Goal: Task Accomplishment & Management: Manage account settings

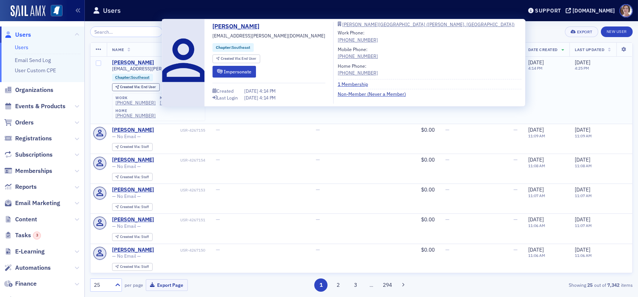
click at [146, 62] on div "Tawfiq Abu-raqabeh" at bounding box center [133, 62] width 42 height 7
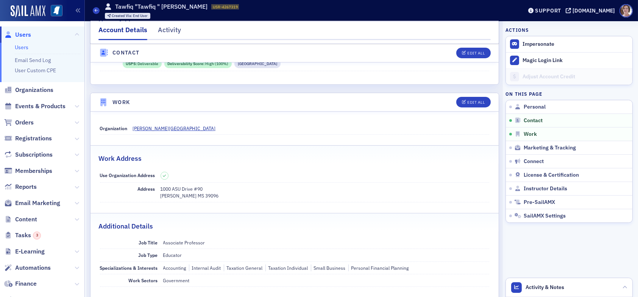
scroll to position [454, 0]
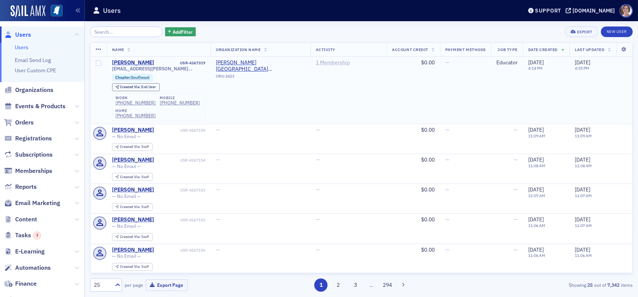
click at [320, 63] on link "1 Membership" at bounding box center [333, 62] width 34 height 7
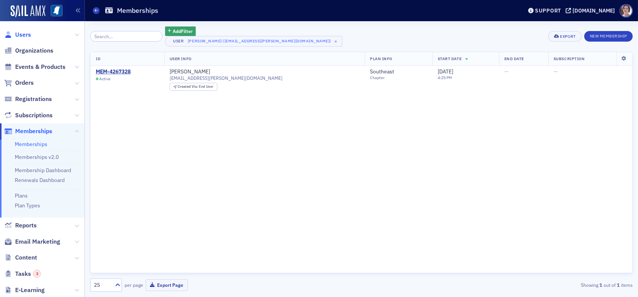
click at [22, 34] on span "Users" at bounding box center [23, 35] width 16 height 8
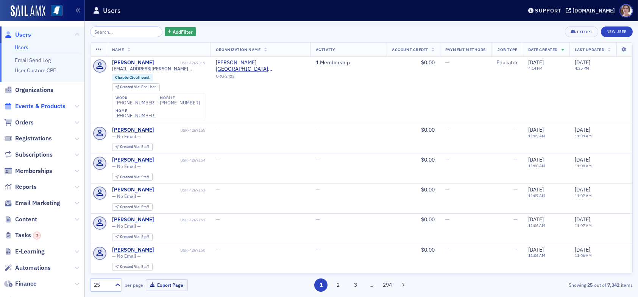
click at [47, 107] on span "Events & Products" at bounding box center [40, 106] width 50 height 8
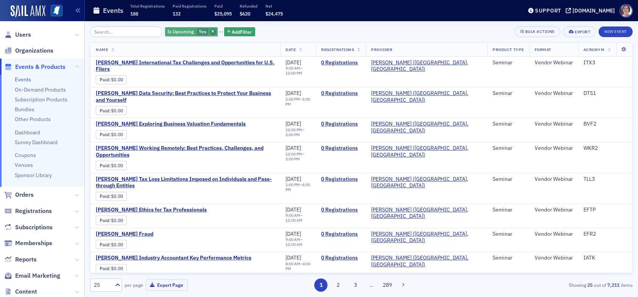
click at [211, 33] on icon "button" at bounding box center [212, 32] width 3 height 4
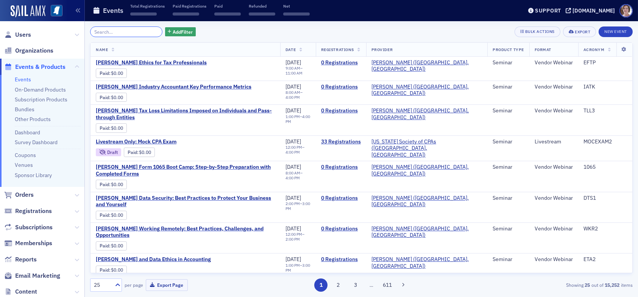
click at [120, 32] on input "search" at bounding box center [126, 31] width 72 height 11
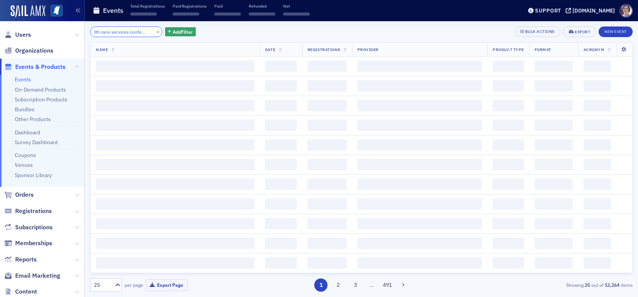
scroll to position [0, 15]
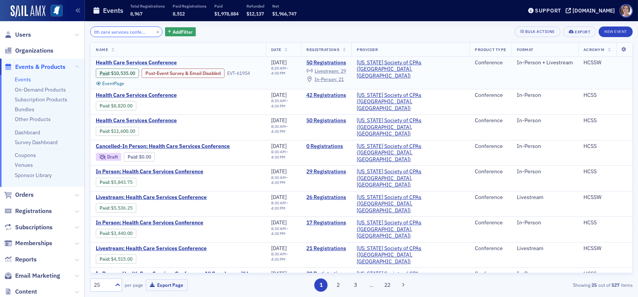
type input "health care services conference"
click at [161, 62] on span "Health Care Services Conference" at bounding box center [159, 62] width 127 height 7
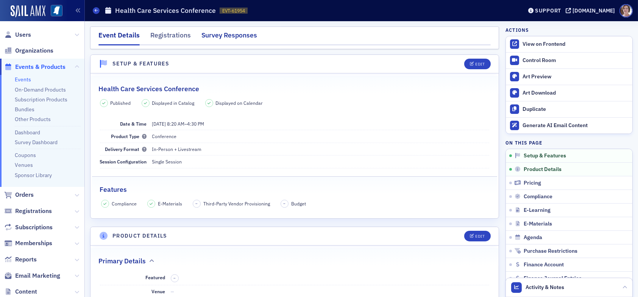
click at [224, 33] on div "Survey Responses" at bounding box center [229, 37] width 56 height 14
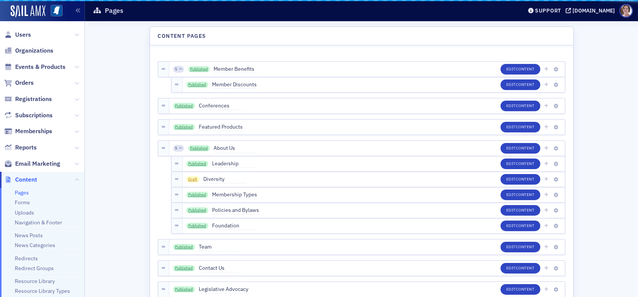
scroll to position [118, 0]
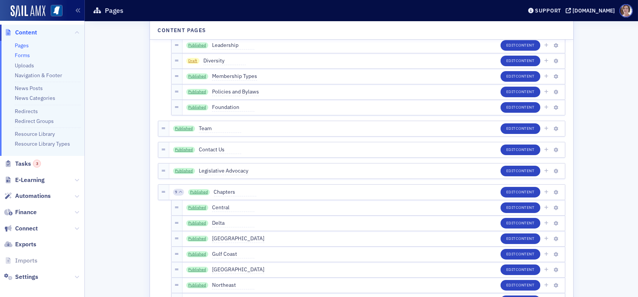
click at [24, 56] on link "Forms" at bounding box center [22, 55] width 15 height 7
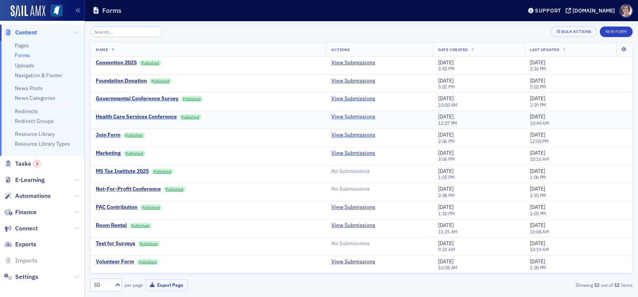
click at [362, 116] on link "View Submissions" at bounding box center [353, 117] width 44 height 7
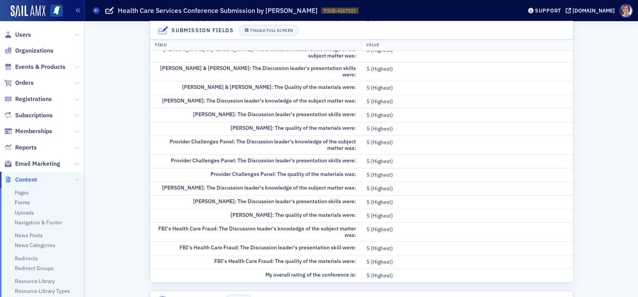
scroll to position [173, 0]
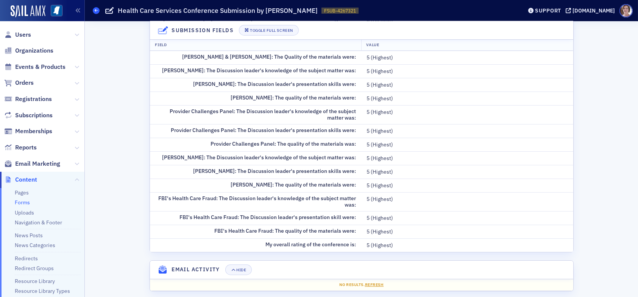
click at [95, 9] on icon at bounding box center [96, 10] width 3 height 3
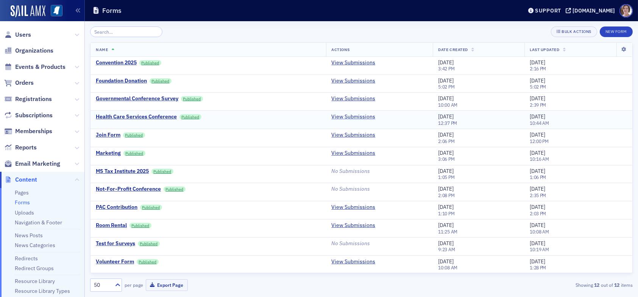
click at [354, 116] on link "View Submissions" at bounding box center [353, 117] width 44 height 7
click at [364, 114] on link "View Submissions" at bounding box center [353, 117] width 44 height 7
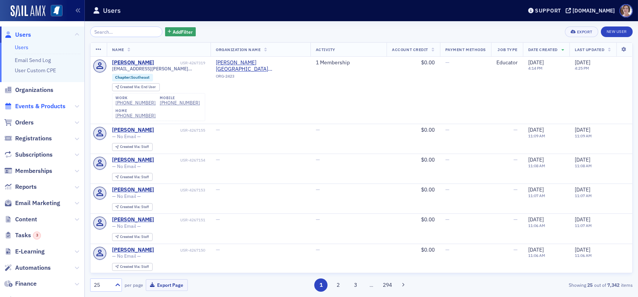
click at [39, 106] on span "Events & Products" at bounding box center [40, 106] width 50 height 8
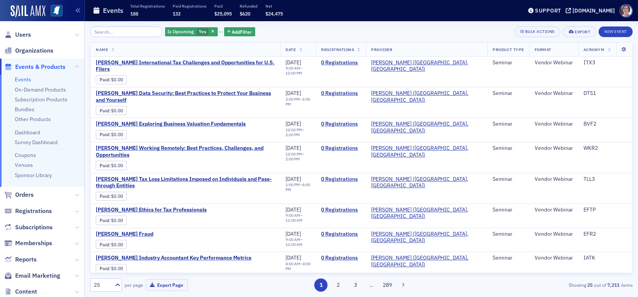
click at [123, 32] on input "search" at bounding box center [126, 31] width 72 height 11
click at [210, 33] on span "button" at bounding box center [213, 31] width 7 height 7
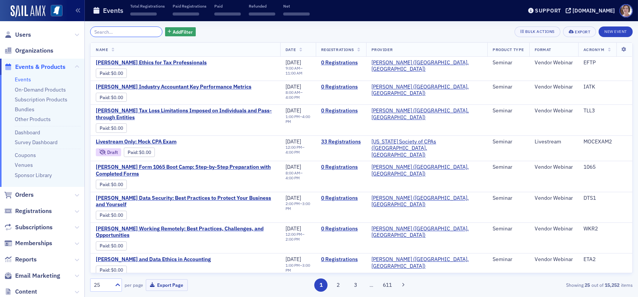
click at [128, 33] on input "search" at bounding box center [126, 31] width 72 height 11
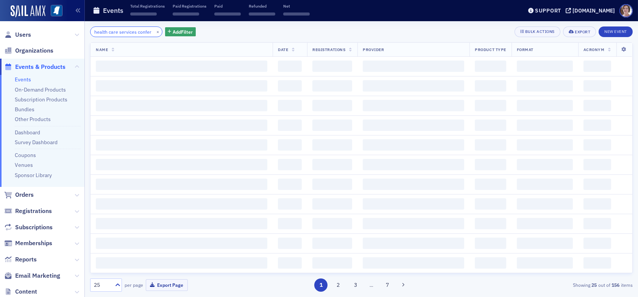
scroll to position [0, 5]
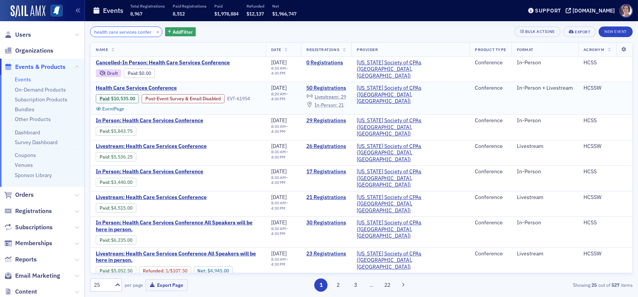
type input "health care services confer"
click at [337, 104] on span "In-Person :" at bounding box center [326, 105] width 23 height 6
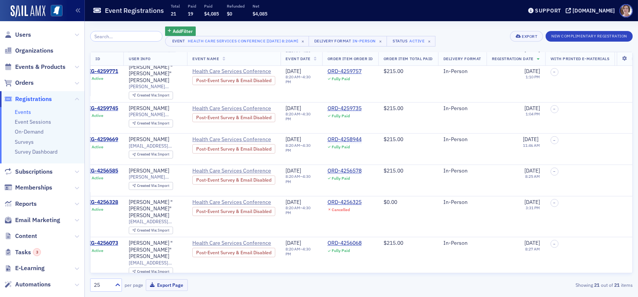
scroll to position [379, 11]
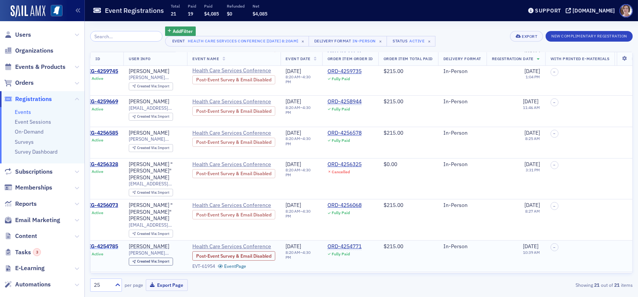
click at [112, 243] on div "REG-4254785" at bounding box center [101, 246] width 34 height 7
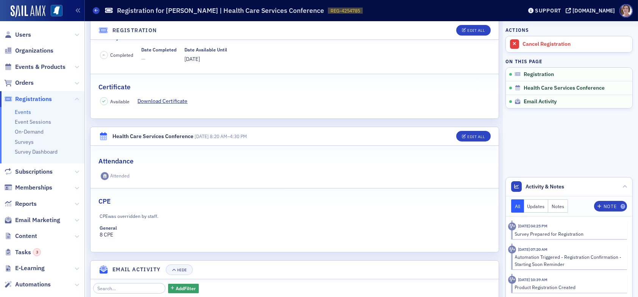
scroll to position [151, 0]
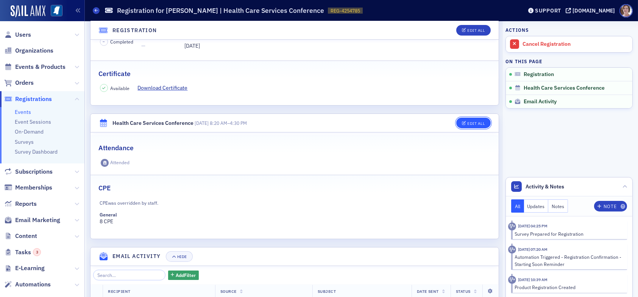
click at [471, 122] on div "Edit All" at bounding box center [475, 124] width 17 height 4
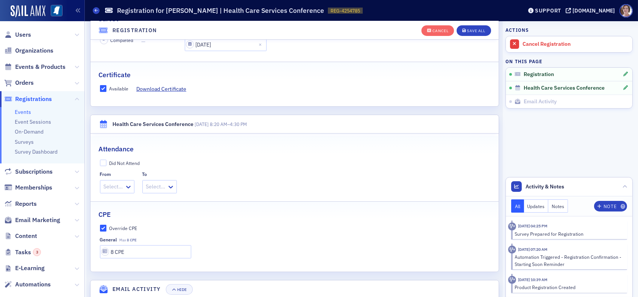
scroll to position [262, 0]
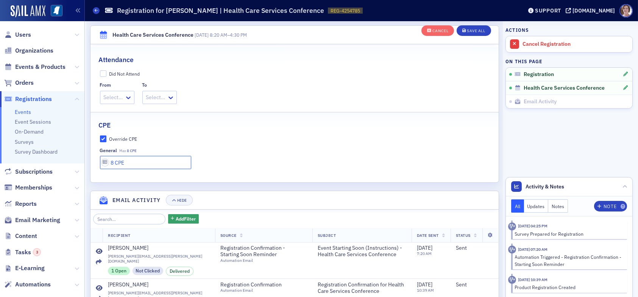
click at [114, 164] on input "8 CPE" at bounding box center [145, 162] width 91 height 13
type input "4 CPE"
click at [471, 30] on div "Save All" at bounding box center [476, 31] width 18 height 4
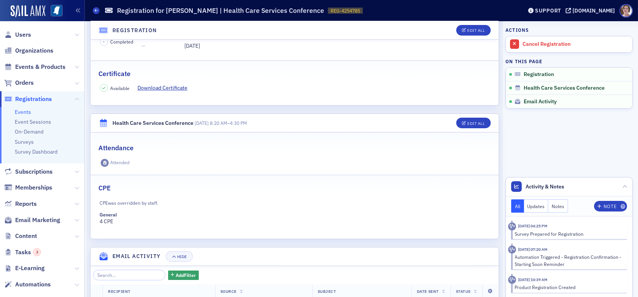
scroll to position [100, 0]
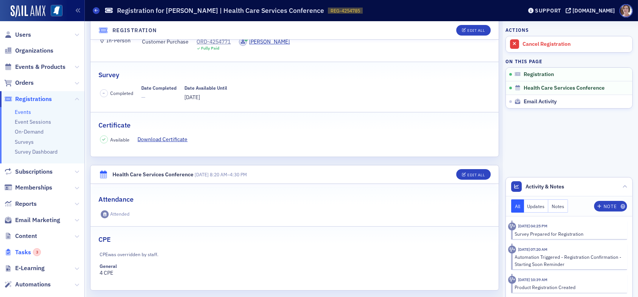
click at [38, 252] on div "3" at bounding box center [37, 252] width 8 height 8
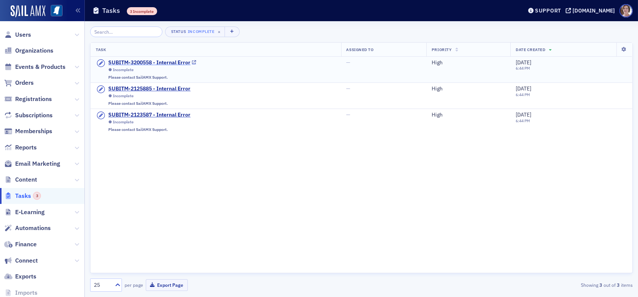
click at [152, 62] on div "SUBITM-3200558 - Internal Error" at bounding box center [149, 62] width 82 height 7
click at [128, 89] on div "SUBITM-2125885 - Internal Error" at bounding box center [149, 89] width 82 height 7
click at [142, 114] on div "SUBITM-2123587 - Internal Error" at bounding box center [149, 115] width 82 height 7
click at [23, 33] on span "Users" at bounding box center [23, 35] width 16 height 8
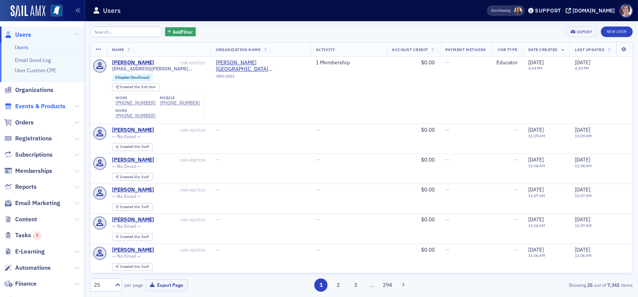
click at [43, 106] on span "Events & Products" at bounding box center [40, 106] width 50 height 8
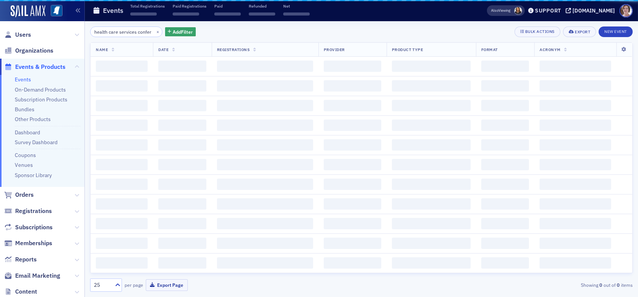
scroll to position [0, 5]
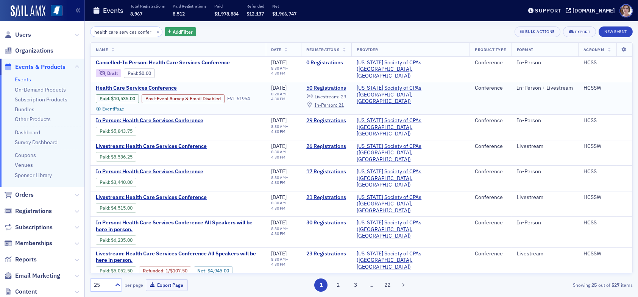
click at [337, 103] on span "In-Person :" at bounding box center [326, 105] width 23 height 6
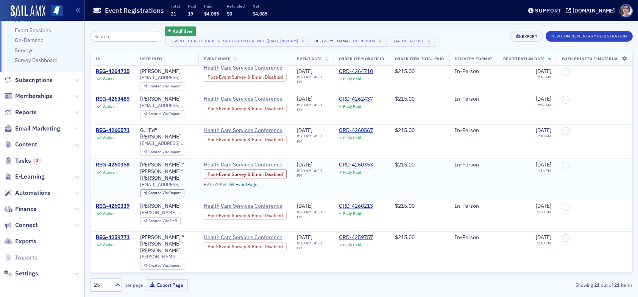
scroll to position [162, 0]
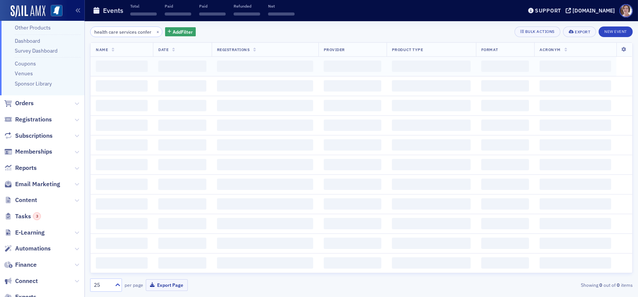
scroll to position [0, 5]
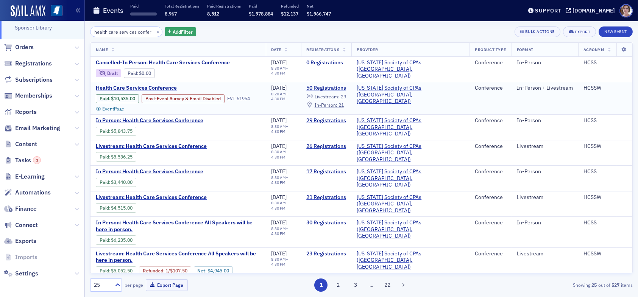
click at [340, 93] on span "Livestream :" at bounding box center [327, 96] width 25 height 6
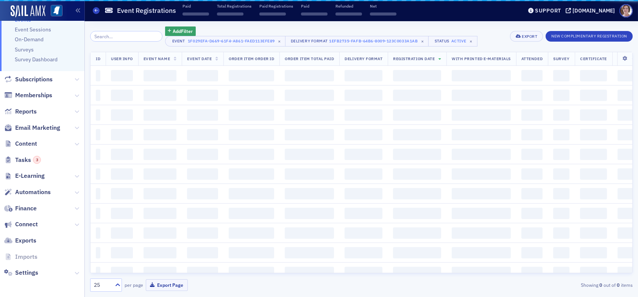
scroll to position [92, 0]
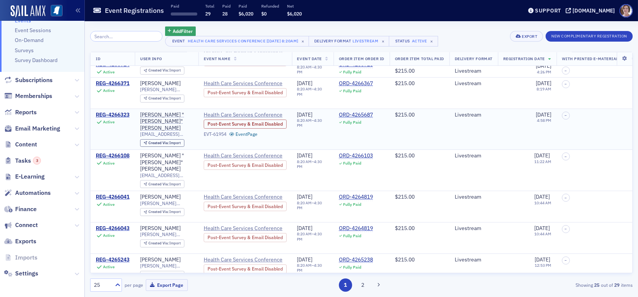
scroll to position [38, 0]
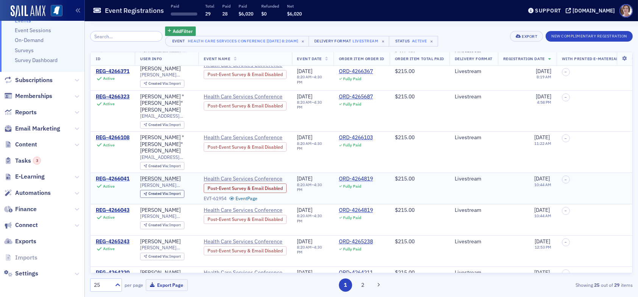
click at [123, 176] on div "REG-4266041" at bounding box center [113, 179] width 34 height 7
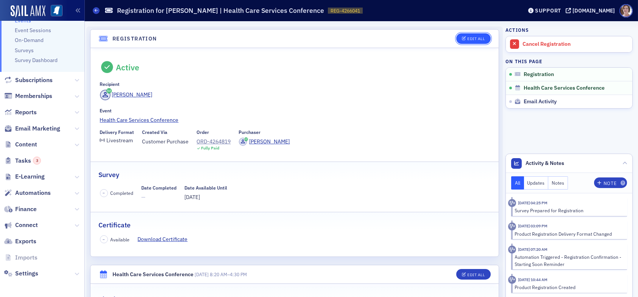
click at [467, 39] on div "Edit All" at bounding box center [475, 39] width 17 height 4
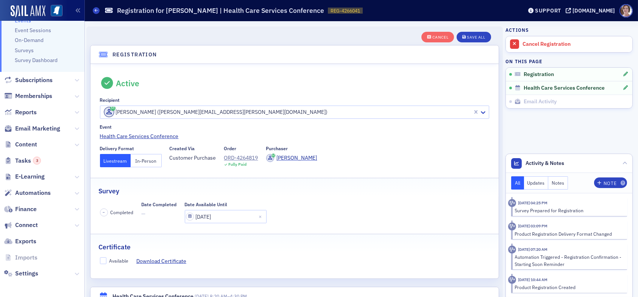
scroll to position [20, 0]
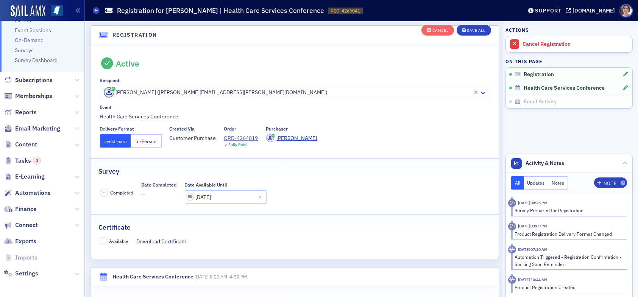
click at [143, 145] on button "In-Person" at bounding box center [146, 140] width 31 height 13
drag, startPoint x: 102, startPoint y: 243, endPoint x: 161, endPoint y: 240, distance: 59.5
click at [102, 243] on input "Available" at bounding box center [103, 241] width 7 height 7
checkbox input "true"
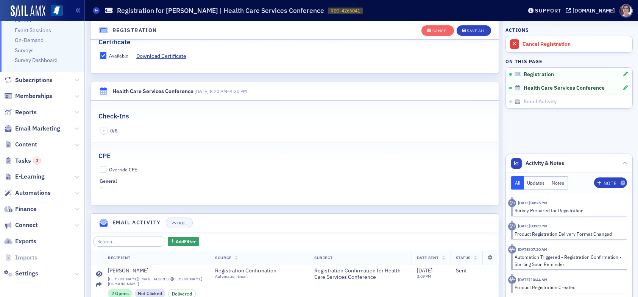
scroll to position [209, 0]
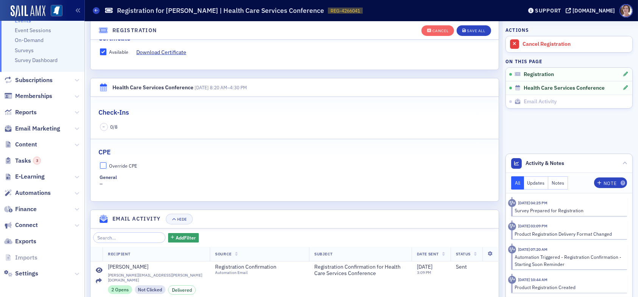
click at [103, 166] on input "Override CPE" at bounding box center [103, 165] width 7 height 7
checkbox input "true"
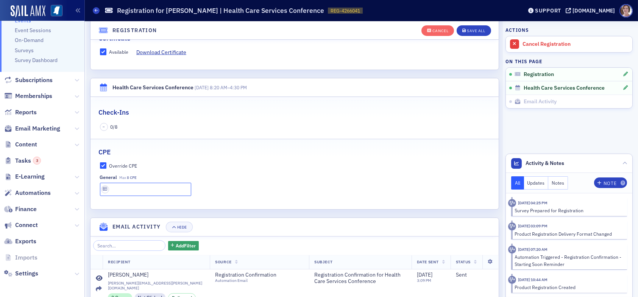
click at [122, 189] on input "text" at bounding box center [145, 189] width 91 height 13
type input "8 CPE"
click at [467, 29] on div "Save All" at bounding box center [476, 31] width 18 height 4
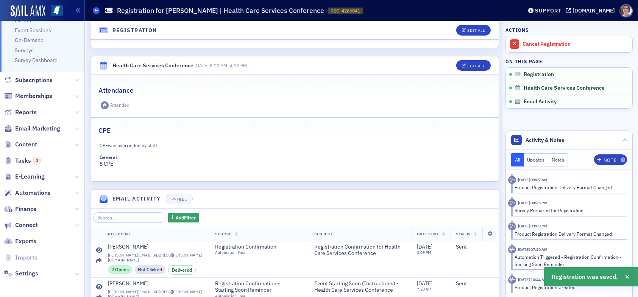
click at [96, 10] on icon at bounding box center [96, 10] width 3 height 3
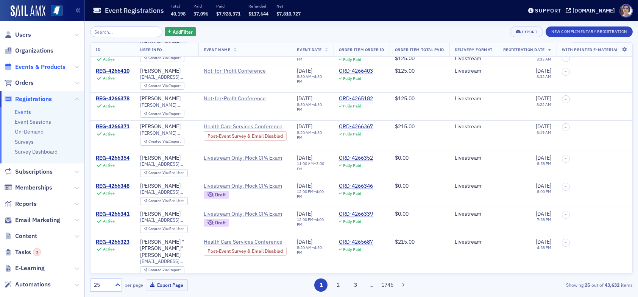
click at [39, 65] on span "Events & Products" at bounding box center [40, 67] width 50 height 8
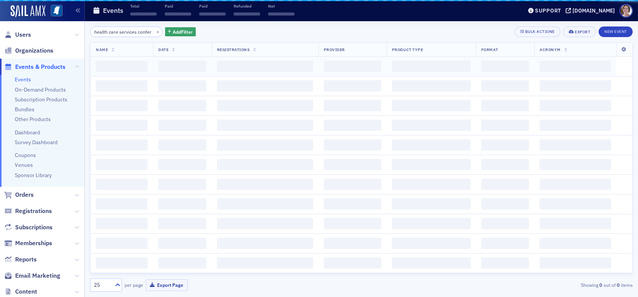
scroll to position [0, 5]
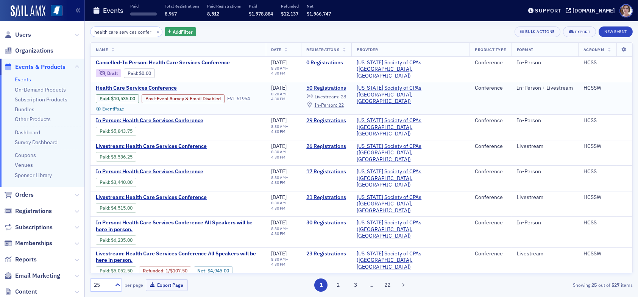
click at [340, 95] on span "Livestream :" at bounding box center [327, 96] width 25 height 6
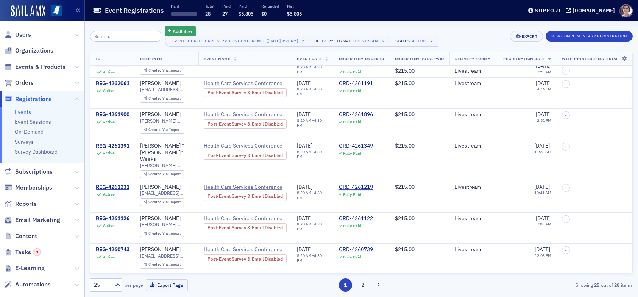
scroll to position [221, 0]
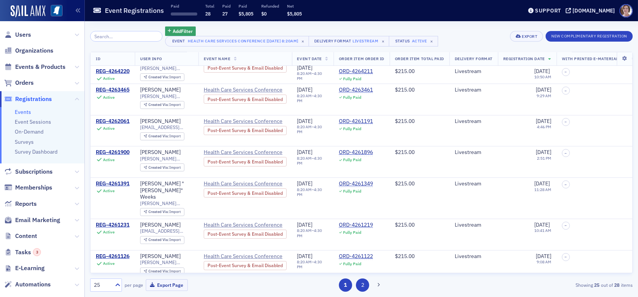
click at [363, 286] on button "2" at bounding box center [362, 285] width 13 height 13
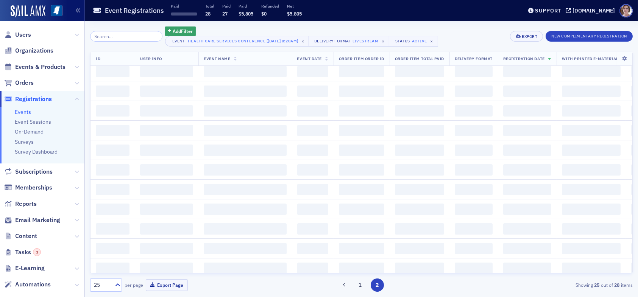
scroll to position [0, 0]
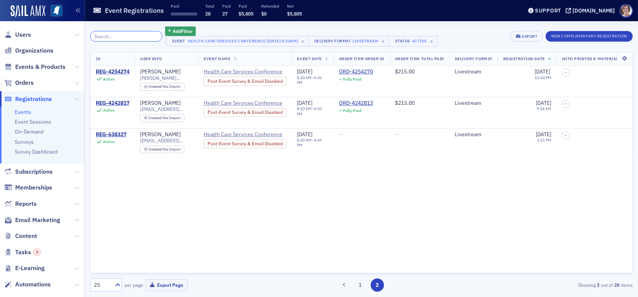
click at [129, 36] on input "search" at bounding box center [126, 36] width 72 height 11
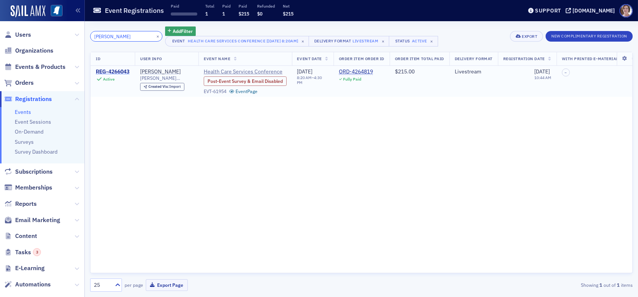
type input "mallory"
click at [123, 72] on div "REG-4266043" at bounding box center [113, 72] width 34 height 7
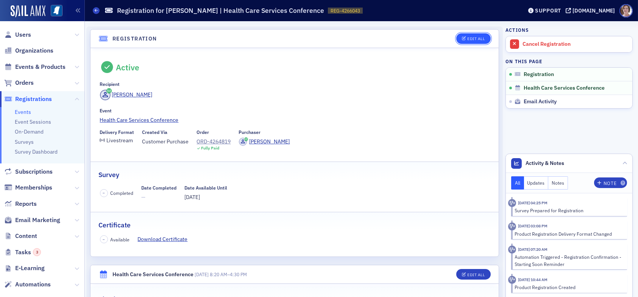
click at [467, 39] on div "Edit All" at bounding box center [475, 39] width 17 height 4
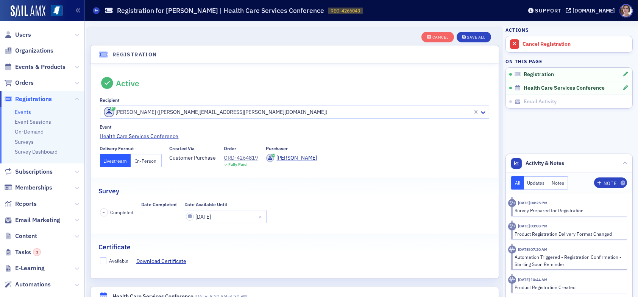
scroll to position [20, 0]
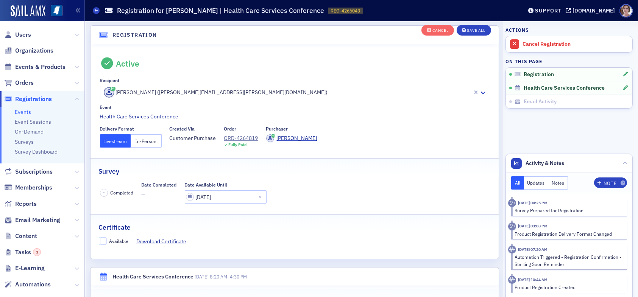
click at [102, 240] on input "Available" at bounding box center [103, 241] width 7 height 7
checkbox input "true"
click at [142, 140] on button "In-Person" at bounding box center [146, 140] width 31 height 13
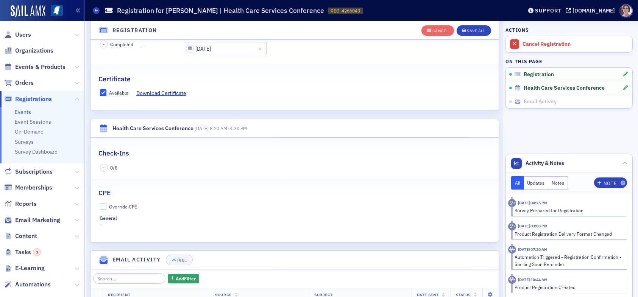
scroll to position [171, 0]
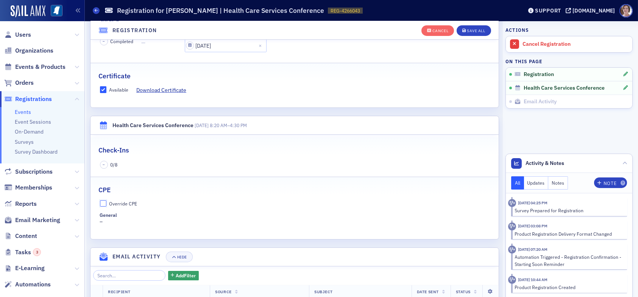
click at [104, 202] on input "Override CPE" at bounding box center [103, 203] width 7 height 7
checkbox input "true"
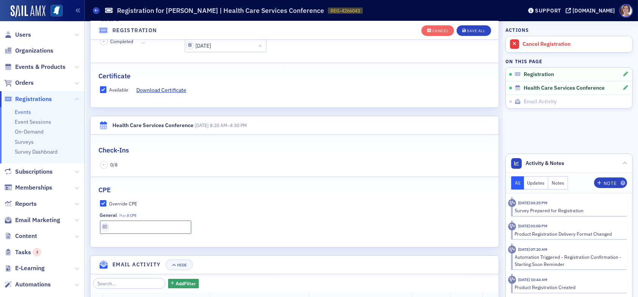
click at [129, 226] on input "text" at bounding box center [145, 227] width 91 height 13
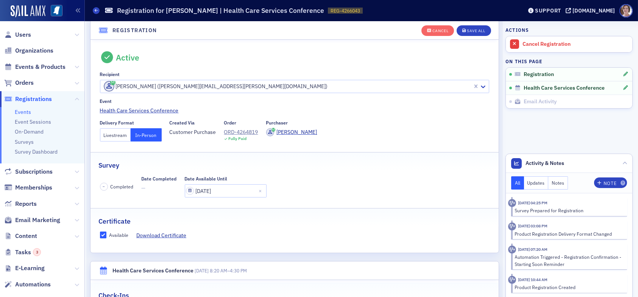
scroll to position [20, 0]
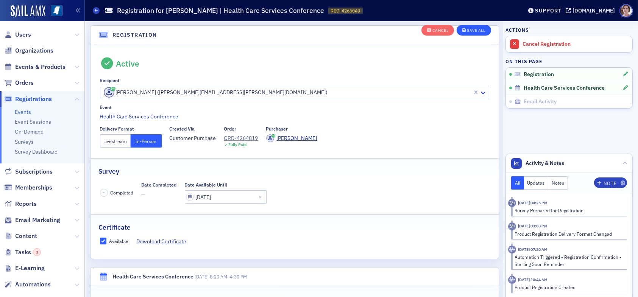
type input "8 CPE"
click at [467, 29] on div "Save All" at bounding box center [476, 31] width 18 height 4
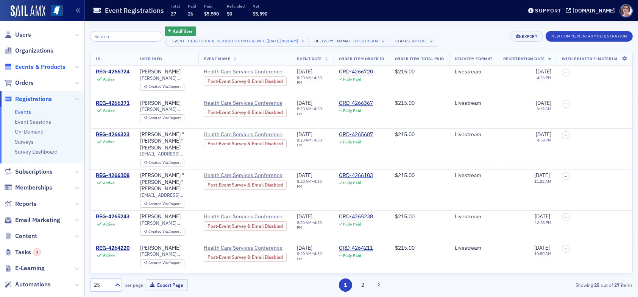
click at [28, 67] on span "Events & Products" at bounding box center [40, 67] width 50 height 8
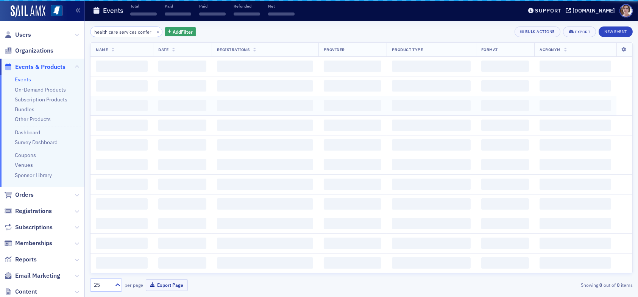
scroll to position [0, 5]
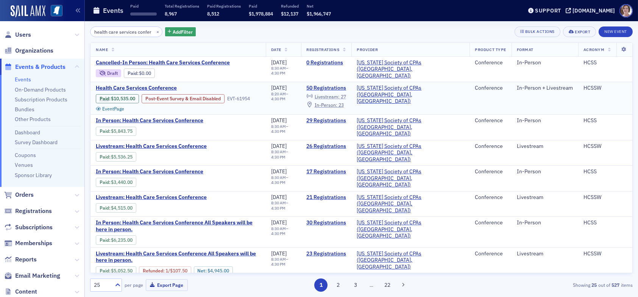
click at [340, 94] on span "Livestream :" at bounding box center [327, 96] width 25 height 6
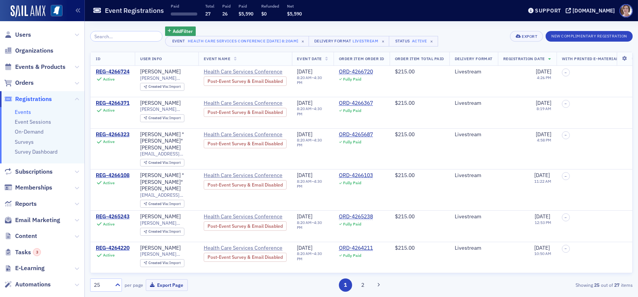
click at [98, 284] on div "25" at bounding box center [102, 285] width 17 height 8
click at [107, 224] on div "50" at bounding box center [106, 225] width 22 height 8
click at [120, 71] on div "REG-4266724" at bounding box center [113, 72] width 34 height 7
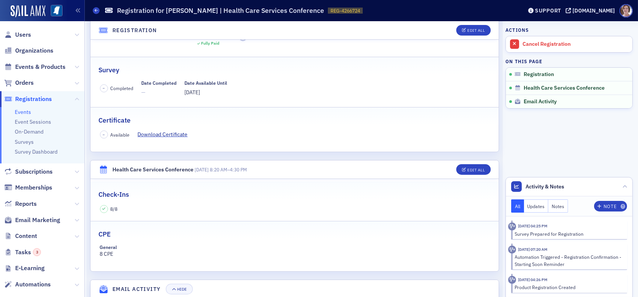
scroll to position [151, 0]
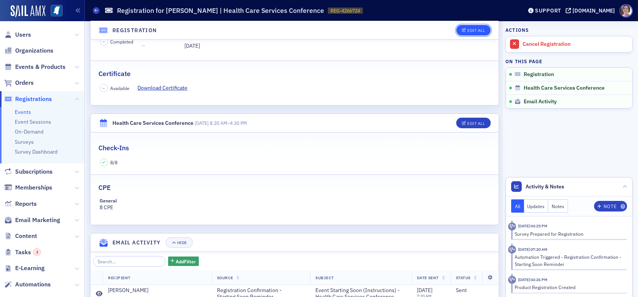
click at [470, 32] on div "Edit All" at bounding box center [475, 30] width 17 height 4
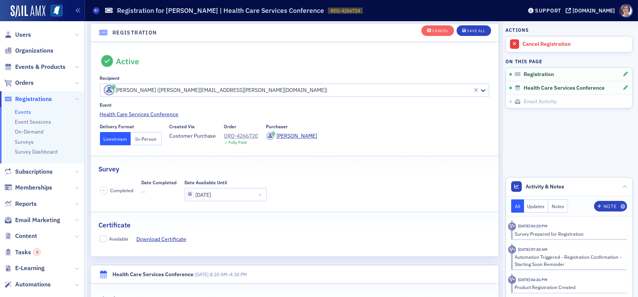
scroll to position [20, 0]
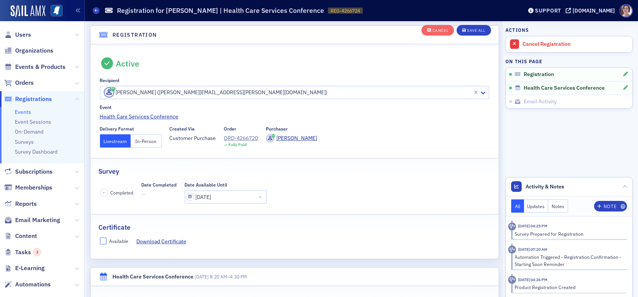
click at [105, 238] on input "Available" at bounding box center [103, 241] width 7 height 7
checkbox input "true"
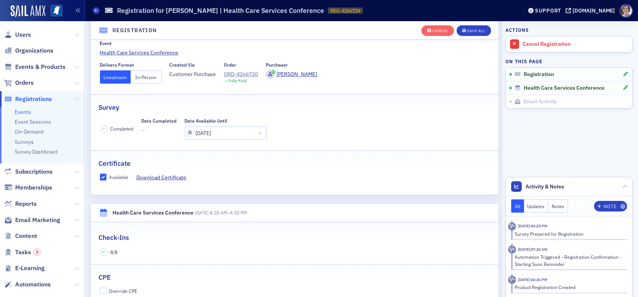
scroll to position [133, 0]
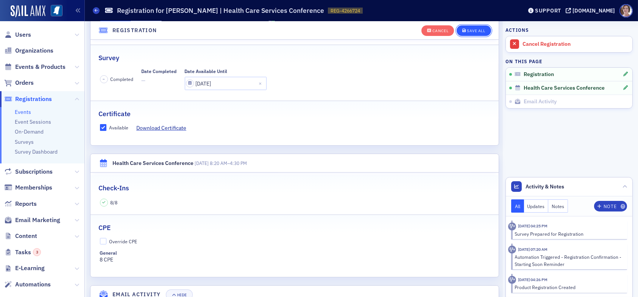
click at [467, 29] on div "Save All" at bounding box center [476, 31] width 18 height 4
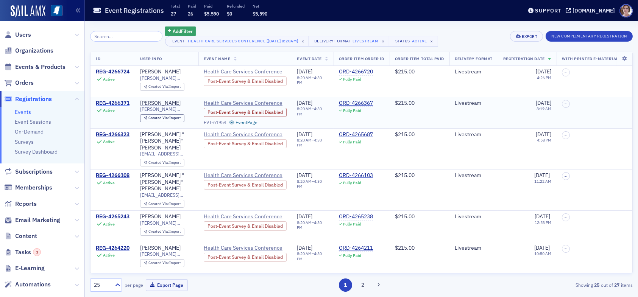
click at [126, 100] on div "REG-4266371" at bounding box center [113, 103] width 34 height 7
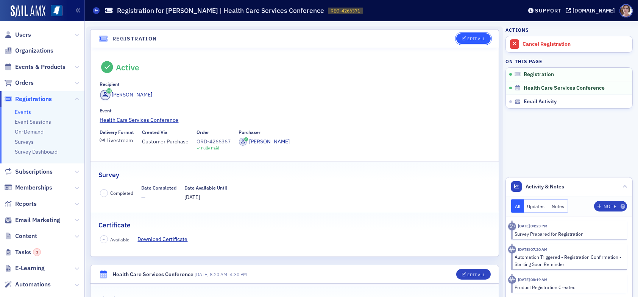
click at [470, 39] on div "Edit All" at bounding box center [475, 39] width 17 height 4
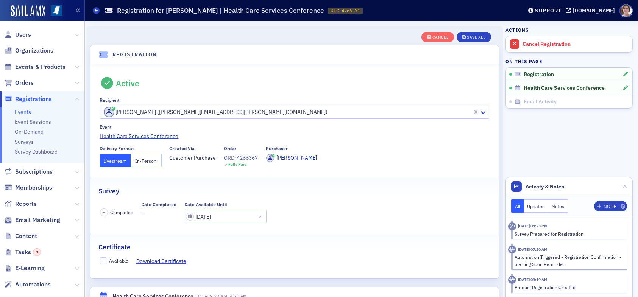
scroll to position [20, 0]
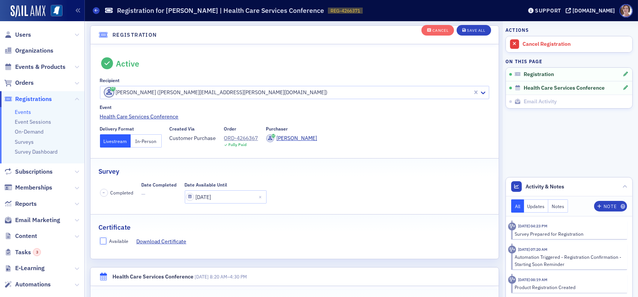
click at [104, 241] on input "Available" at bounding box center [103, 241] width 7 height 7
checkbox input "true"
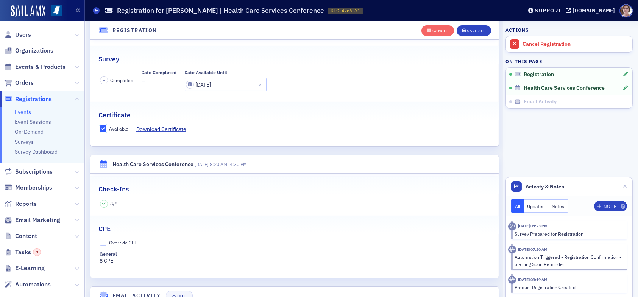
scroll to position [133, 0]
click at [467, 31] on div "Save All" at bounding box center [476, 31] width 18 height 4
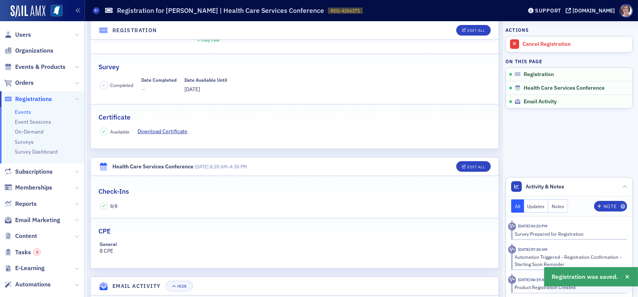
scroll to position [95, 0]
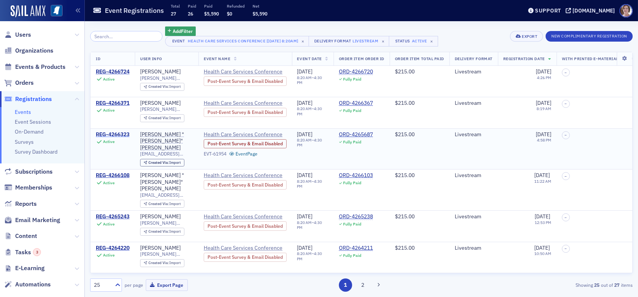
click at [122, 132] on div "REG-4266323" at bounding box center [113, 134] width 34 height 7
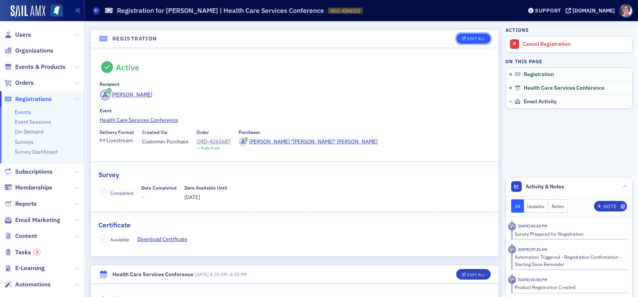
click at [473, 38] on div "Edit All" at bounding box center [475, 39] width 17 height 4
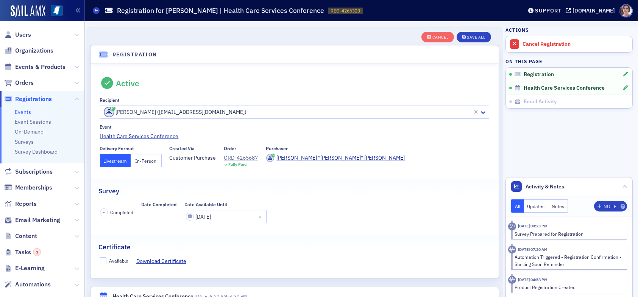
scroll to position [20, 0]
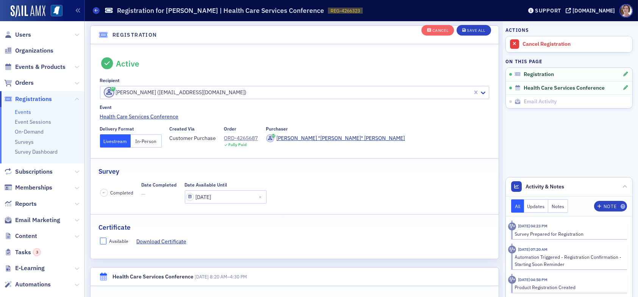
click at [101, 241] on input "Available" at bounding box center [103, 241] width 7 height 7
checkbox input "true"
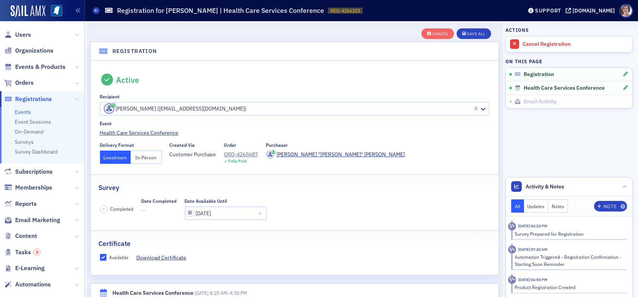
scroll to position [0, 0]
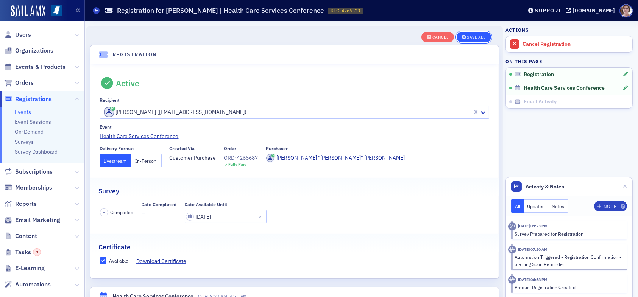
click at [469, 35] on div "Save All" at bounding box center [476, 37] width 18 height 4
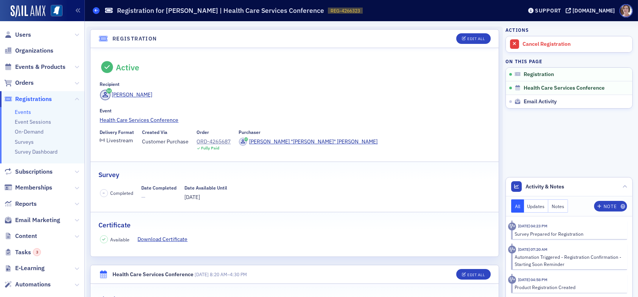
click at [95, 10] on icon at bounding box center [96, 10] width 3 height 3
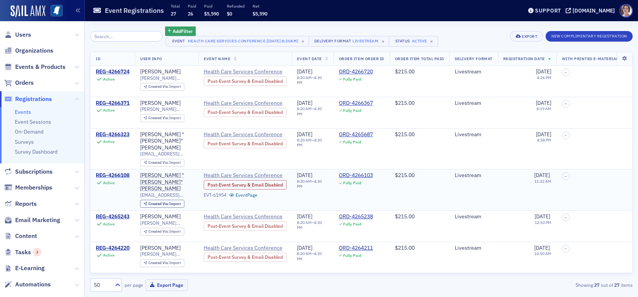
click at [122, 172] on div "REG-4266108" at bounding box center [113, 175] width 34 height 7
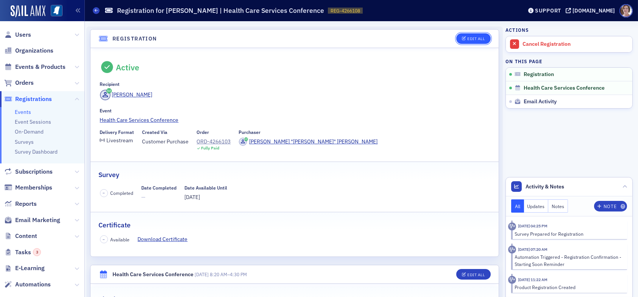
click at [467, 38] on div "Edit All" at bounding box center [475, 39] width 17 height 4
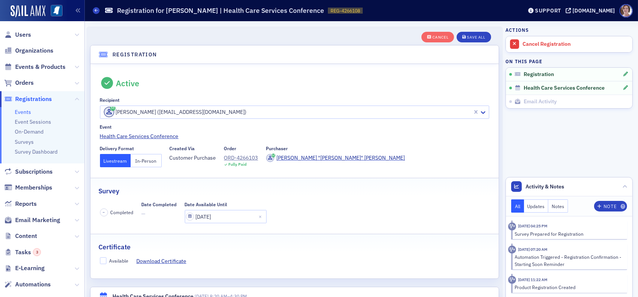
scroll to position [20, 0]
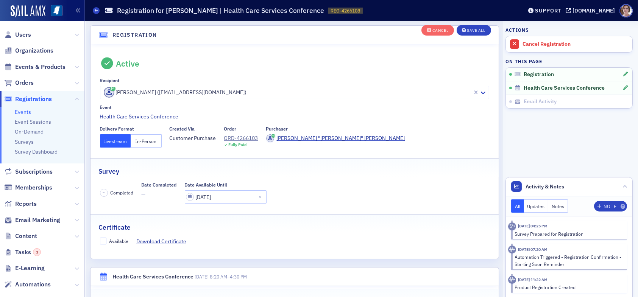
click at [103, 238] on fieldset "Certificate Available Download Certificate" at bounding box center [294, 231] width 408 height 34
drag, startPoint x: 100, startPoint y: 240, endPoint x: 165, endPoint y: 237, distance: 64.4
click at [101, 240] on input "Available" at bounding box center [103, 241] width 7 height 7
checkbox input "true"
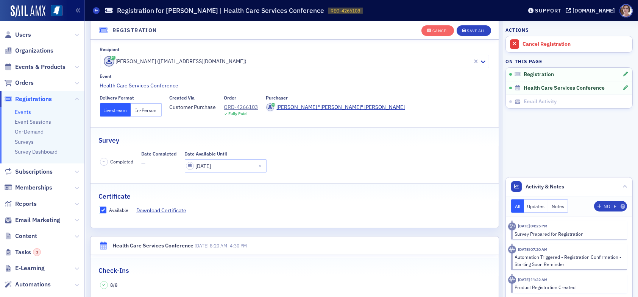
scroll to position [133, 0]
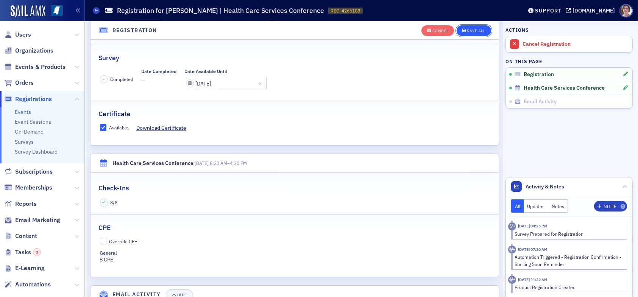
click at [468, 29] on div "Save All" at bounding box center [476, 31] width 18 height 4
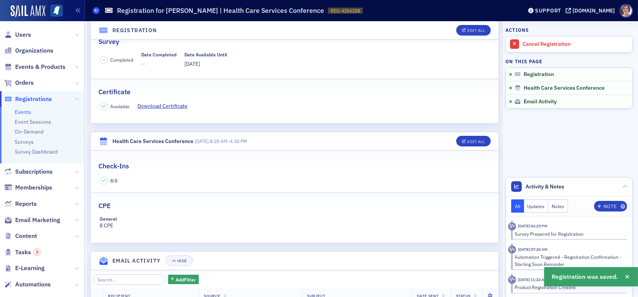
click at [97, 11] on icon at bounding box center [96, 10] width 3 height 3
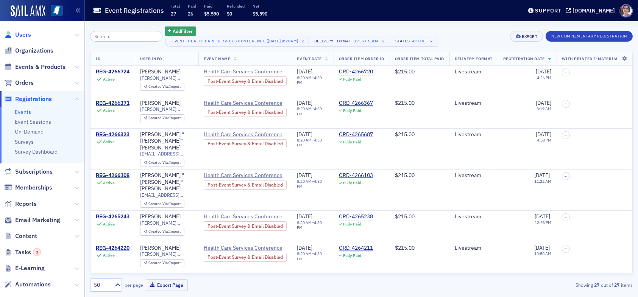
click at [25, 33] on span "Users" at bounding box center [23, 35] width 16 height 8
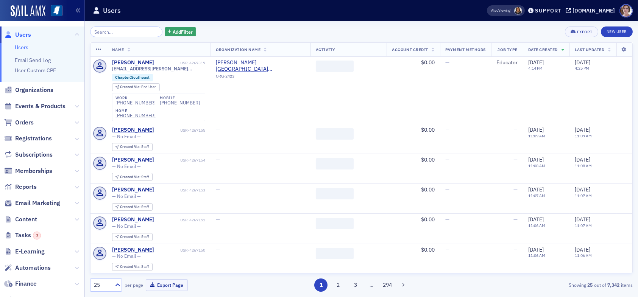
click at [127, 32] on input "search" at bounding box center [126, 31] width 72 height 11
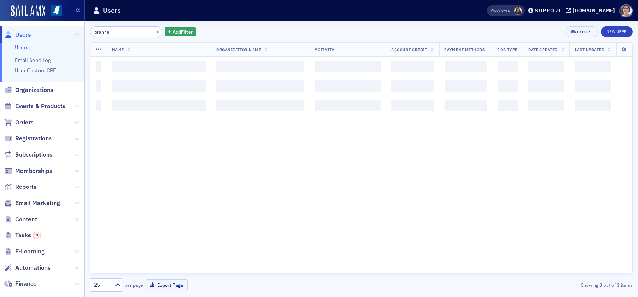
type input "brannan"
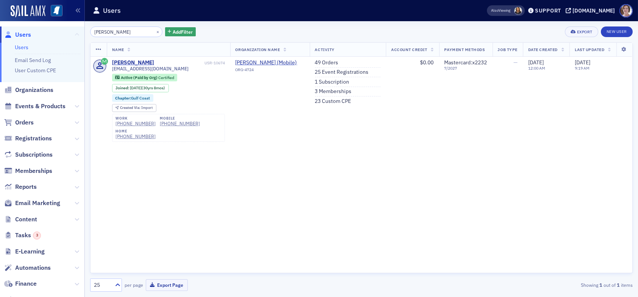
drag, startPoint x: 114, startPoint y: 31, endPoint x: 72, endPoint y: 32, distance: 42.0
click at [72, 32] on div "Users Users Email Send Log User Custom CPE Organizations Events & Products Orde…" at bounding box center [319, 148] width 638 height 297
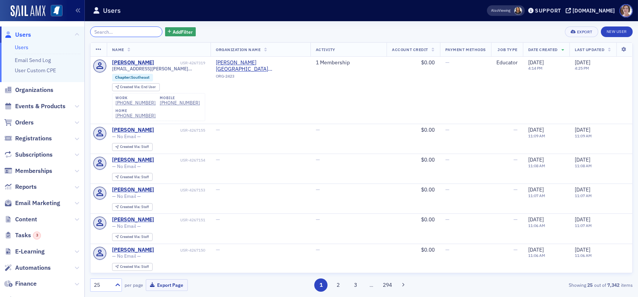
click at [116, 33] on input "search" at bounding box center [126, 31] width 72 height 11
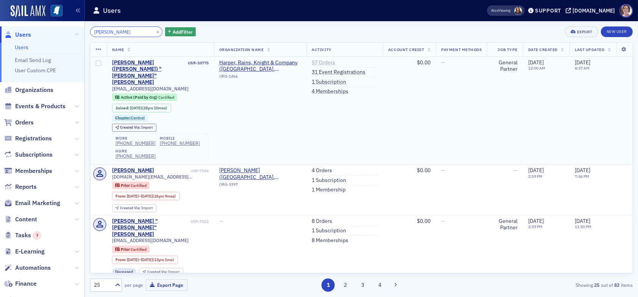
type input "felder bill"
click at [318, 61] on link "57 Orders" at bounding box center [323, 62] width 23 height 7
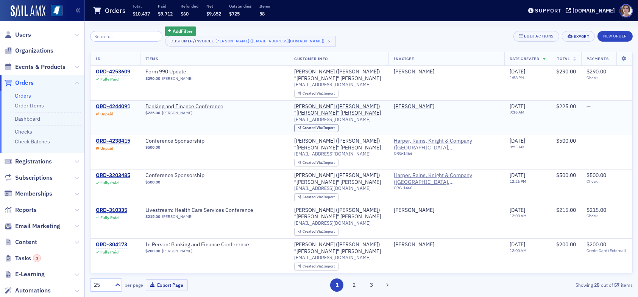
click at [120, 105] on div "ORD-4244091" at bounding box center [113, 106] width 34 height 7
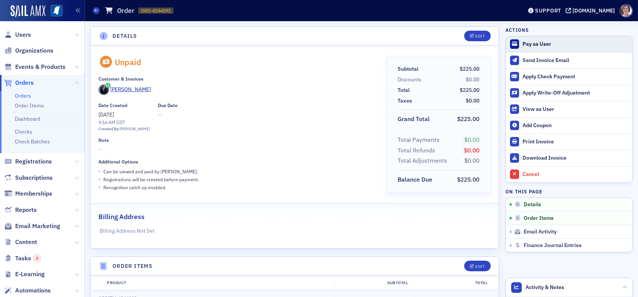
click at [533, 44] on div "Pay as User" at bounding box center [575, 44] width 106 height 7
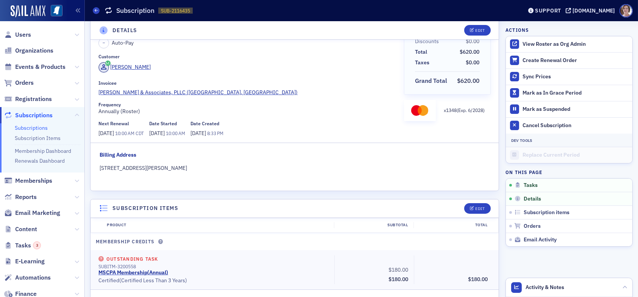
scroll to position [151, 0]
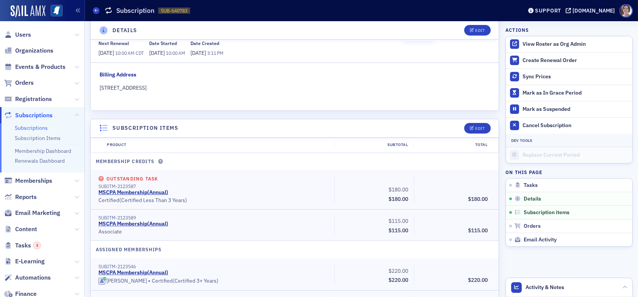
scroll to position [227, 0]
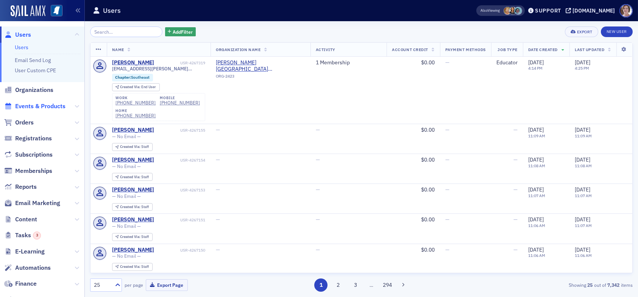
click at [49, 108] on span "Events & Products" at bounding box center [40, 106] width 50 height 8
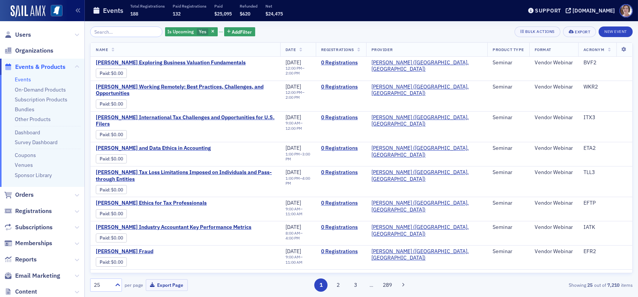
click at [116, 31] on input "search" at bounding box center [126, 31] width 72 height 11
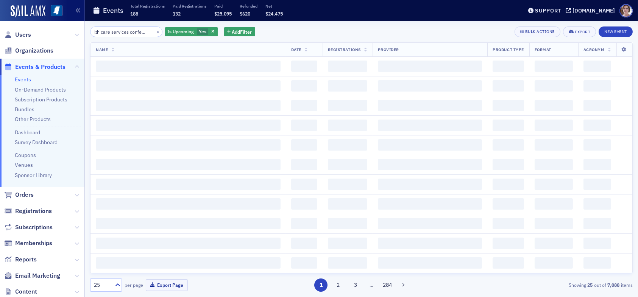
scroll to position [0, 15]
type input "health care services conference"
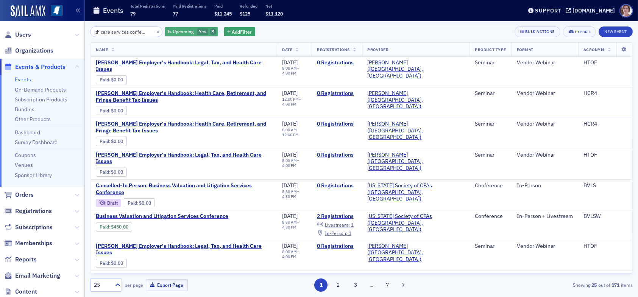
click at [211, 33] on icon "button" at bounding box center [212, 32] width 3 height 4
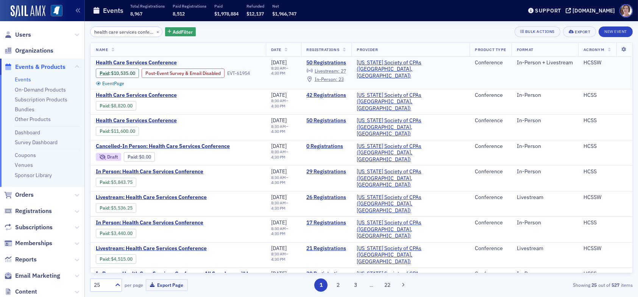
click at [130, 62] on span "Health Care Services Conference" at bounding box center [159, 62] width 127 height 7
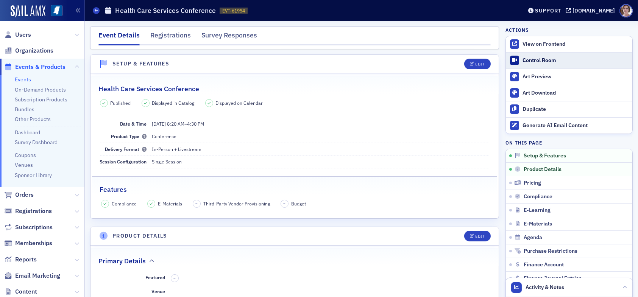
click at [532, 60] on div "Control Room" at bounding box center [575, 60] width 106 height 7
click at [176, 35] on div "Registrations" at bounding box center [170, 37] width 41 height 14
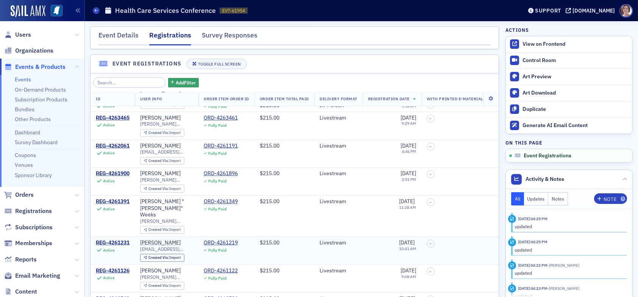
scroll to position [34, 0]
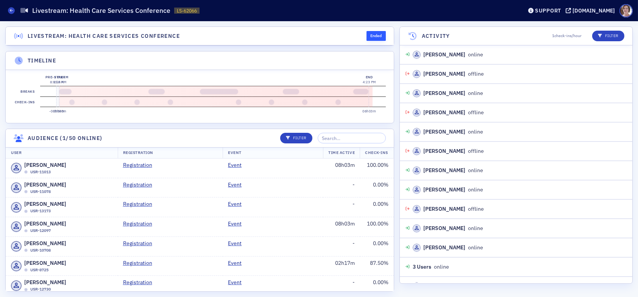
scroll to position [1536, 0]
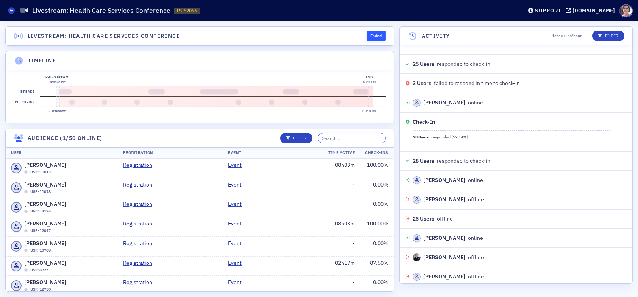
click at [369, 143] on input "search" at bounding box center [352, 138] width 68 height 11
click at [360, 142] on input "search" at bounding box center [352, 138] width 68 height 11
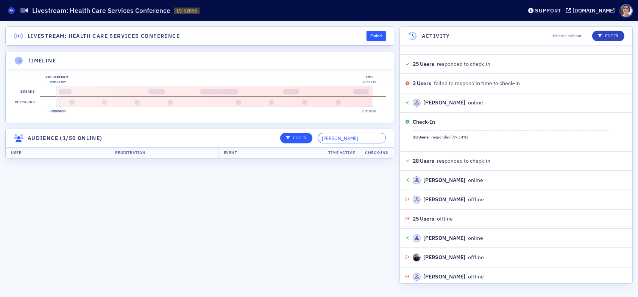
drag, startPoint x: 370, startPoint y: 143, endPoint x: 305, endPoint y: 147, distance: 64.9
click at [305, 143] on div "Filter kathy fortenberry" at bounding box center [330, 138] width 111 height 11
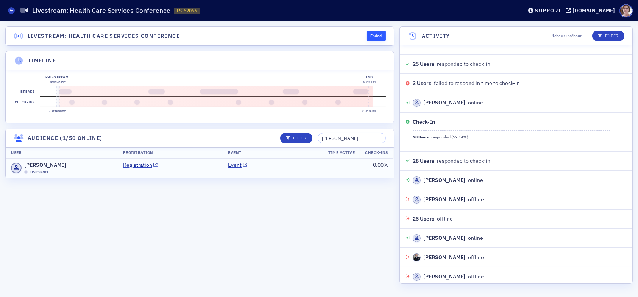
click at [296, 173] on td "Event" at bounding box center [273, 168] width 100 height 19
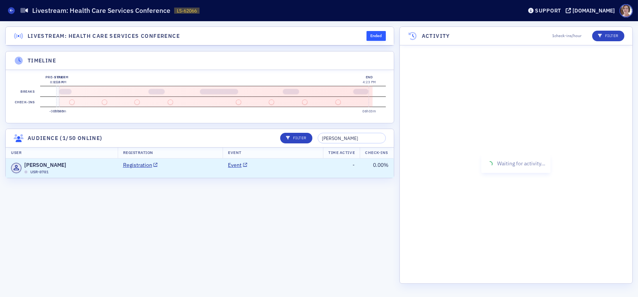
scroll to position [0, 0]
drag, startPoint x: 365, startPoint y: 141, endPoint x: 300, endPoint y: 144, distance: 65.2
click at [301, 143] on div "Filter susie forten" at bounding box center [330, 138] width 111 height 11
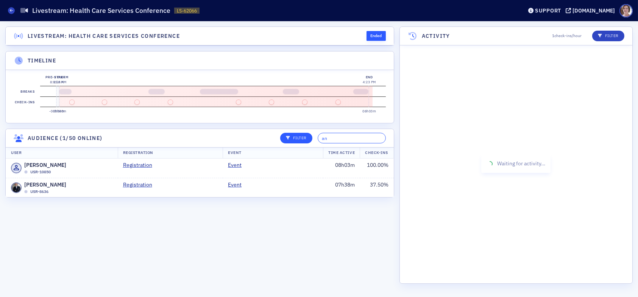
type input "a"
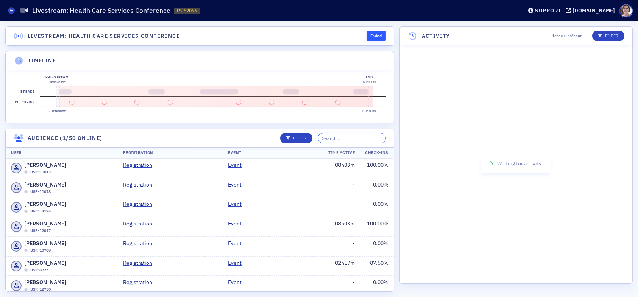
click at [358, 143] on input "search" at bounding box center [352, 138] width 68 height 11
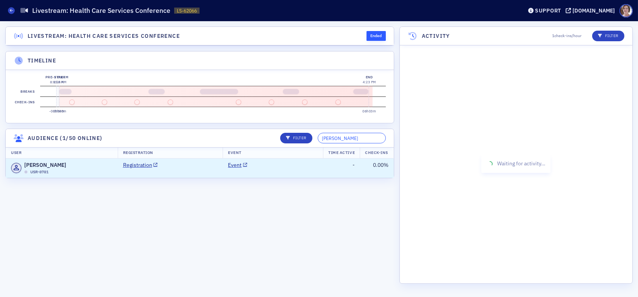
type input "susie"
click at [303, 178] on td "Event" at bounding box center [273, 168] width 100 height 19
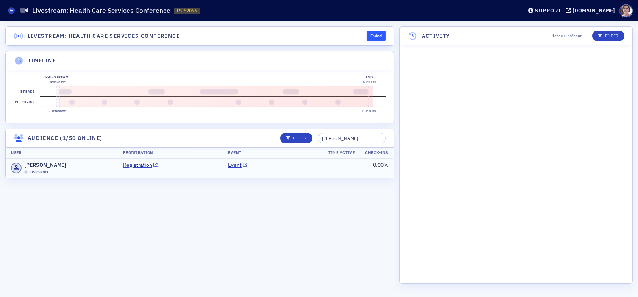
scroll to position [1555, 0]
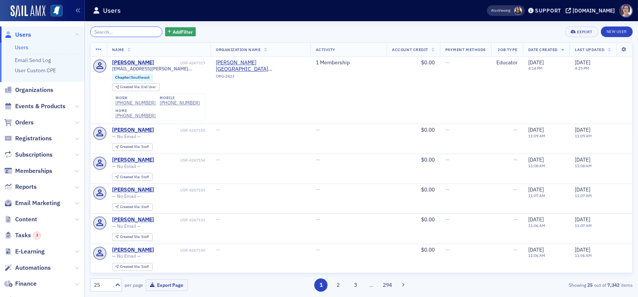
click at [108, 28] on input "search" at bounding box center [126, 31] width 72 height 11
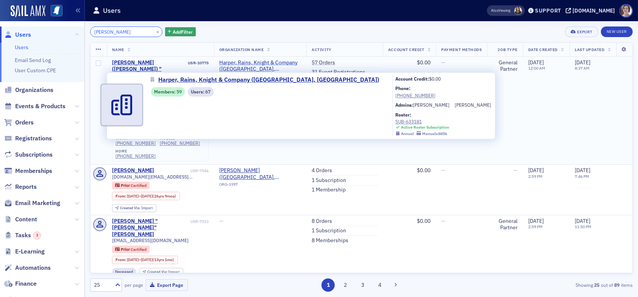
type input "[PERSON_NAME]"
click at [237, 64] on span "Harper, Rains, Knight & Company ([GEOGRAPHIC_DATA], [GEOGRAPHIC_DATA])" at bounding box center [260, 65] width 82 height 13
select select "US"
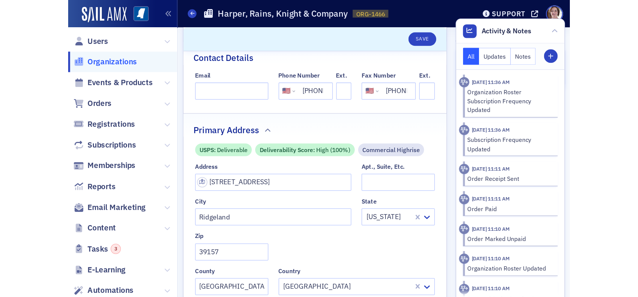
scroll to position [181, 0]
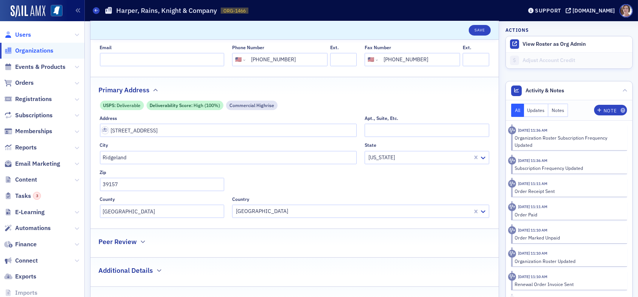
click at [20, 34] on span "Users" at bounding box center [23, 35] width 16 height 8
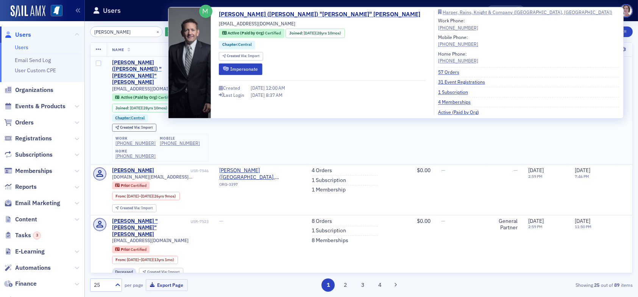
click at [152, 62] on div "[PERSON_NAME] ([PERSON_NAME]) "[PERSON_NAME]" [PERSON_NAME]" at bounding box center [149, 72] width 75 height 26
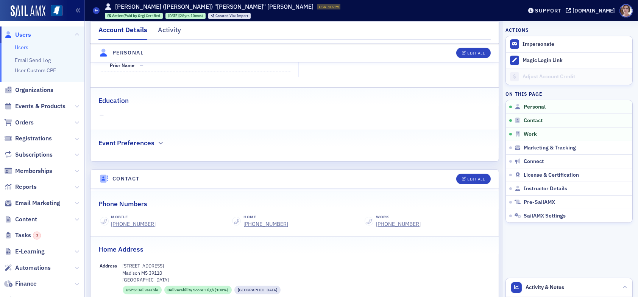
scroll to position [227, 0]
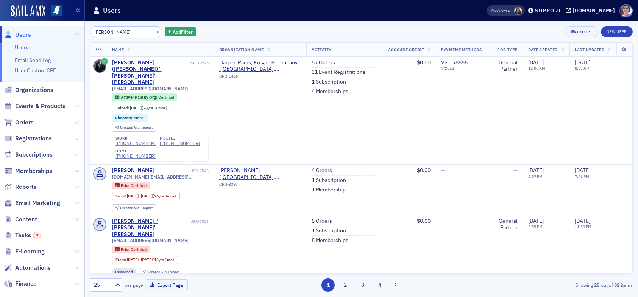
click at [27, 34] on span "Users" at bounding box center [23, 35] width 16 height 8
click at [134, 31] on input "felder bill" at bounding box center [126, 31] width 72 height 11
click at [317, 62] on link "57 Orders" at bounding box center [323, 62] width 23 height 7
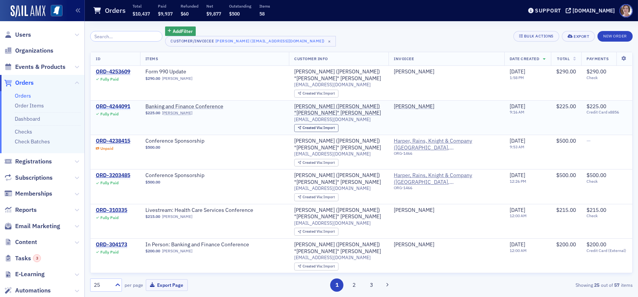
click at [118, 105] on div "ORD-4244091" at bounding box center [113, 106] width 34 height 7
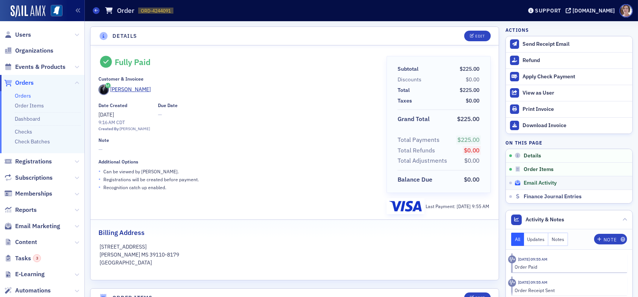
click at [537, 180] on span "Email Activity" at bounding box center [539, 183] width 33 height 7
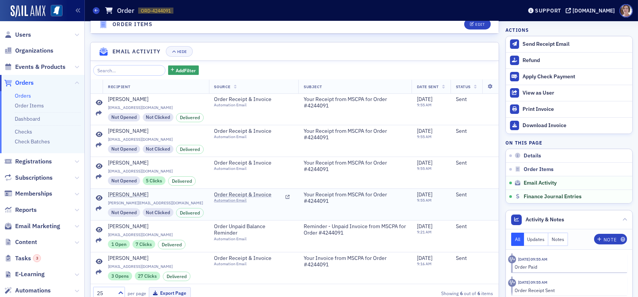
scroll to position [497, 0]
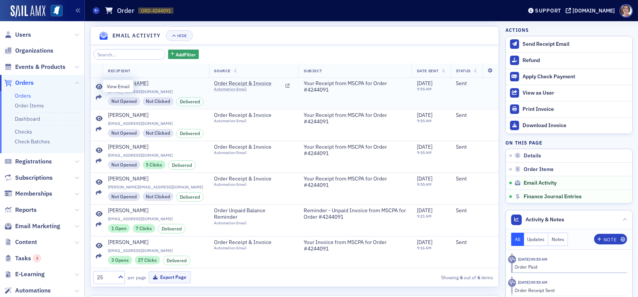
click at [98, 84] on icon at bounding box center [99, 87] width 7 height 6
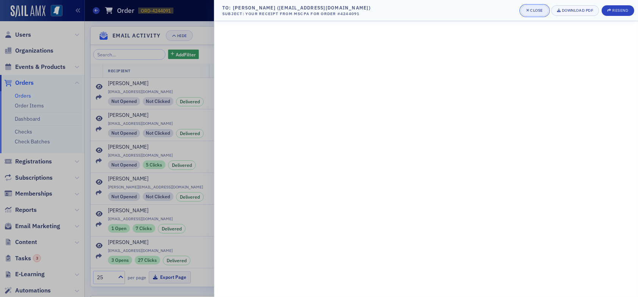
click at [535, 8] on div "Close" at bounding box center [536, 10] width 13 height 4
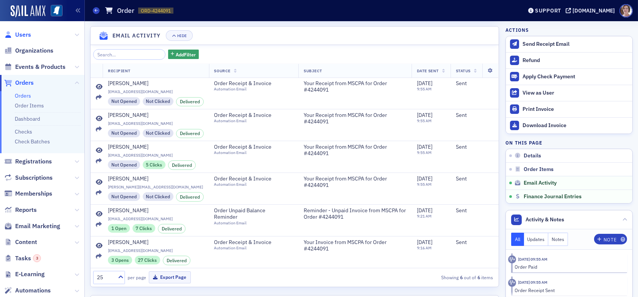
click at [22, 34] on span "Users" at bounding box center [23, 35] width 16 height 8
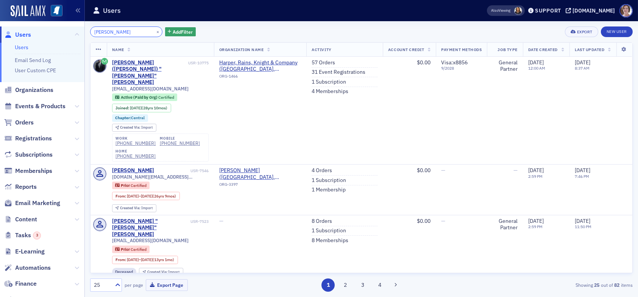
drag, startPoint x: 117, startPoint y: 31, endPoint x: 67, endPoint y: 35, distance: 49.4
click at [67, 35] on div "Users Users Email Send Log User Custom CPE Organizations Events & Products Orde…" at bounding box center [319, 148] width 638 height 297
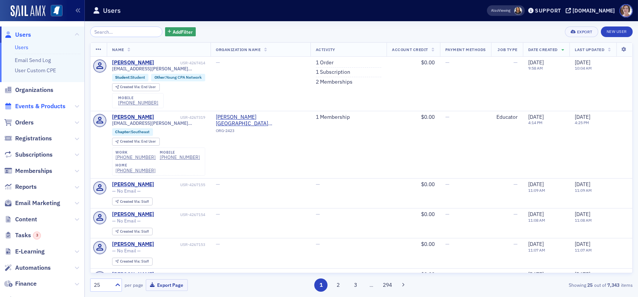
click at [35, 106] on span "Events & Products" at bounding box center [40, 106] width 50 height 8
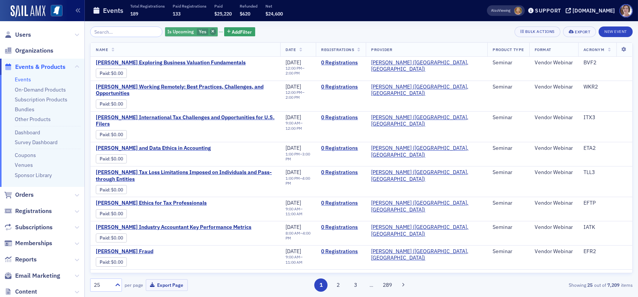
click at [211, 32] on icon "button" at bounding box center [212, 32] width 3 height 4
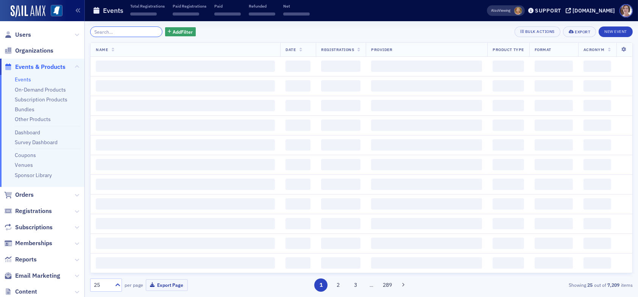
click at [146, 33] on input "search" at bounding box center [126, 31] width 72 height 11
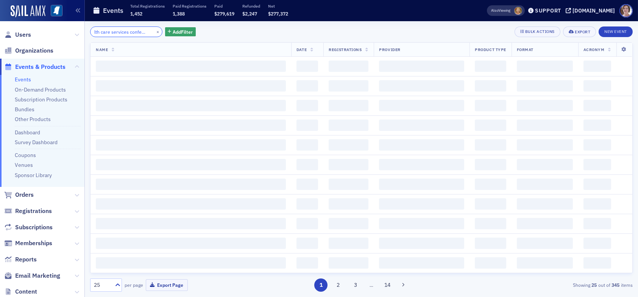
scroll to position [0, 15]
type input "health care services conference"
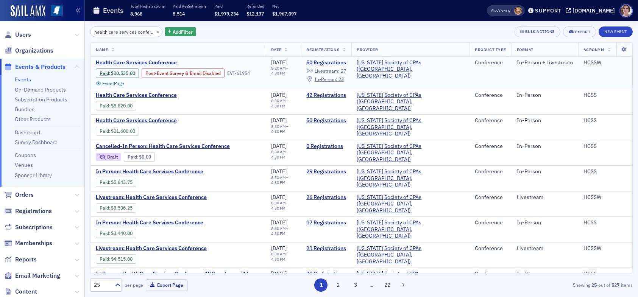
click at [340, 70] on span "Livestream :" at bounding box center [327, 71] width 25 height 6
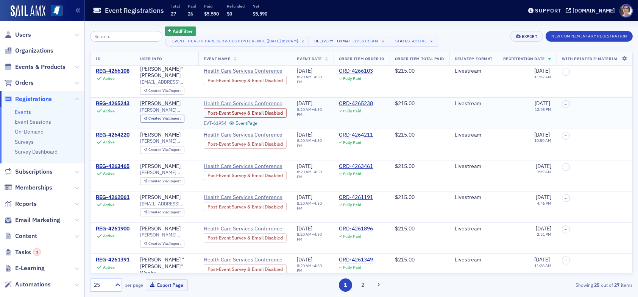
scroll to position [114, 0]
click at [119, 100] on div "REG-4265243" at bounding box center [113, 103] width 34 height 7
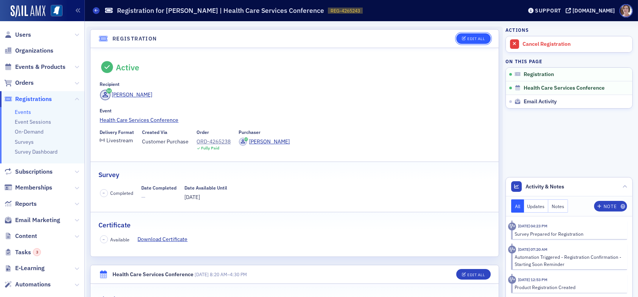
click at [472, 39] on div "Edit All" at bounding box center [475, 39] width 17 height 4
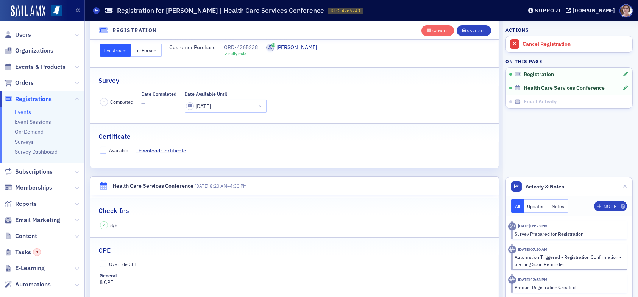
scroll to position [189, 0]
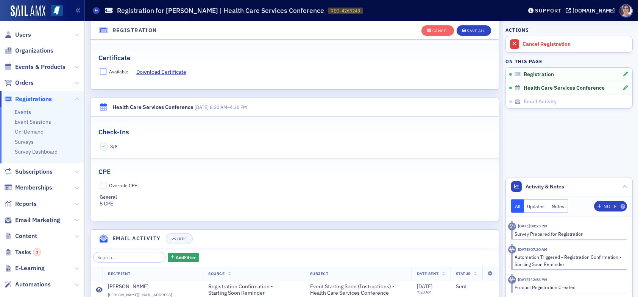
click at [103, 74] on input "Available" at bounding box center [103, 71] width 7 height 7
checkbox input "true"
click at [473, 29] on div "Save All" at bounding box center [476, 31] width 18 height 4
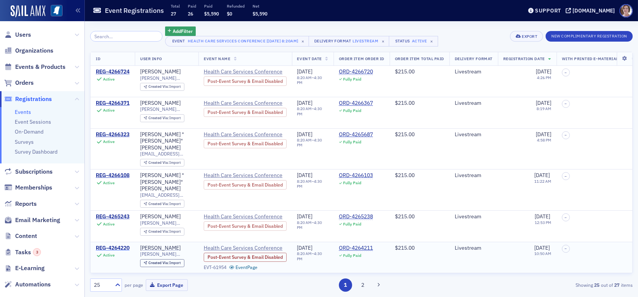
click at [117, 245] on div "REG-4264220" at bounding box center [113, 248] width 34 height 7
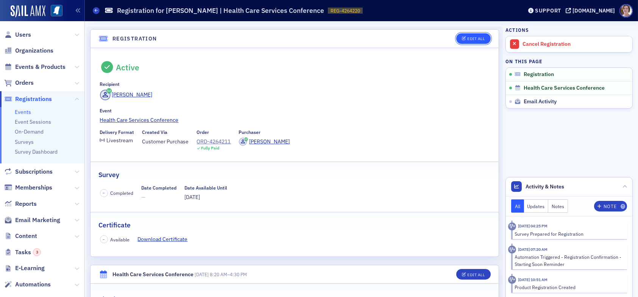
click at [473, 37] on div "Edit All" at bounding box center [475, 39] width 17 height 4
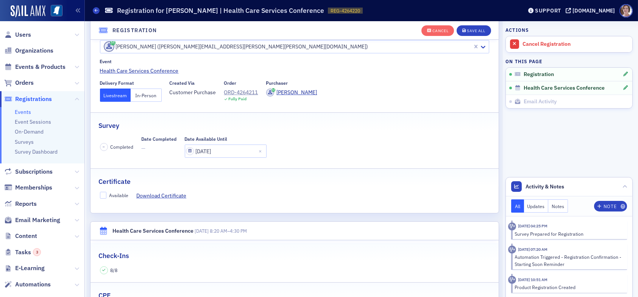
scroll to position [58, 0]
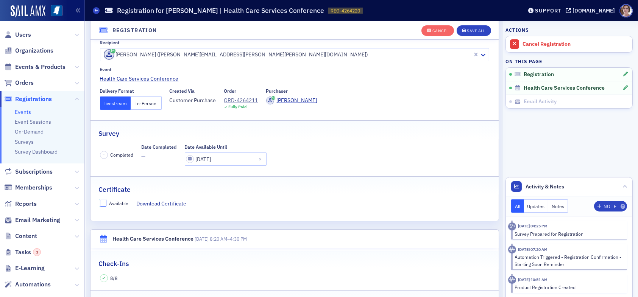
click at [103, 203] on input "Available" at bounding box center [103, 203] width 7 height 7
checkbox input "true"
click at [471, 30] on div "Save All" at bounding box center [476, 31] width 18 height 4
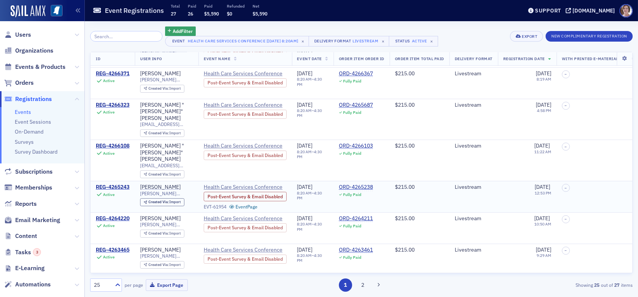
scroll to position [38, 0]
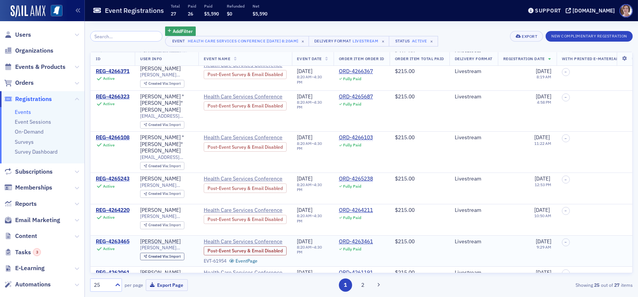
click at [116, 238] on div "REG-4263465" at bounding box center [113, 241] width 34 height 7
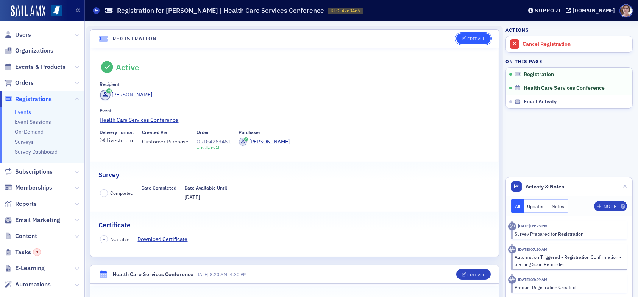
click at [467, 38] on div "Edit All" at bounding box center [475, 39] width 17 height 4
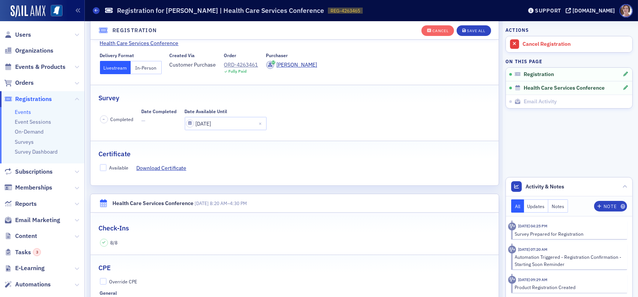
scroll to position [95, 0]
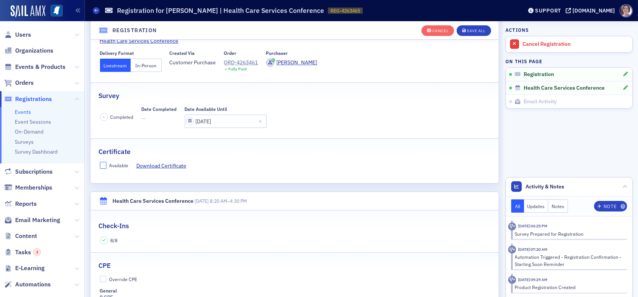
click at [103, 165] on input "Available" at bounding box center [103, 165] width 7 height 7
checkbox input "true"
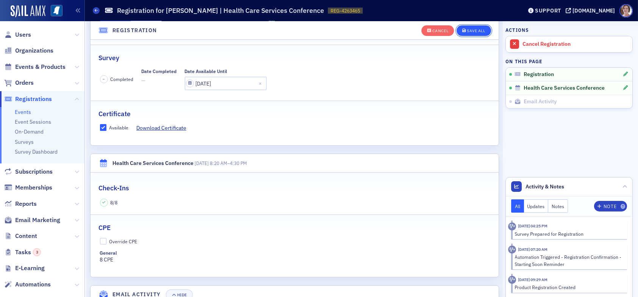
click at [472, 29] on div "Save All" at bounding box center [476, 31] width 18 height 4
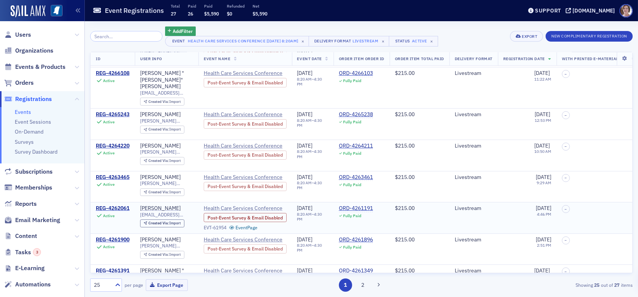
scroll to position [114, 0]
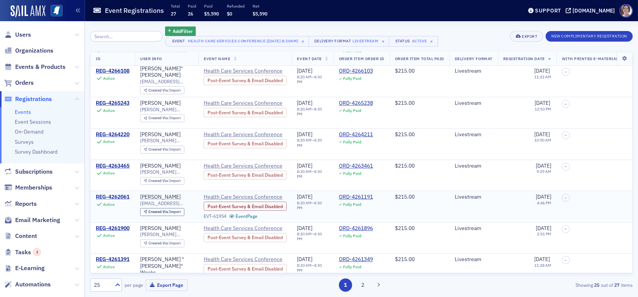
click at [107, 194] on div "REG-4262061" at bounding box center [113, 197] width 34 height 7
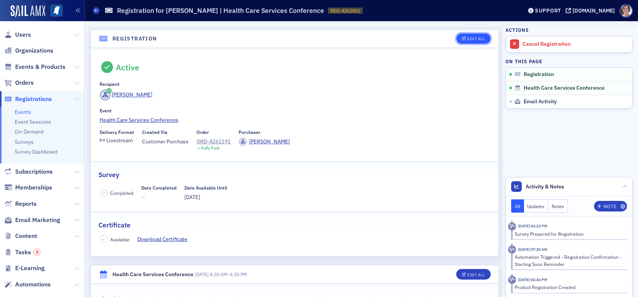
click at [472, 40] on div "Edit All" at bounding box center [475, 39] width 17 height 4
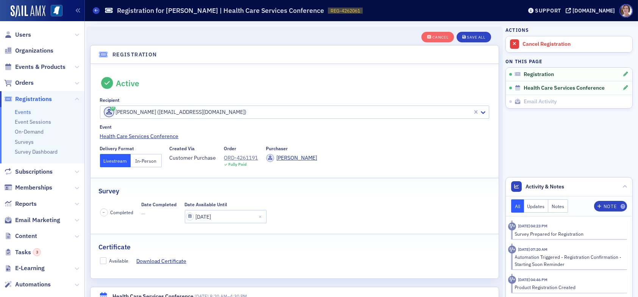
scroll to position [20, 0]
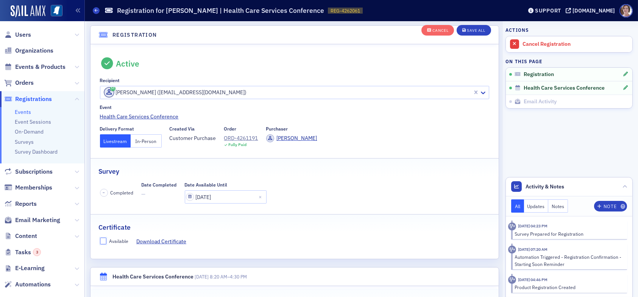
click at [103, 240] on input "Available" at bounding box center [103, 241] width 7 height 7
checkbox input "true"
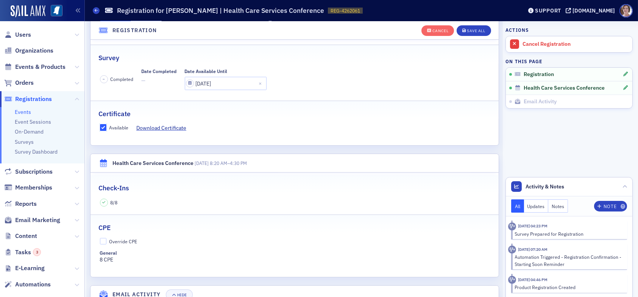
scroll to position [171, 0]
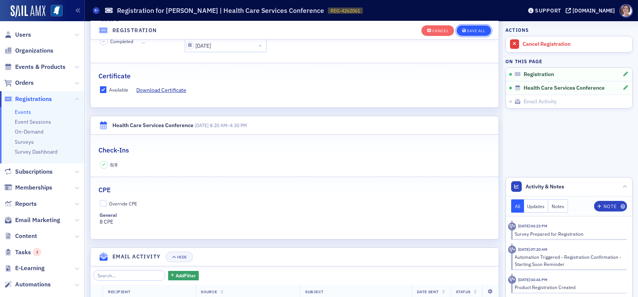
click at [467, 31] on div "Save All" at bounding box center [476, 31] width 18 height 4
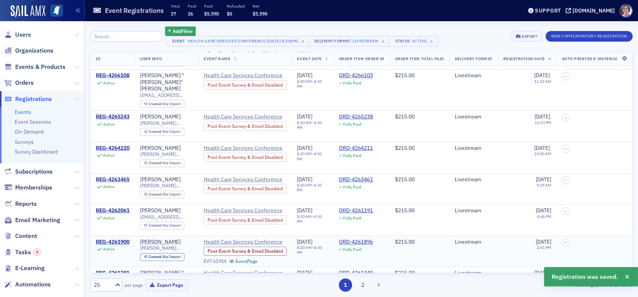
scroll to position [114, 0]
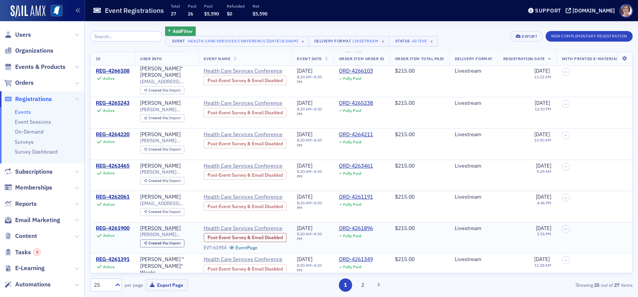
click at [122, 225] on div "REG-4261900" at bounding box center [113, 228] width 34 height 7
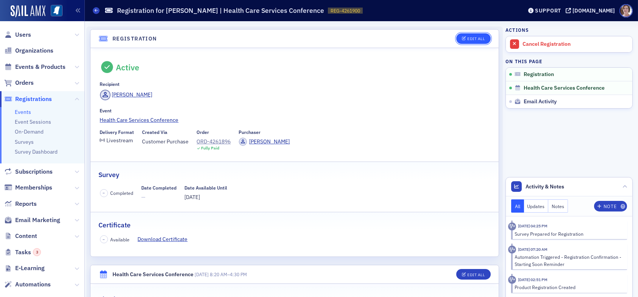
click at [469, 37] on div "Edit All" at bounding box center [475, 39] width 17 height 4
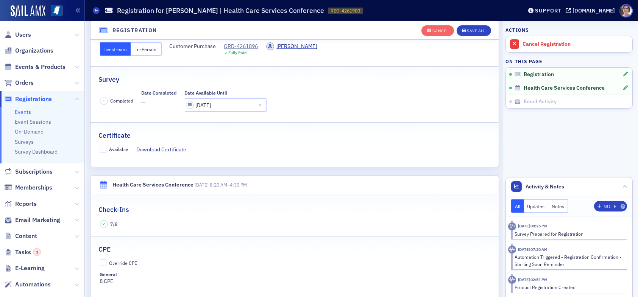
scroll to position [133, 0]
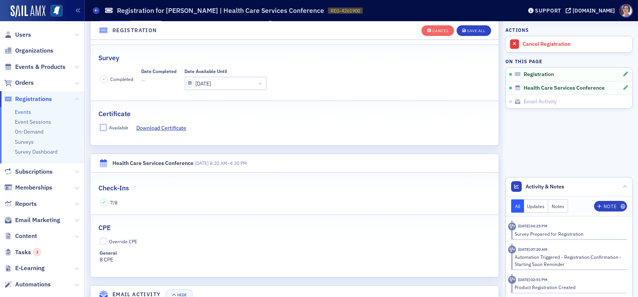
drag, startPoint x: 103, startPoint y: 127, endPoint x: 140, endPoint y: 141, distance: 39.5
click at [103, 127] on input "Available" at bounding box center [103, 127] width 7 height 7
checkbox input "true"
click at [467, 30] on div "Save All" at bounding box center [476, 31] width 18 height 4
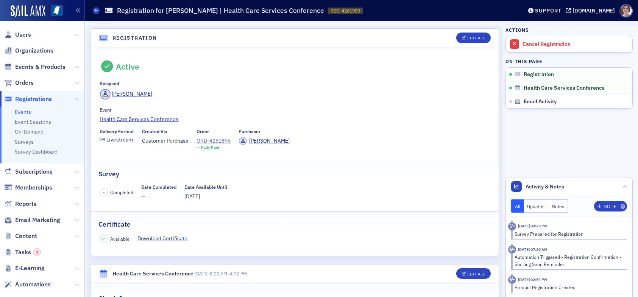
scroll to position [0, 0]
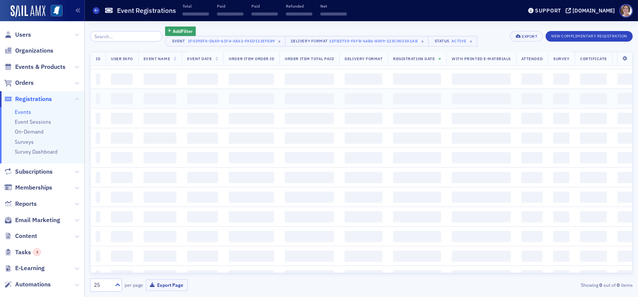
scroll to position [76, 0]
click at [28, 65] on span "Events & Products" at bounding box center [40, 67] width 50 height 8
click at [33, 68] on span "Events & Products" at bounding box center [40, 67] width 50 height 8
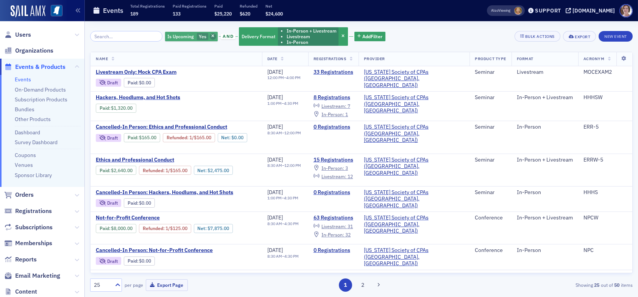
click at [211, 37] on icon "button" at bounding box center [212, 36] width 3 height 4
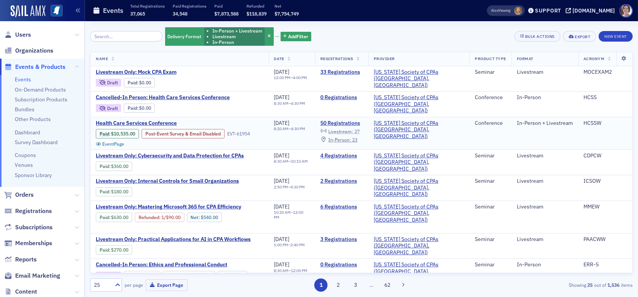
click at [353, 129] on span "Livestream :" at bounding box center [340, 131] width 25 height 6
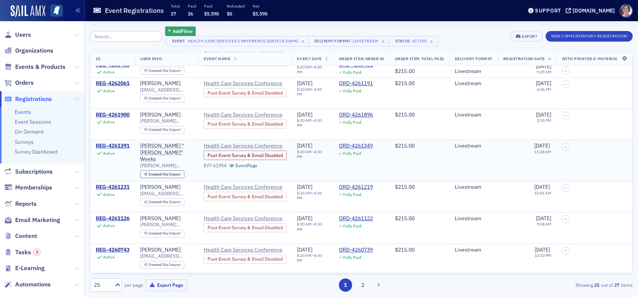
scroll to position [265, 0]
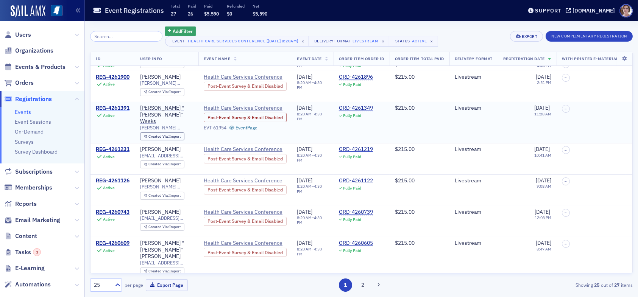
click at [121, 105] on div "REG-4261391" at bounding box center [113, 108] width 34 height 7
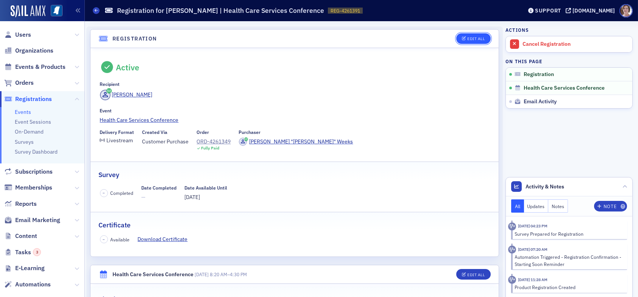
click at [476, 40] on div "Edit All" at bounding box center [475, 39] width 17 height 4
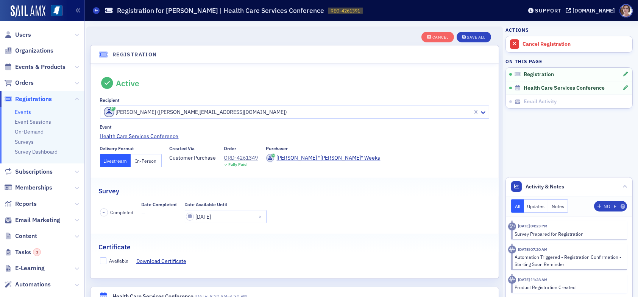
scroll to position [20, 0]
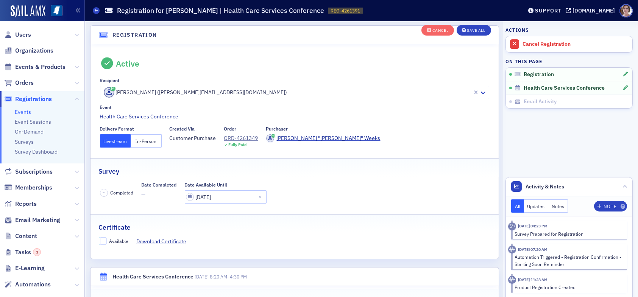
click at [106, 238] on input "Available" at bounding box center [103, 241] width 7 height 7
checkbox input "true"
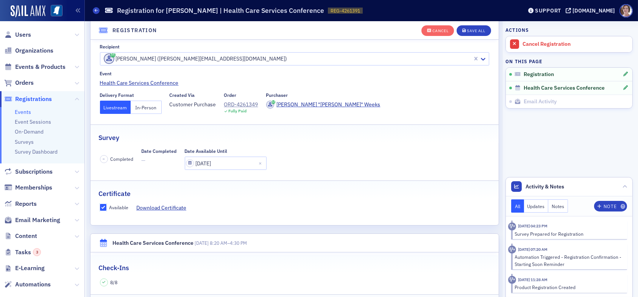
scroll to position [133, 0]
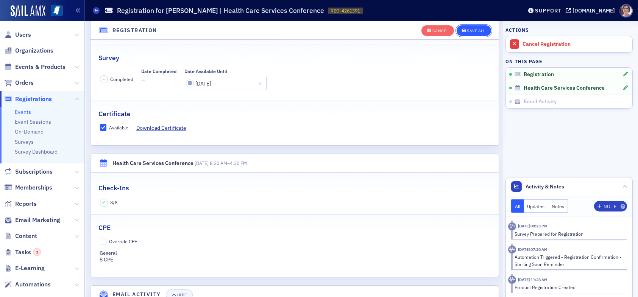
click at [469, 29] on div "Save All" at bounding box center [476, 31] width 18 height 4
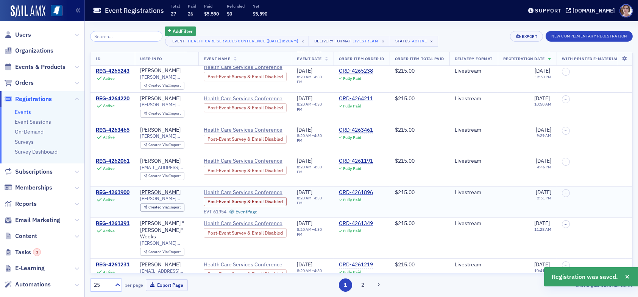
scroll to position [151, 0]
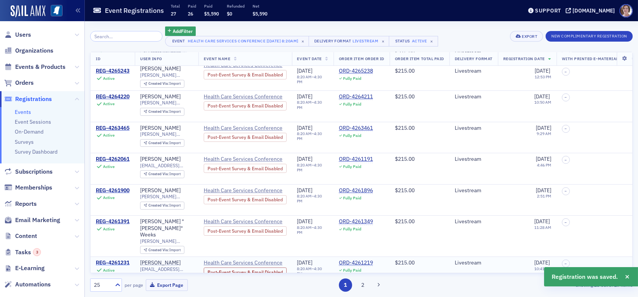
click at [107, 260] on div "REG-4261231" at bounding box center [113, 263] width 34 height 7
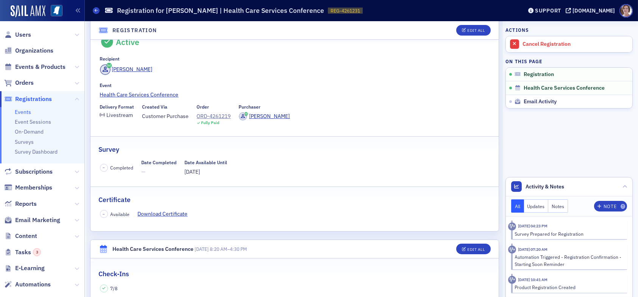
scroll to position [76, 0]
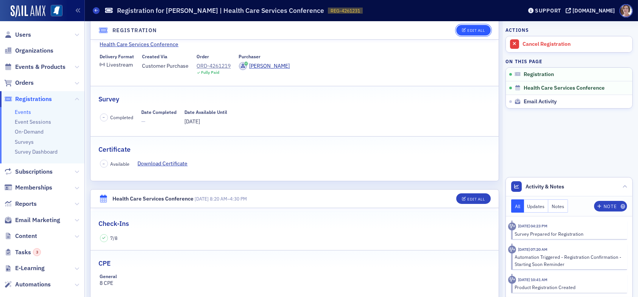
click at [472, 29] on div "Edit All" at bounding box center [475, 30] width 17 height 4
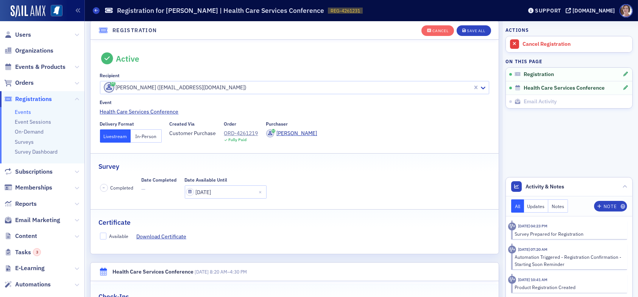
scroll to position [20, 0]
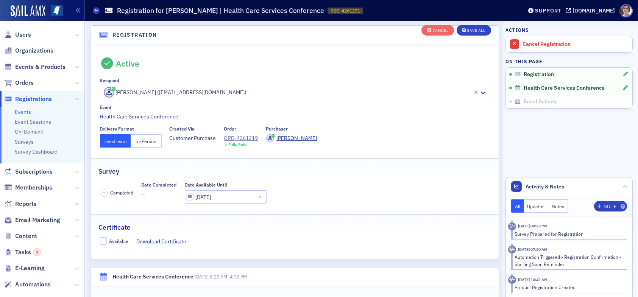
click at [106, 240] on input "Available" at bounding box center [103, 241] width 7 height 7
checkbox input "true"
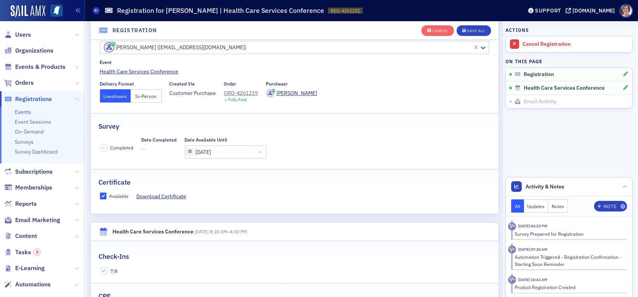
scroll to position [133, 0]
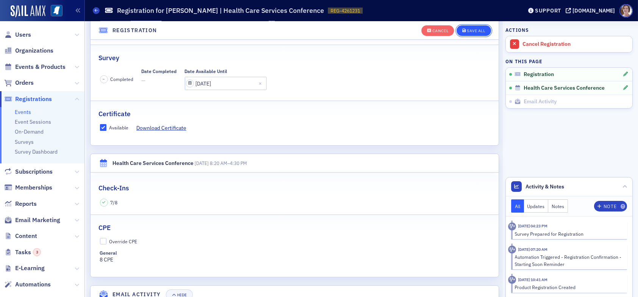
click at [467, 30] on div "Save All" at bounding box center [476, 31] width 18 height 4
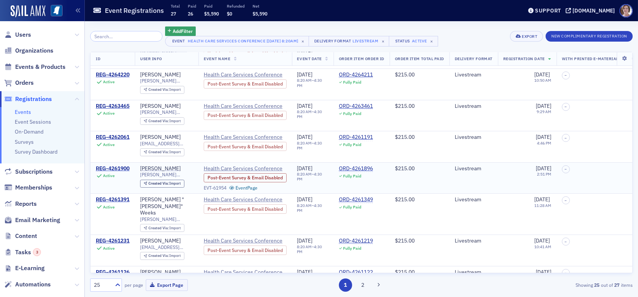
scroll to position [189, 0]
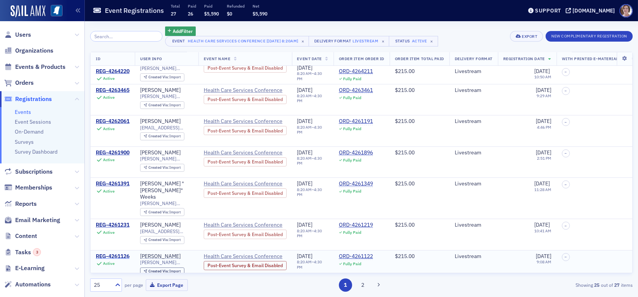
click at [119, 253] on div "REG-4261126" at bounding box center [113, 256] width 34 height 7
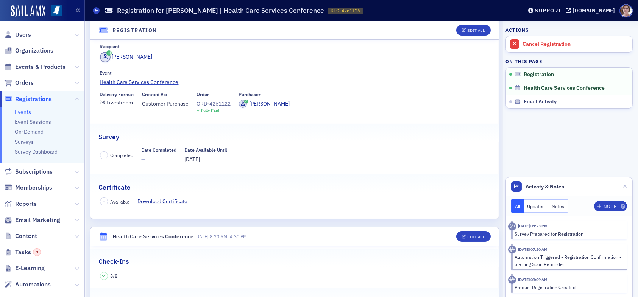
scroll to position [76, 0]
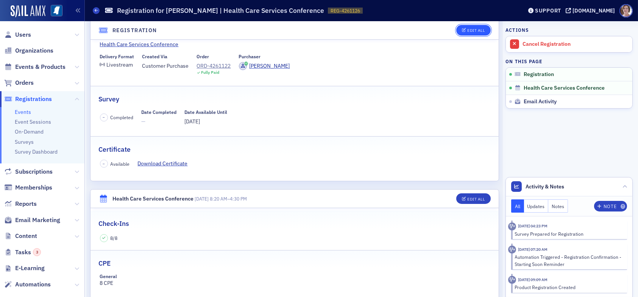
click at [476, 29] on div "Edit All" at bounding box center [475, 30] width 17 height 4
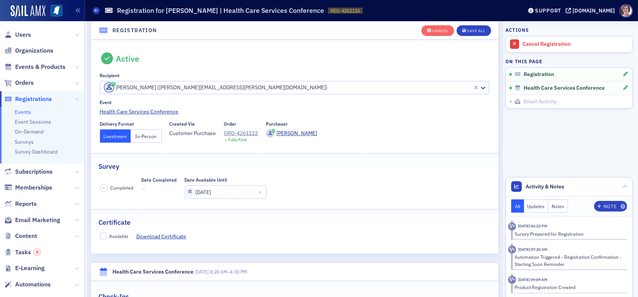
scroll to position [20, 0]
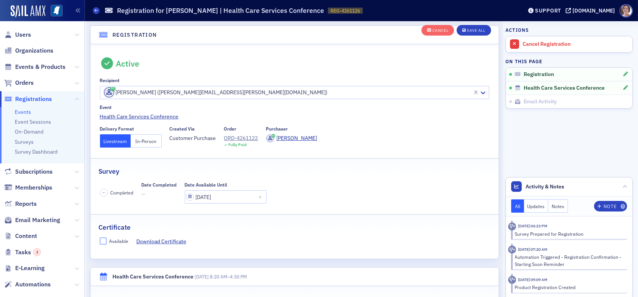
click at [103, 240] on input "Available" at bounding box center [103, 241] width 7 height 7
checkbox input "true"
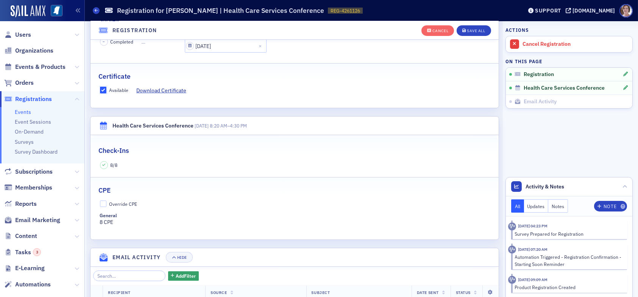
scroll to position [171, 0]
click at [467, 30] on div "Save All" at bounding box center [476, 31] width 18 height 4
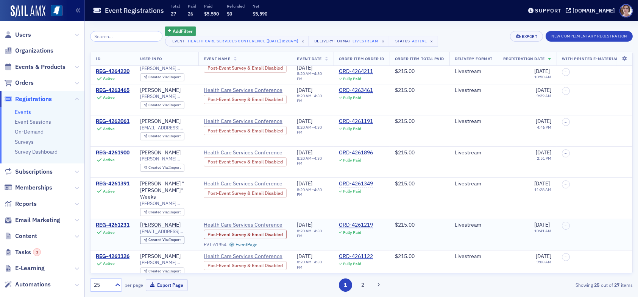
scroll to position [227, 0]
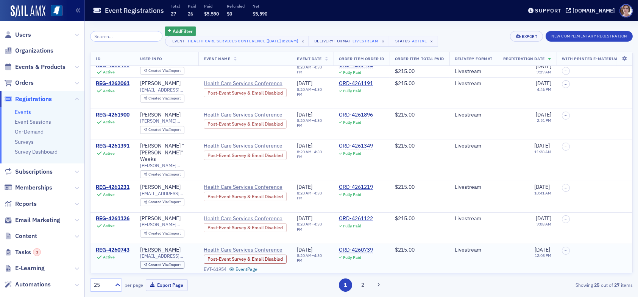
click at [124, 247] on div "REG-4260743" at bounding box center [113, 250] width 34 height 7
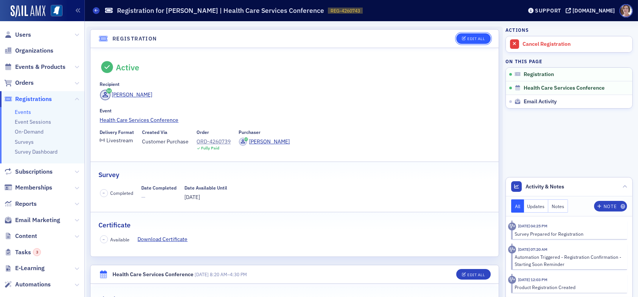
click at [467, 37] on div "Edit All" at bounding box center [475, 39] width 17 height 4
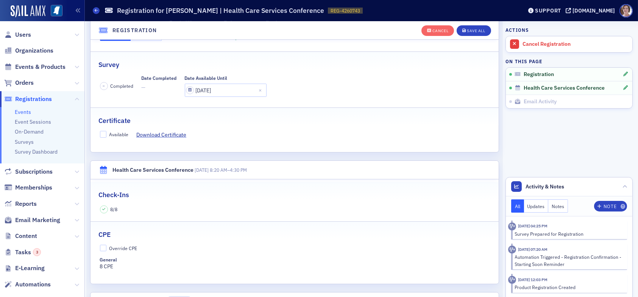
scroll to position [133, 0]
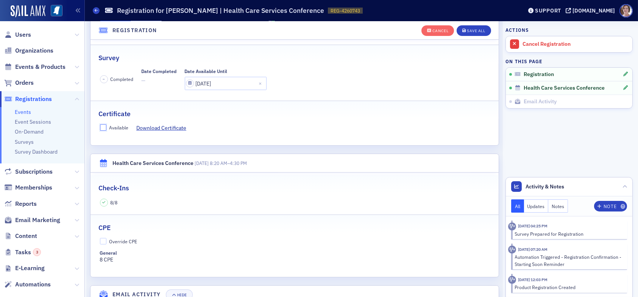
click at [104, 127] on input "Available" at bounding box center [103, 127] width 7 height 7
checkbox input "true"
click at [470, 31] on div "Save All" at bounding box center [476, 31] width 18 height 4
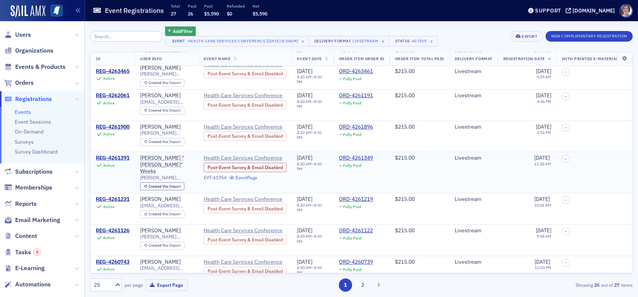
scroll to position [227, 0]
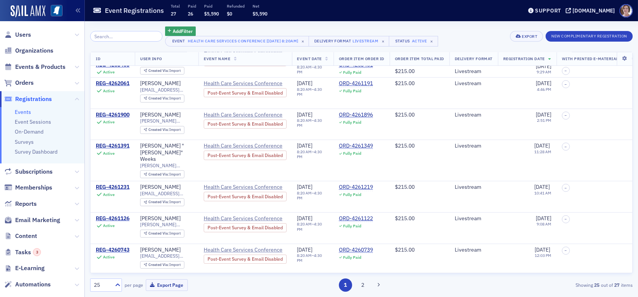
click at [111, 278] on div "REG-4260609" at bounding box center [113, 281] width 34 height 7
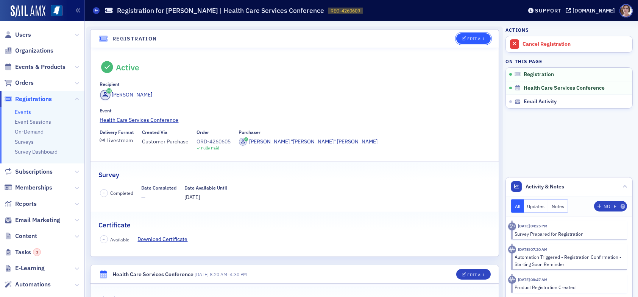
click at [467, 37] on div "Edit All" at bounding box center [475, 39] width 17 height 4
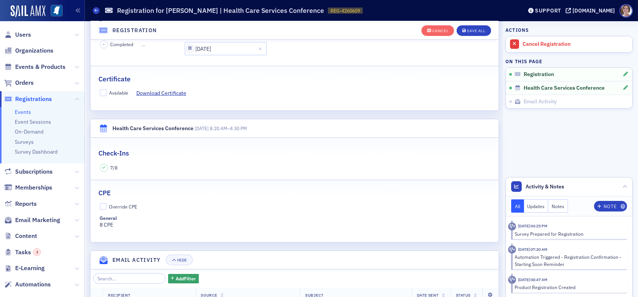
scroll to position [171, 0]
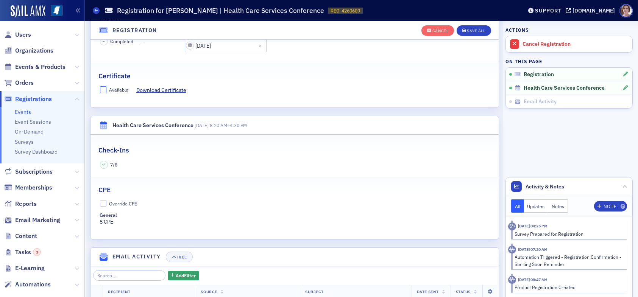
click at [103, 90] on input "Available" at bounding box center [103, 89] width 7 height 7
checkbox input "true"
click at [473, 31] on div "Save All" at bounding box center [476, 31] width 18 height 4
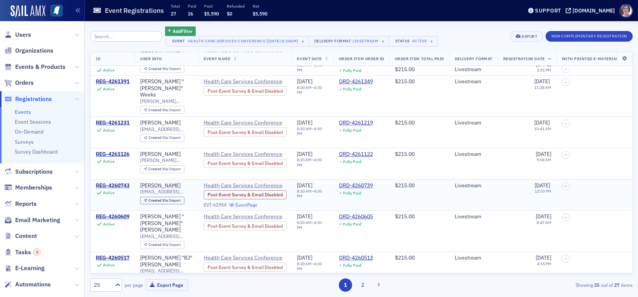
scroll to position [303, 0]
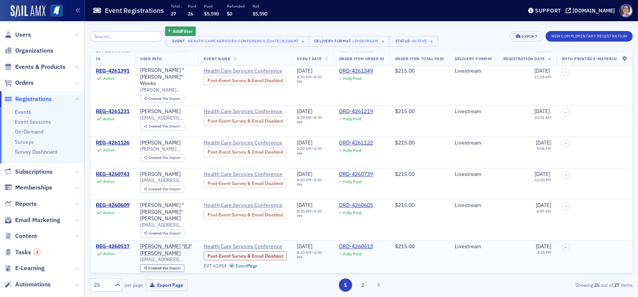
click at [114, 243] on div "REG-4260517" at bounding box center [113, 246] width 34 height 7
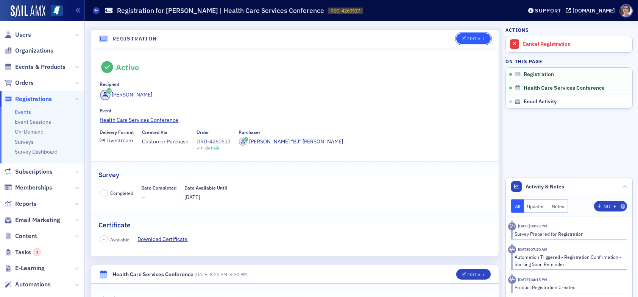
click at [470, 38] on div "Edit All" at bounding box center [475, 39] width 17 height 4
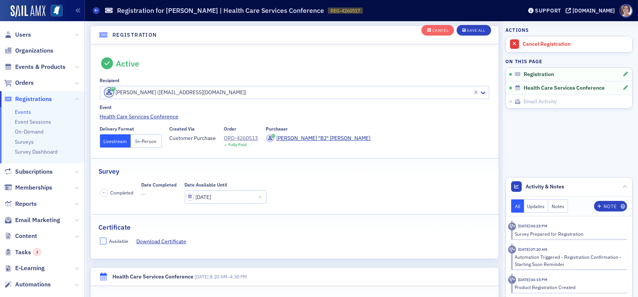
click at [102, 238] on input "Available" at bounding box center [103, 241] width 7 height 7
checkbox input "true"
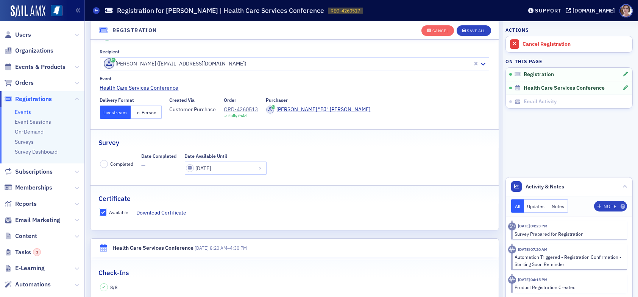
scroll to position [133, 0]
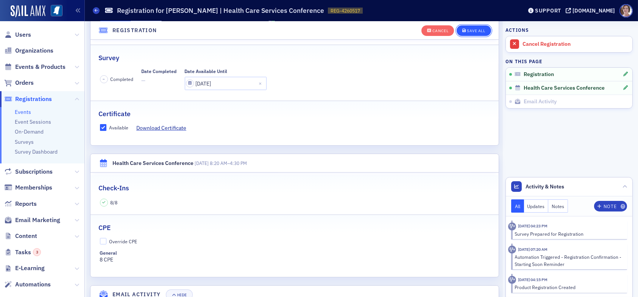
click at [471, 30] on div "Save All" at bounding box center [476, 31] width 18 height 4
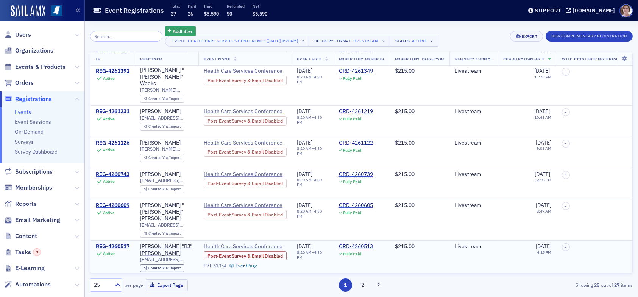
scroll to position [341, 0]
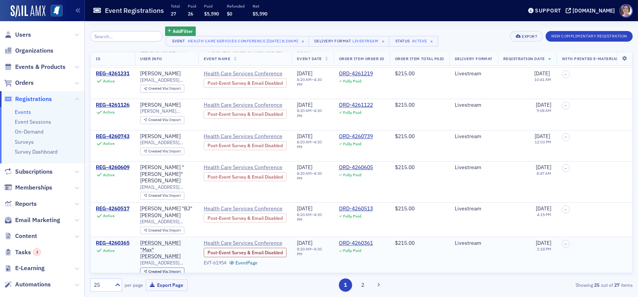
click at [114, 240] on div "REG-4260365" at bounding box center [113, 243] width 34 height 7
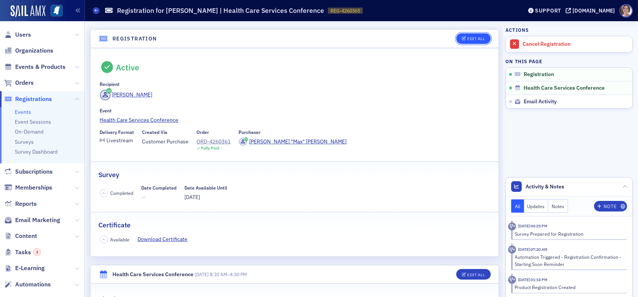
click at [467, 38] on div "Edit All" at bounding box center [475, 39] width 17 height 4
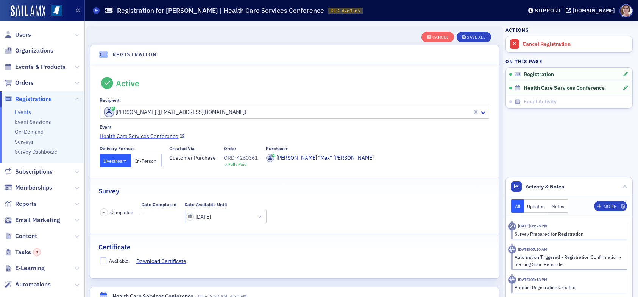
scroll to position [20, 0]
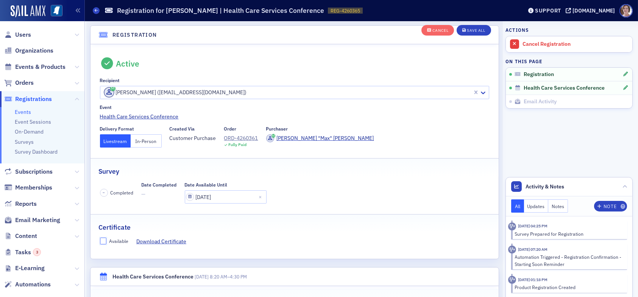
click at [101, 240] on input "Available" at bounding box center [103, 241] width 7 height 7
checkbox input "true"
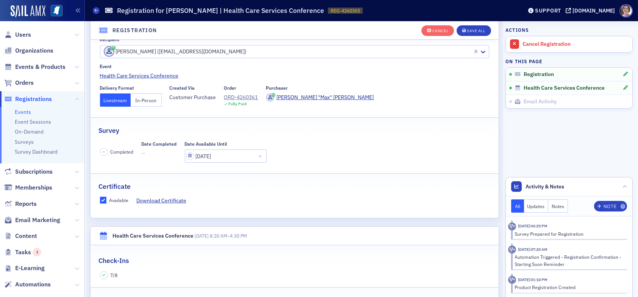
scroll to position [58, 0]
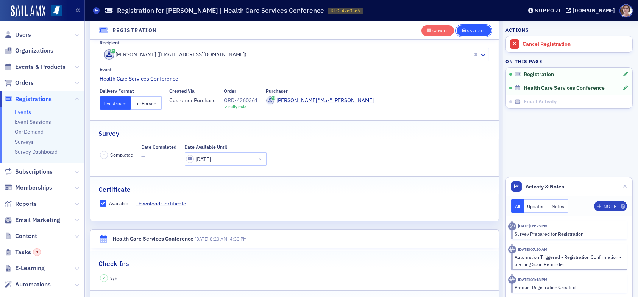
click at [467, 30] on div "Save All" at bounding box center [476, 31] width 18 height 4
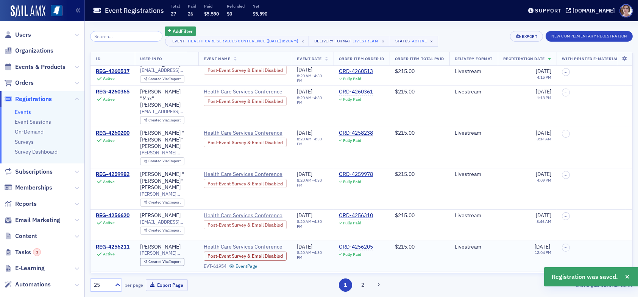
scroll to position [454, 0]
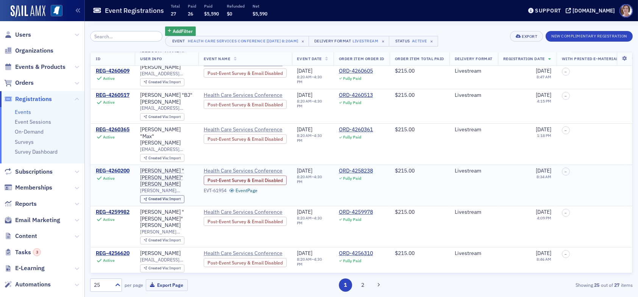
click at [121, 168] on div "REG-4260200" at bounding box center [113, 171] width 34 height 7
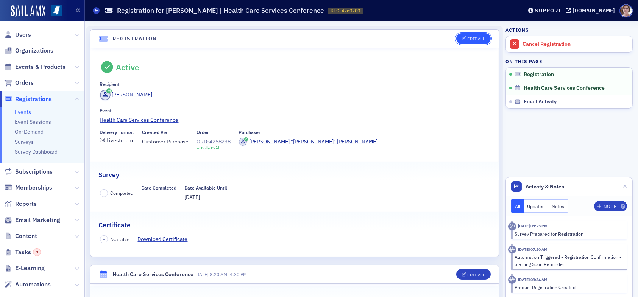
click at [467, 39] on div "Edit All" at bounding box center [475, 39] width 17 height 4
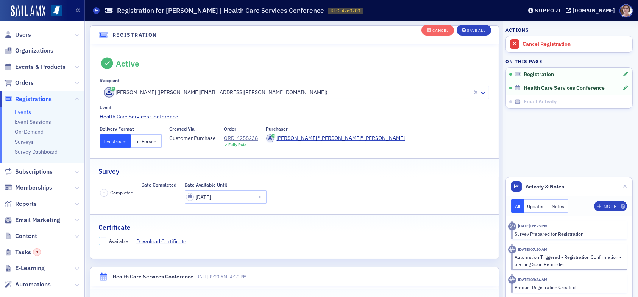
click at [103, 241] on input "Available" at bounding box center [103, 241] width 7 height 7
checkbox input "true"
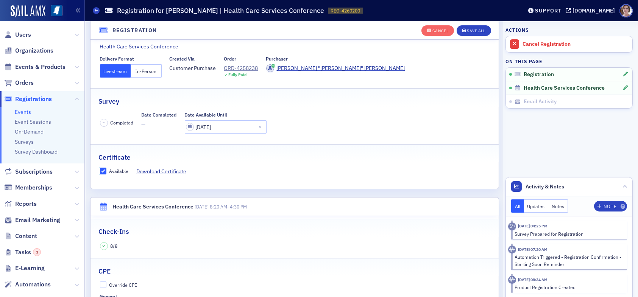
scroll to position [95, 0]
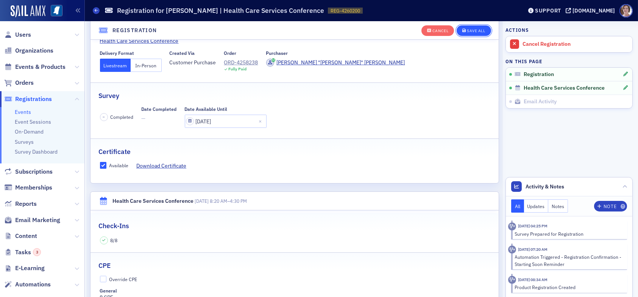
click at [467, 30] on div "Save All" at bounding box center [476, 31] width 18 height 4
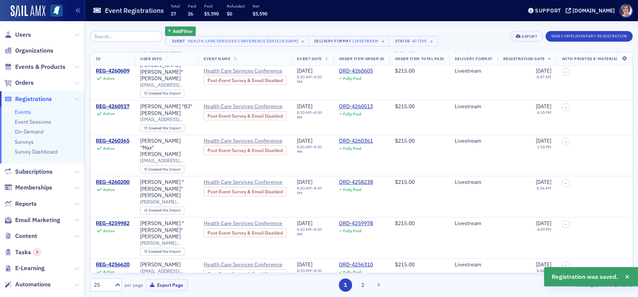
scroll to position [492, 0]
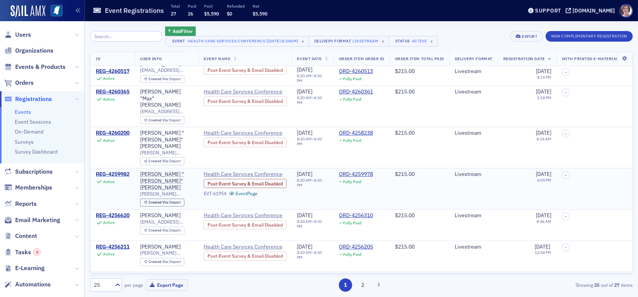
click at [111, 171] on div "REG-4259982" at bounding box center [113, 174] width 34 height 7
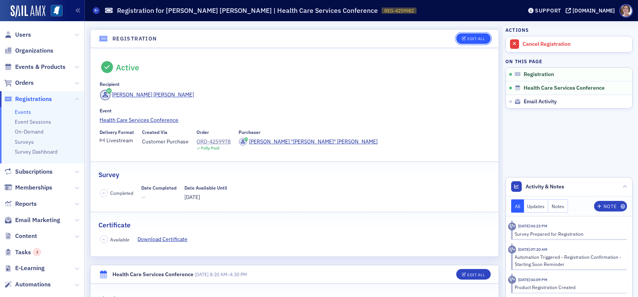
click at [467, 39] on div "Edit All" at bounding box center [475, 39] width 17 height 4
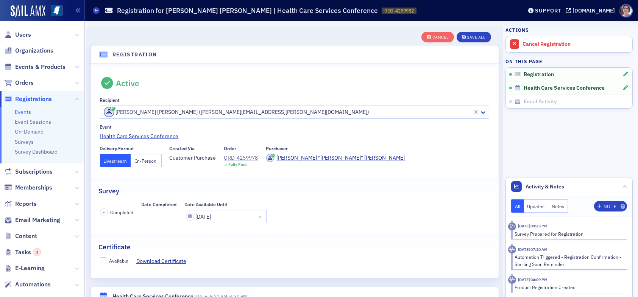
scroll to position [20, 0]
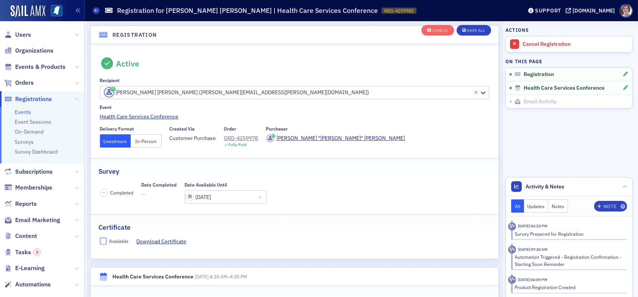
click at [102, 240] on input "Available" at bounding box center [103, 241] width 7 height 7
checkbox input "true"
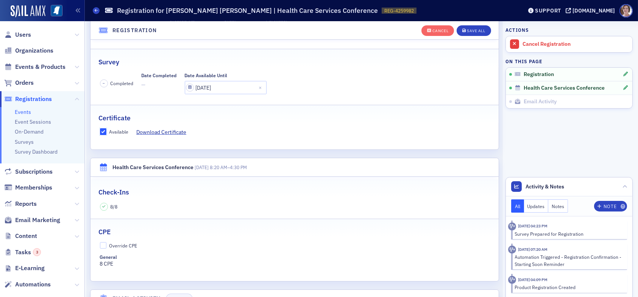
scroll to position [133, 0]
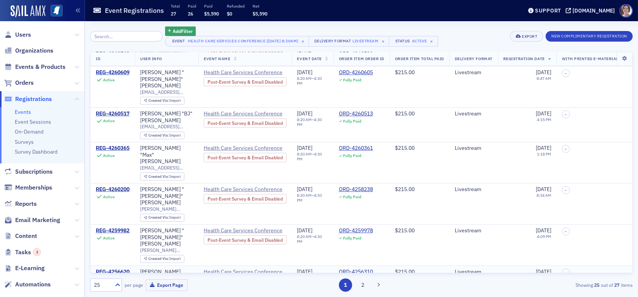
scroll to position [454, 0]
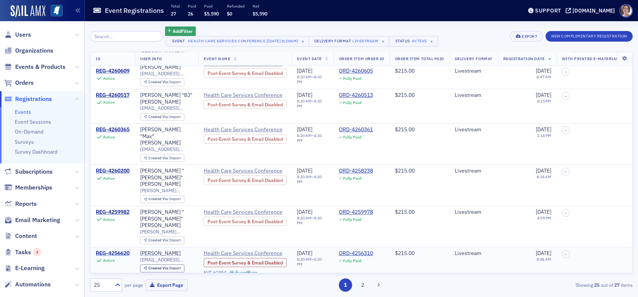
click at [120, 250] on div "REG-4256620" at bounding box center [113, 253] width 34 height 7
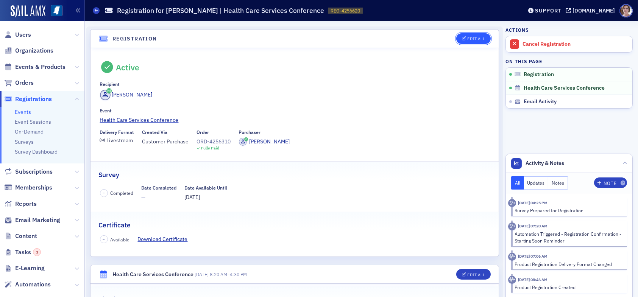
click at [469, 38] on div "Edit All" at bounding box center [475, 39] width 17 height 4
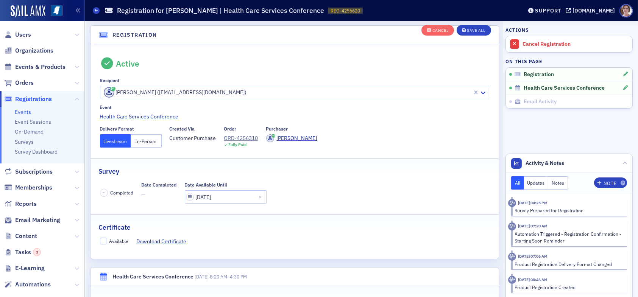
click at [107, 240] on label "Available" at bounding box center [114, 241] width 29 height 7
click at [107, 240] on input "Available" at bounding box center [103, 241] width 7 height 7
checkbox input "true"
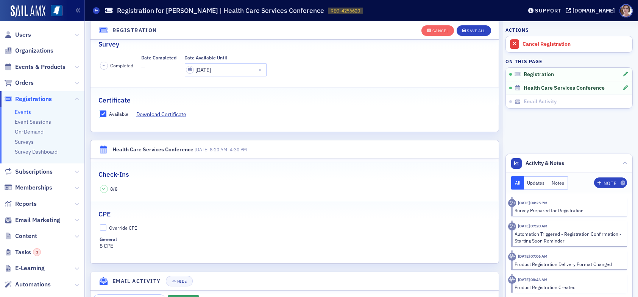
scroll to position [171, 0]
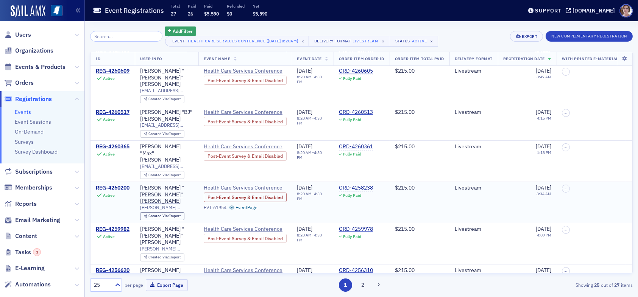
scroll to position [454, 0]
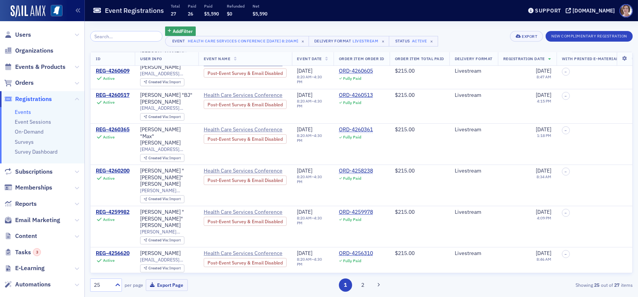
click at [125, 282] on div "REG-4256211" at bounding box center [113, 285] width 34 height 7
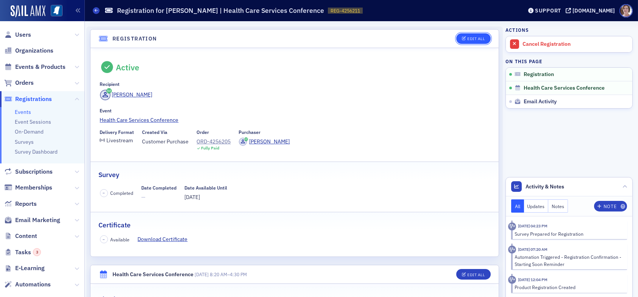
click at [472, 38] on div "Edit All" at bounding box center [475, 39] width 17 height 4
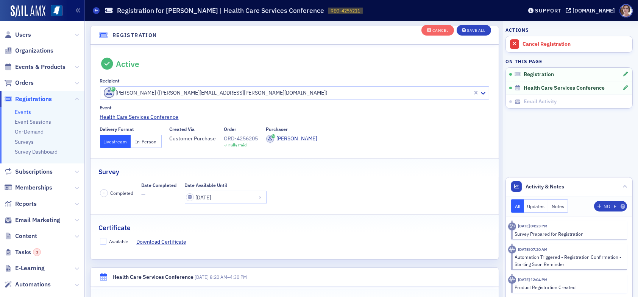
scroll to position [20, 0]
click at [103, 240] on input "Available" at bounding box center [103, 241] width 7 height 7
checkbox input "true"
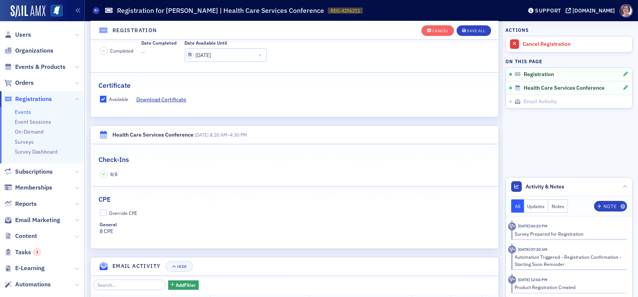
scroll to position [171, 0]
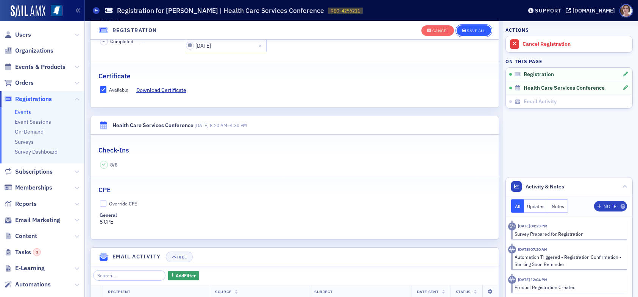
click at [470, 30] on div "Save All" at bounding box center [476, 31] width 18 height 4
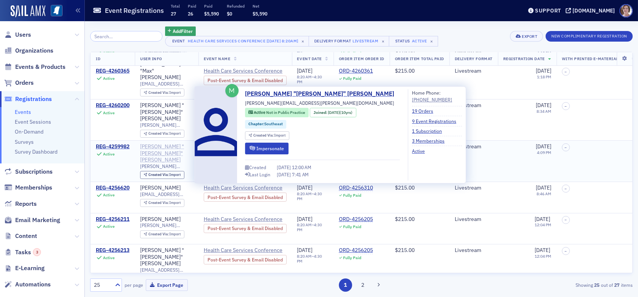
scroll to position [530, 0]
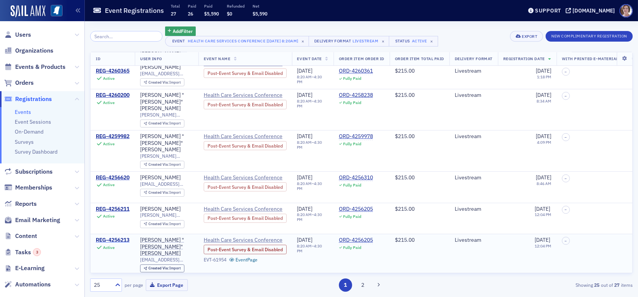
click at [111, 237] on div "REG-4256213" at bounding box center [113, 240] width 34 height 7
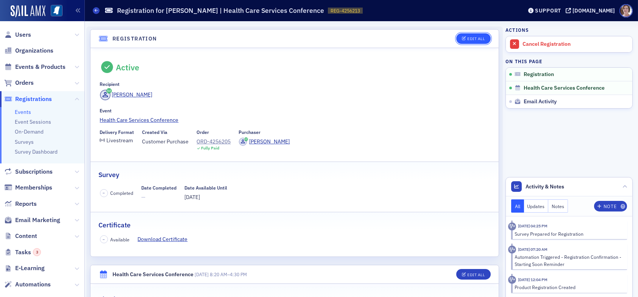
click at [468, 37] on div "Edit All" at bounding box center [475, 39] width 17 height 4
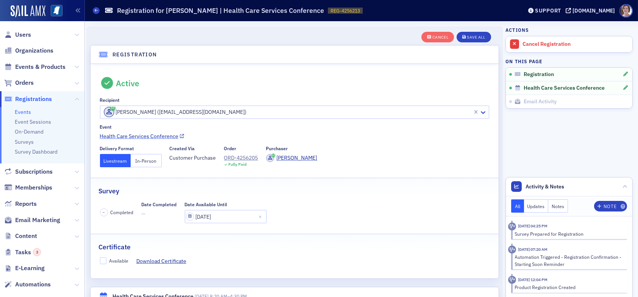
scroll to position [20, 0]
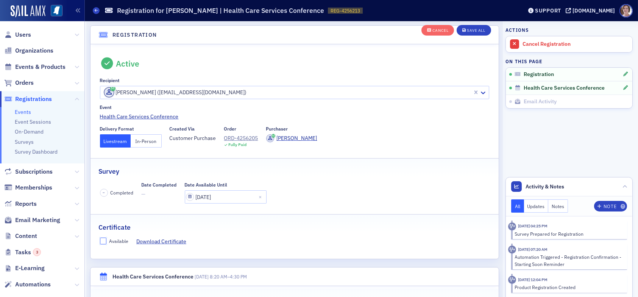
click at [103, 238] on input "Available" at bounding box center [103, 241] width 7 height 7
checkbox input "true"
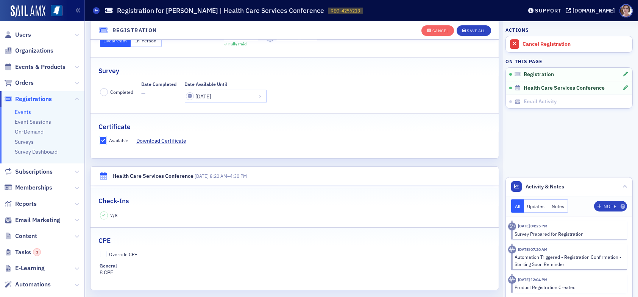
scroll to position [171, 0]
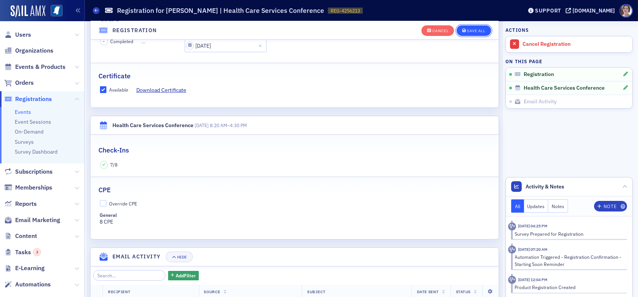
click at [471, 30] on div "Save All" at bounding box center [476, 31] width 18 height 4
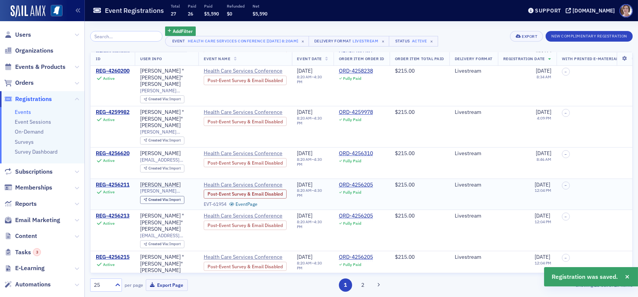
scroll to position [568, 0]
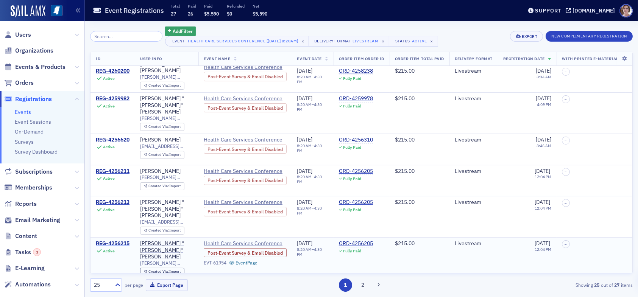
click at [125, 240] on div "REG-4256215" at bounding box center [113, 243] width 34 height 7
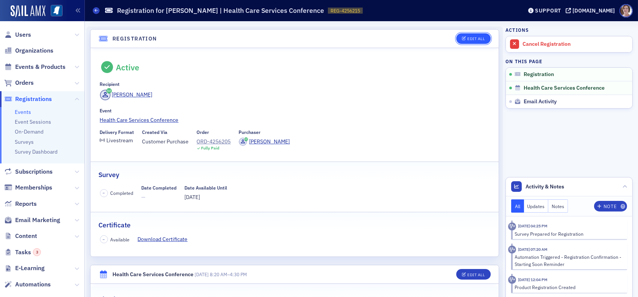
click at [467, 38] on div "Edit All" at bounding box center [475, 39] width 17 height 4
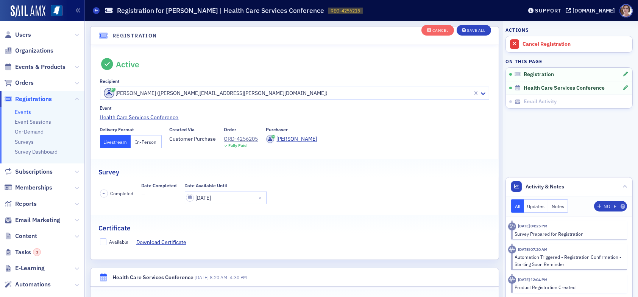
scroll to position [20, 0]
drag, startPoint x: 103, startPoint y: 240, endPoint x: 176, endPoint y: 219, distance: 76.7
click at [103, 239] on input "Available" at bounding box center [103, 241] width 7 height 7
checkbox input "true"
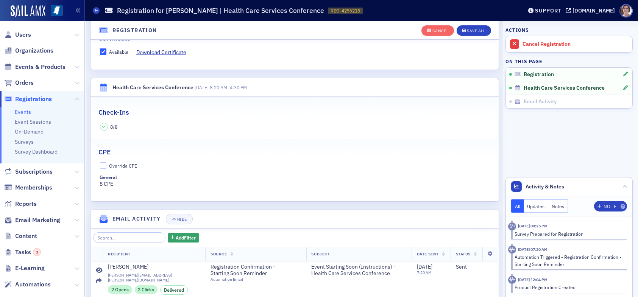
scroll to position [247, 0]
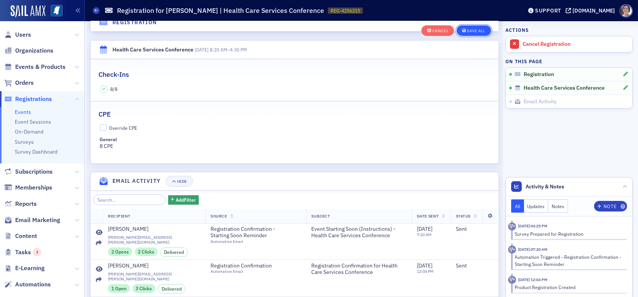
click at [469, 30] on div "Save All" at bounding box center [476, 31] width 18 height 4
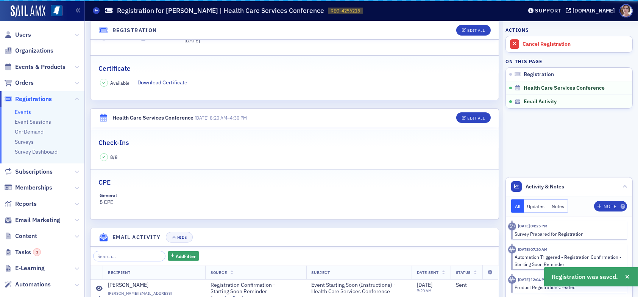
scroll to position [238, 0]
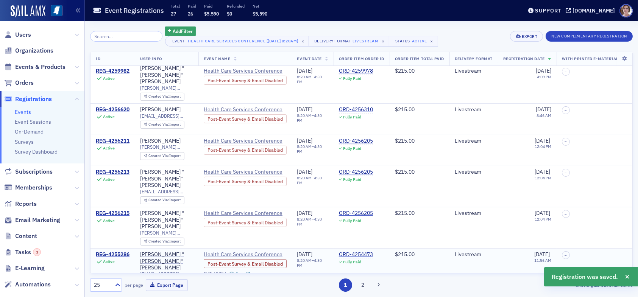
scroll to position [599, 0]
click at [114, 248] on td "REG-4255286 Active" at bounding box center [112, 268] width 44 height 41
click at [119, 251] on div "REG-4255286" at bounding box center [113, 254] width 34 height 7
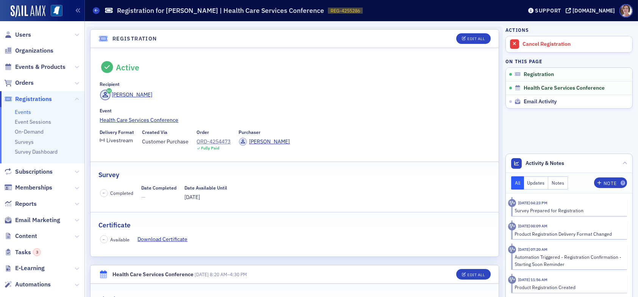
click at [466, 33] on header "Registration Edit All" at bounding box center [294, 39] width 408 height 19
click at [467, 38] on div "Edit All" at bounding box center [475, 39] width 17 height 4
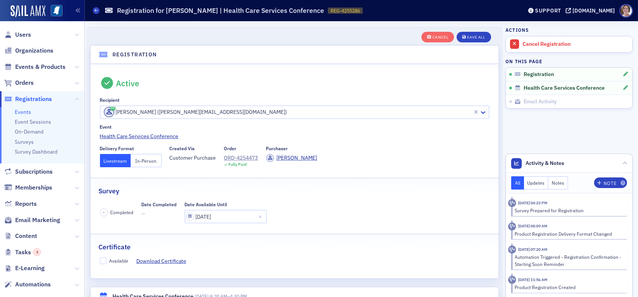
scroll to position [20, 0]
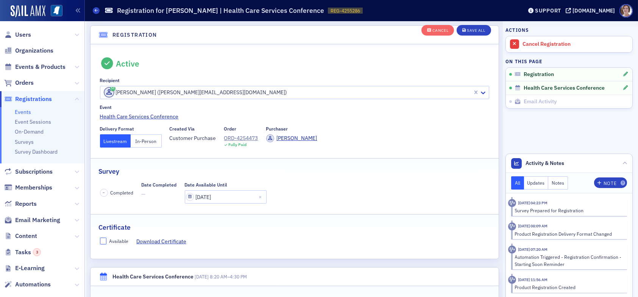
drag, startPoint x: 101, startPoint y: 238, endPoint x: 169, endPoint y: 229, distance: 68.7
click at [101, 238] on input "Available" at bounding box center [103, 241] width 7 height 7
checkbox input "true"
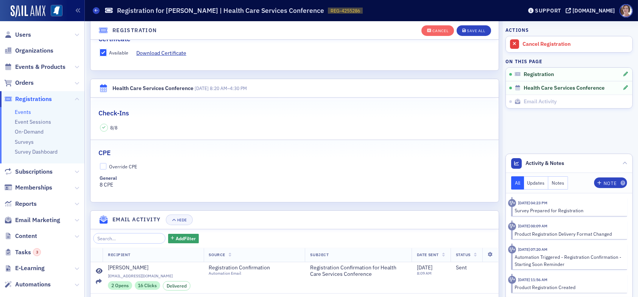
scroll to position [209, 0]
click at [474, 29] on div "Save All" at bounding box center [476, 31] width 18 height 4
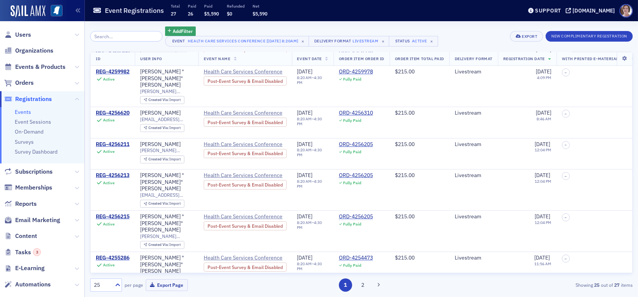
scroll to position [599, 0]
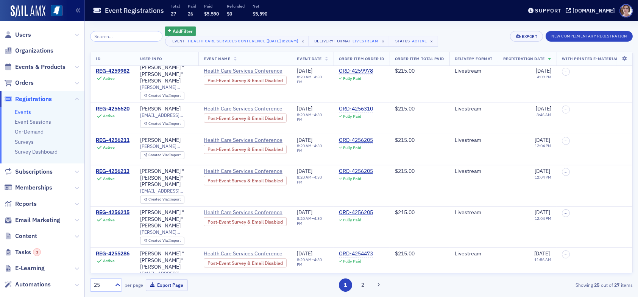
click at [115, 292] on div "REG-4254385" at bounding box center [113, 295] width 34 height 7
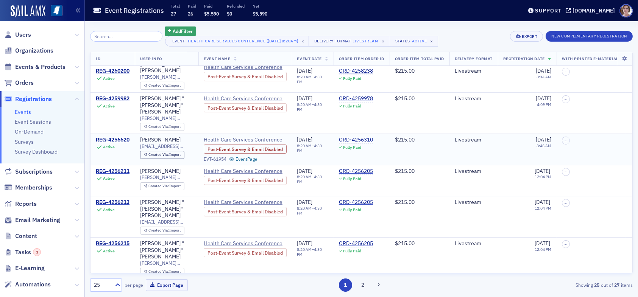
scroll to position [599, 0]
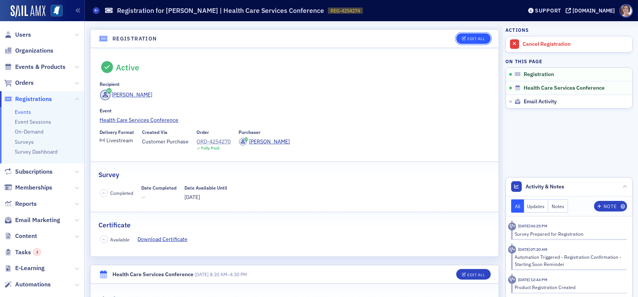
click at [472, 40] on div "Edit All" at bounding box center [475, 39] width 17 height 4
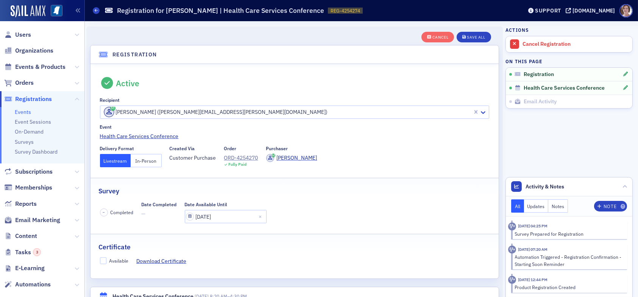
scroll to position [20, 0]
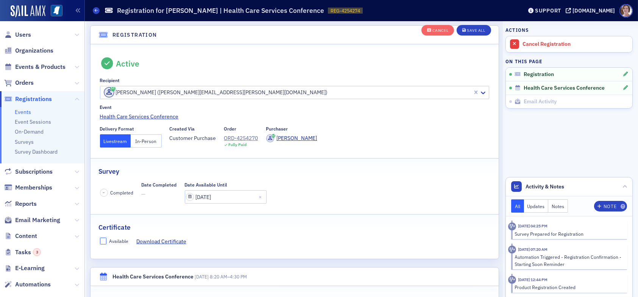
click at [104, 238] on input "Available" at bounding box center [103, 241] width 7 height 7
checkbox input "true"
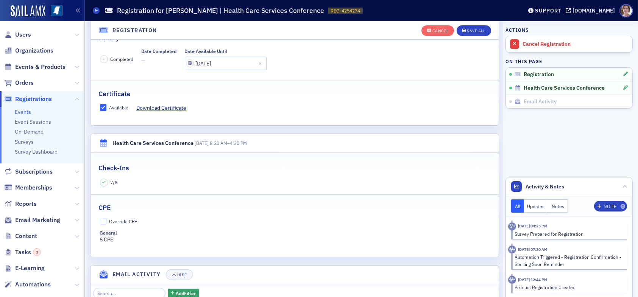
scroll to position [0, 0]
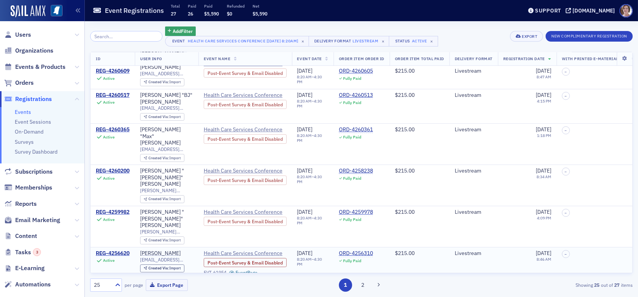
scroll to position [599, 0]
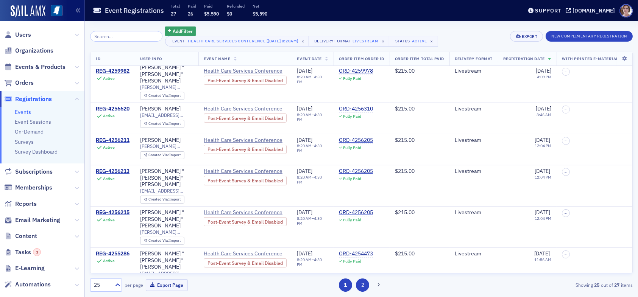
click at [361, 286] on button "2" at bounding box center [362, 285] width 13 height 13
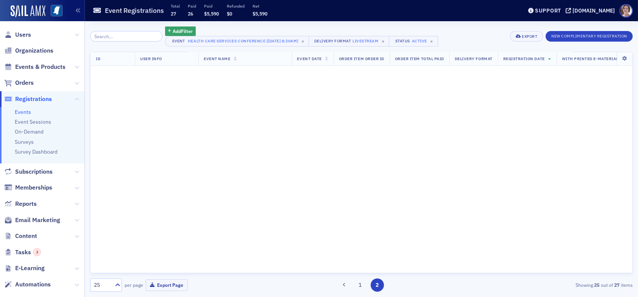
scroll to position [0, 0]
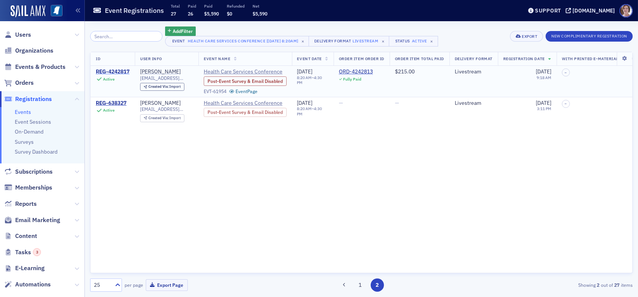
click at [121, 70] on div "REG-4242817" at bounding box center [113, 72] width 34 height 7
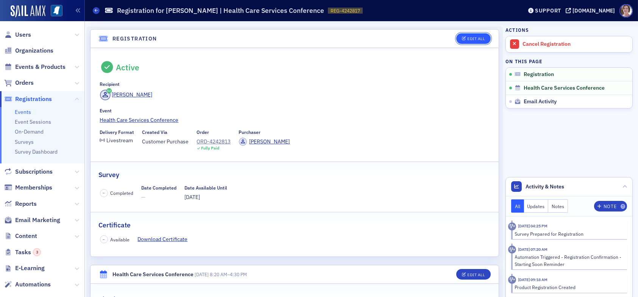
click at [469, 35] on button "Edit All" at bounding box center [473, 38] width 34 height 11
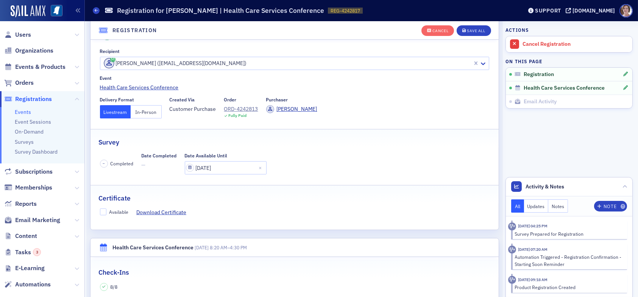
scroll to position [58, 0]
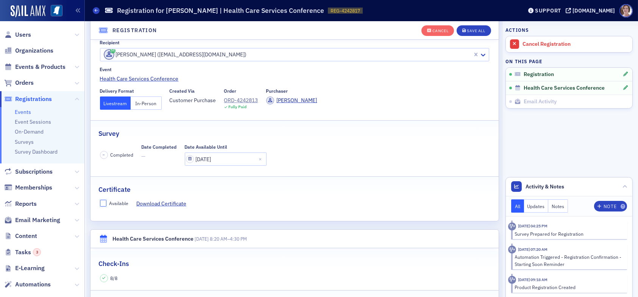
click at [105, 206] on input "Available" at bounding box center [103, 203] width 7 height 7
checkbox input "true"
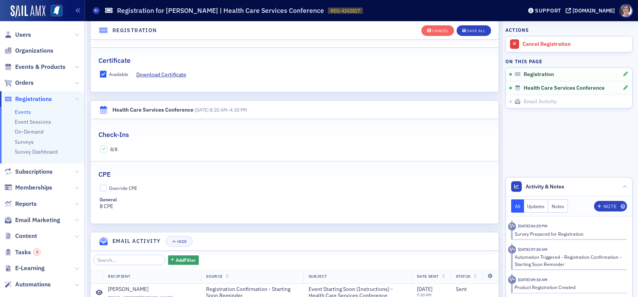
scroll to position [209, 0]
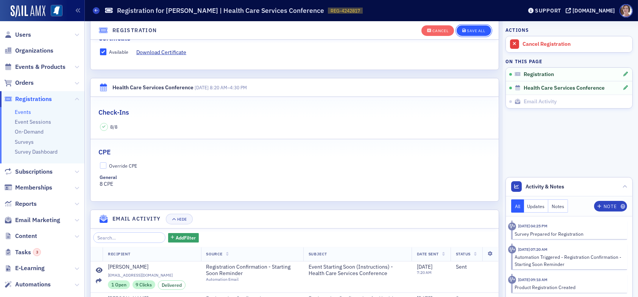
click at [462, 30] on icon "button" at bounding box center [464, 31] width 4 height 4
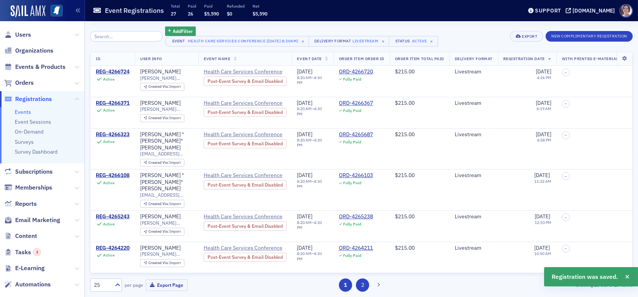
click at [362, 284] on button "2" at bounding box center [362, 285] width 13 height 13
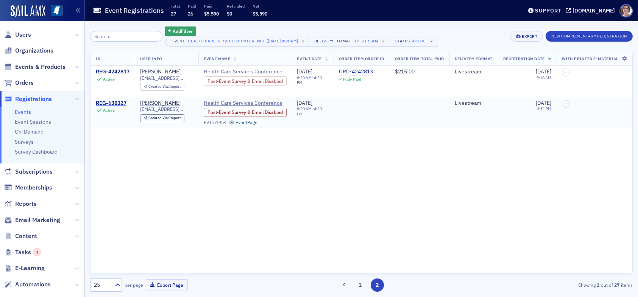
click at [111, 101] on div "REG-638327" at bounding box center [111, 103] width 31 height 7
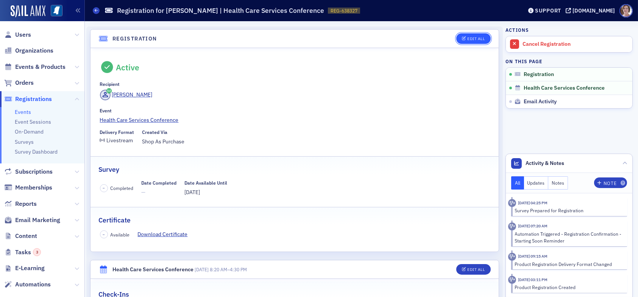
click at [471, 38] on div "Edit All" at bounding box center [475, 39] width 17 height 4
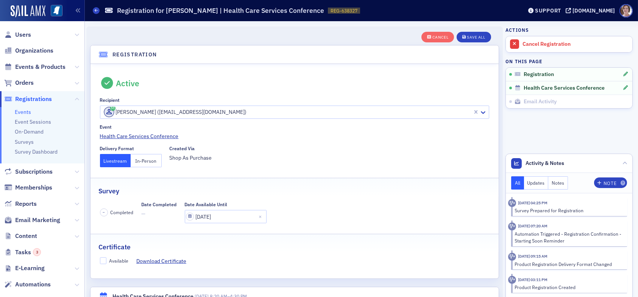
scroll to position [20, 0]
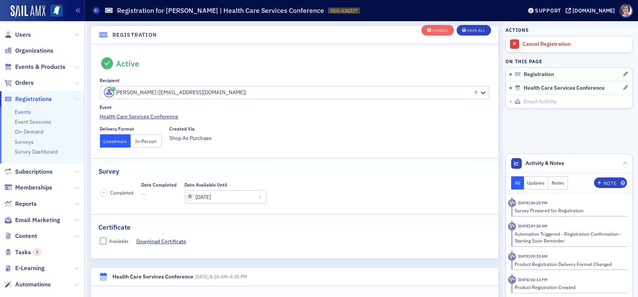
click at [105, 240] on input "Available" at bounding box center [103, 241] width 7 height 7
checkbox input "true"
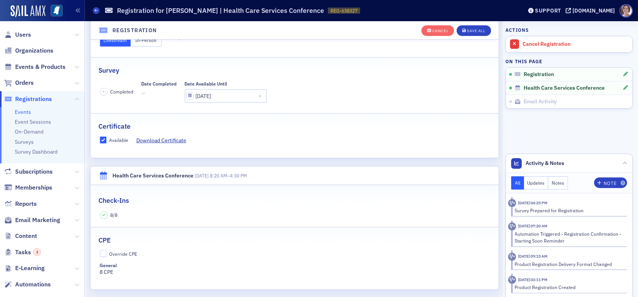
scroll to position [133, 0]
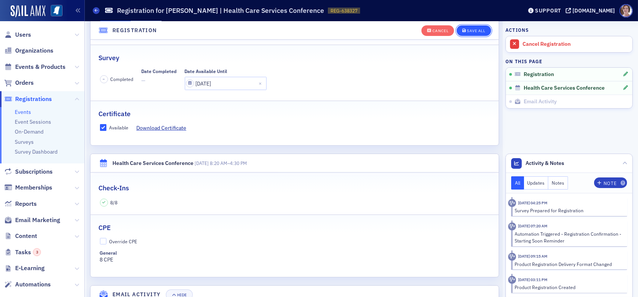
click at [472, 29] on div "Save All" at bounding box center [476, 31] width 18 height 4
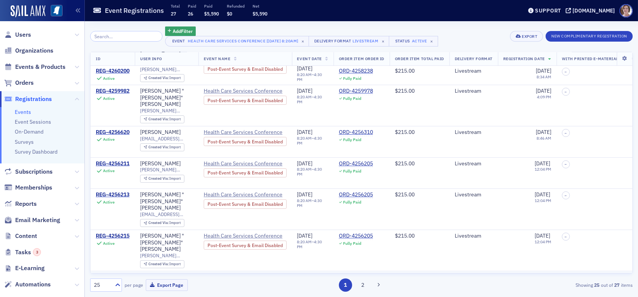
scroll to position [599, 0]
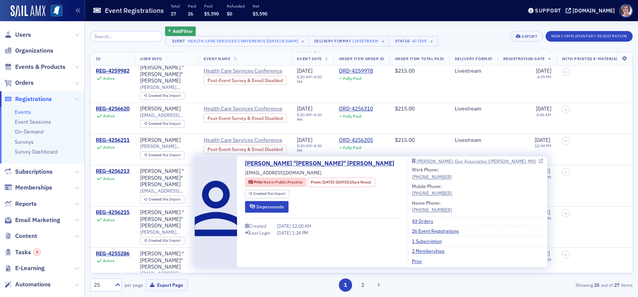
click at [430, 162] on div "McComb OB-Gyn Associates (McComb, MS)" at bounding box center [476, 161] width 120 height 4
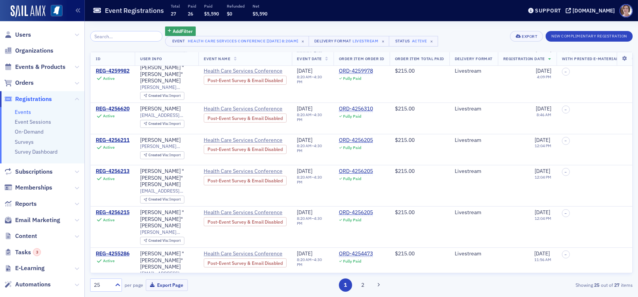
click at [122, 292] on div "REG-4254385" at bounding box center [113, 295] width 34 height 7
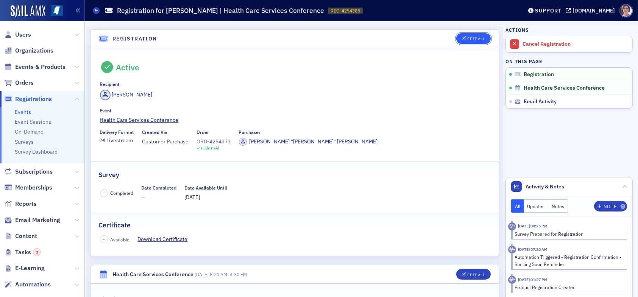
click at [467, 37] on div "Edit All" at bounding box center [475, 39] width 17 height 4
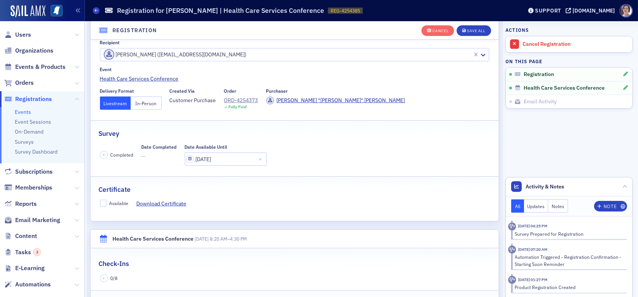
scroll to position [20, 0]
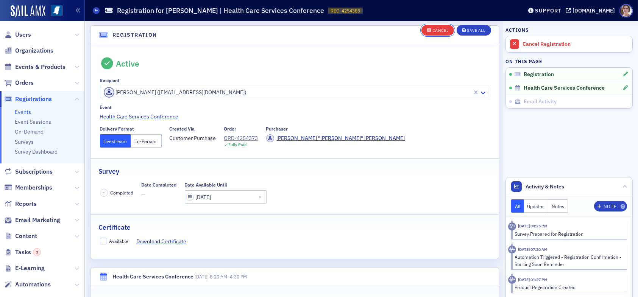
click at [432, 31] on div "Cancel" at bounding box center [440, 31] width 16 height 4
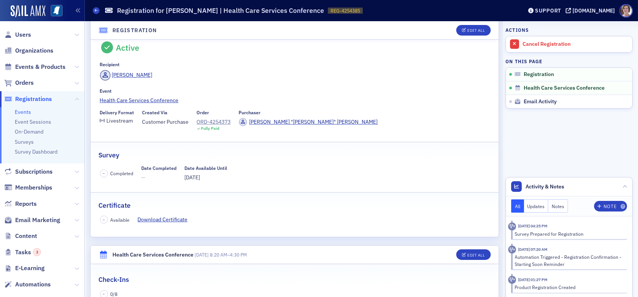
scroll to position [4, 0]
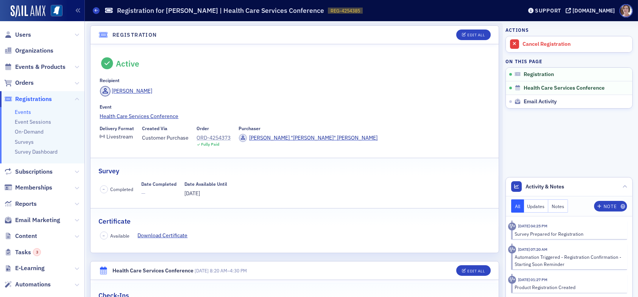
click at [219, 137] on div "ORD-4254373" at bounding box center [214, 138] width 34 height 8
click at [473, 35] on div "Edit All" at bounding box center [475, 35] width 17 height 4
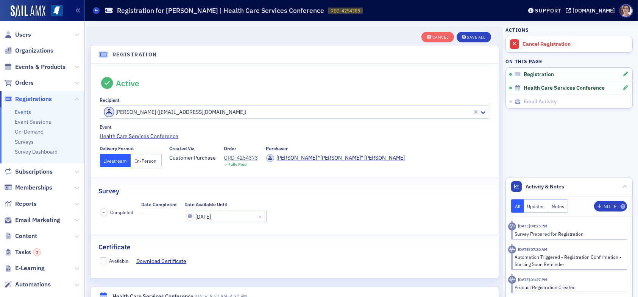
scroll to position [0, 0]
click at [438, 35] on div "Cancel" at bounding box center [440, 37] width 16 height 4
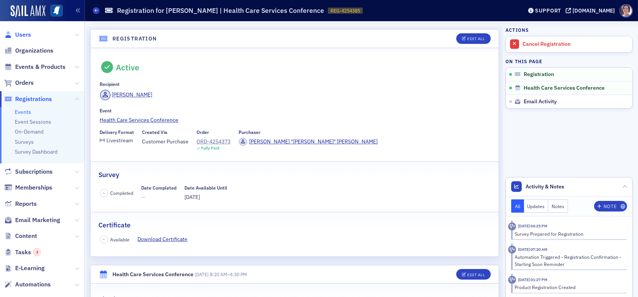
click at [22, 32] on span "Users" at bounding box center [23, 35] width 16 height 8
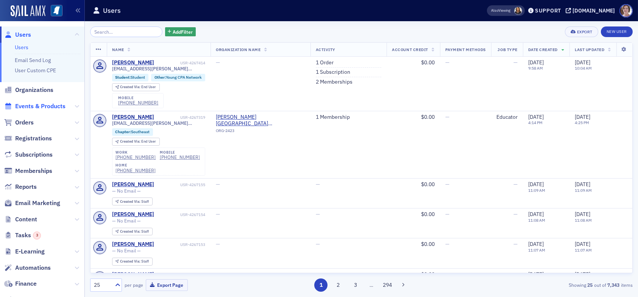
click at [48, 109] on span "Events & Products" at bounding box center [40, 106] width 50 height 8
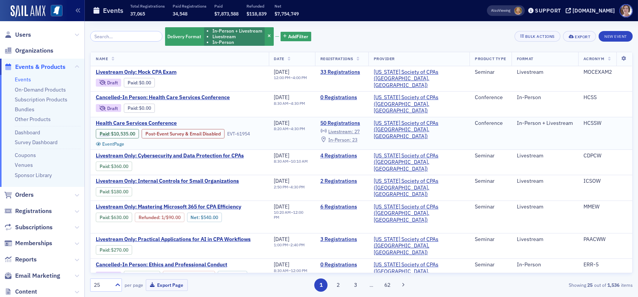
click at [351, 137] on span "In-Person :" at bounding box center [339, 140] width 23 height 6
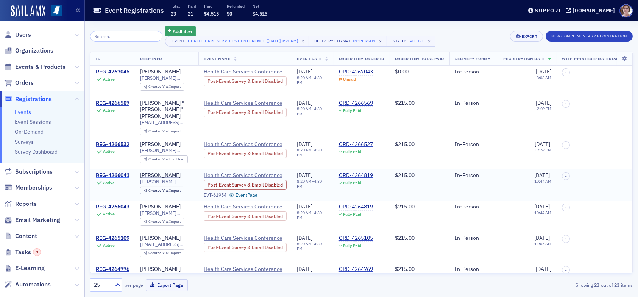
click at [117, 172] on div "REG-4266041" at bounding box center [113, 175] width 34 height 7
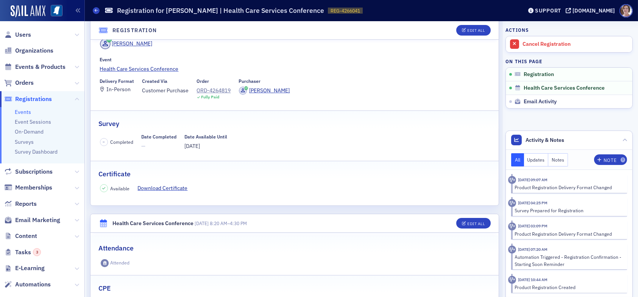
scroll to position [189, 0]
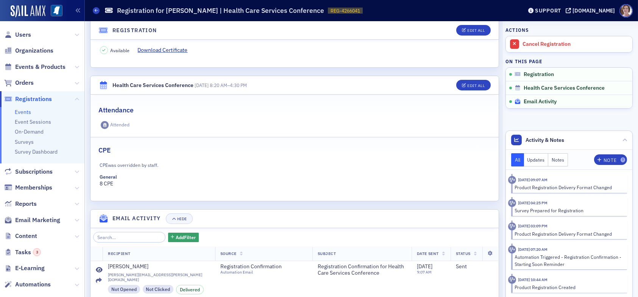
click at [524, 101] on span "Email Activity" at bounding box center [539, 101] width 33 height 7
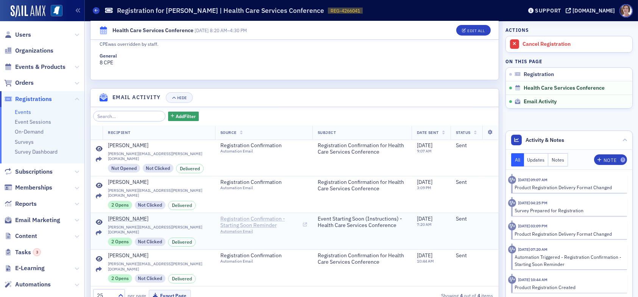
scroll to position [315, 0]
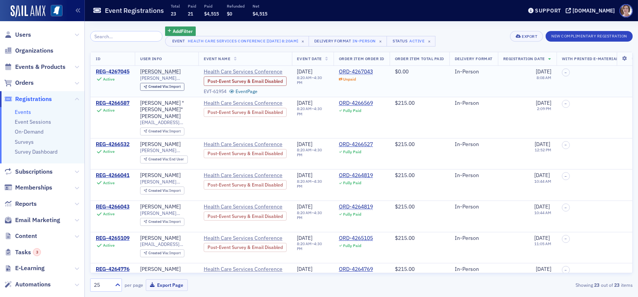
click at [113, 70] on div "REG-4267045" at bounding box center [113, 72] width 34 height 7
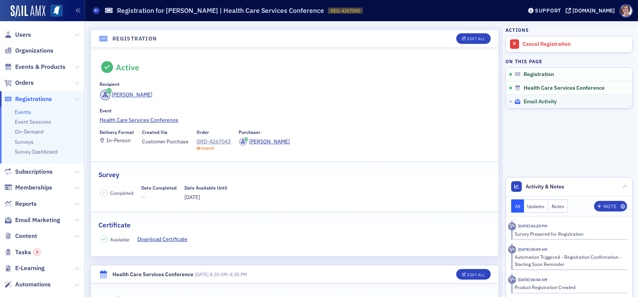
click at [533, 100] on span "Email Activity" at bounding box center [539, 101] width 33 height 7
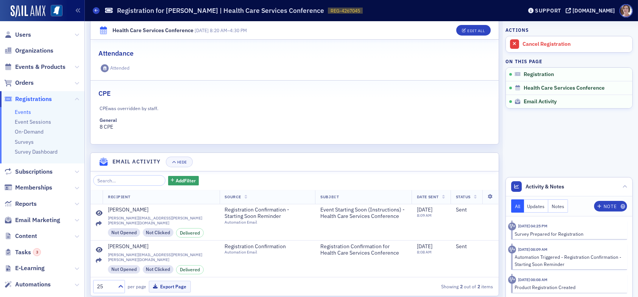
scroll to position [251, 0]
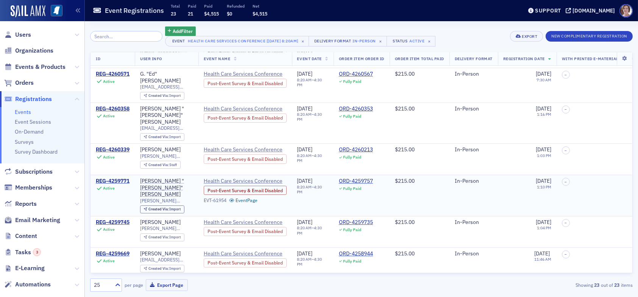
scroll to position [303, 0]
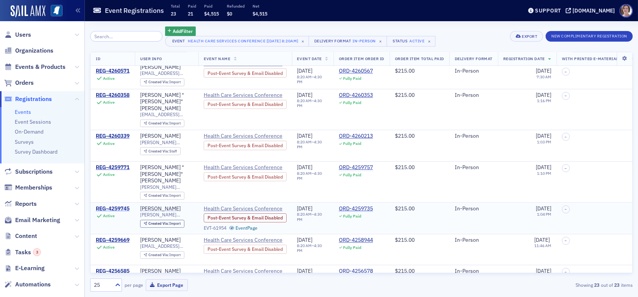
click at [116, 206] on div "REG-4259745" at bounding box center [113, 209] width 34 height 7
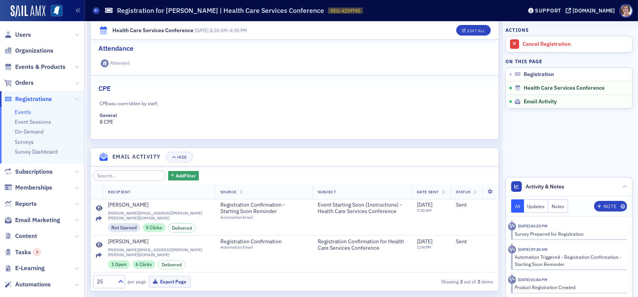
scroll to position [251, 0]
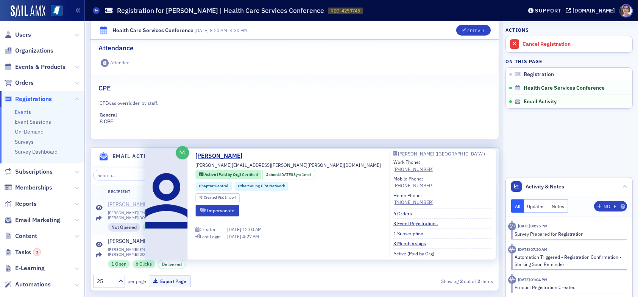
click at [133, 203] on div "Trevor Faulkner" at bounding box center [128, 204] width 41 height 7
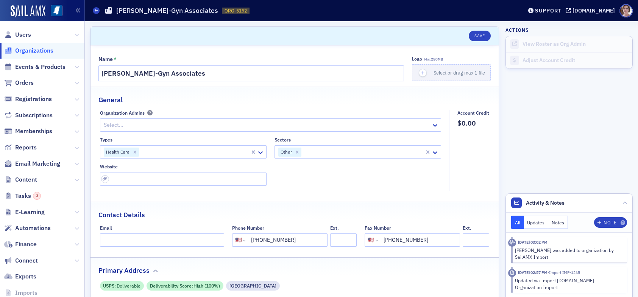
select select "US"
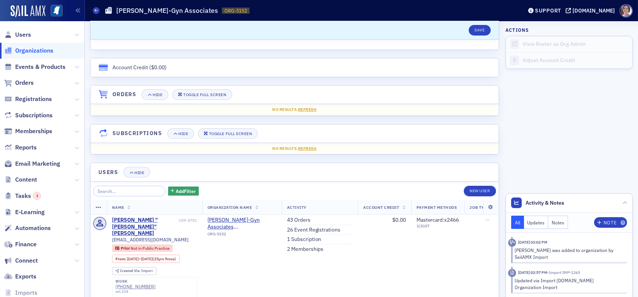
scroll to position [500, 0]
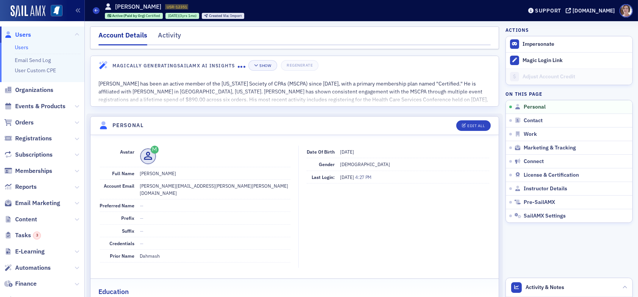
click at [23, 33] on span "Users" at bounding box center [23, 35] width 16 height 8
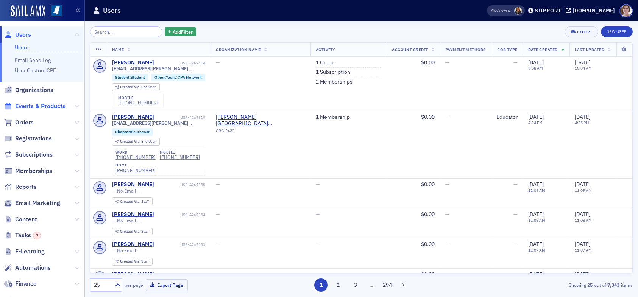
click at [42, 106] on span "Events & Products" at bounding box center [40, 106] width 50 height 8
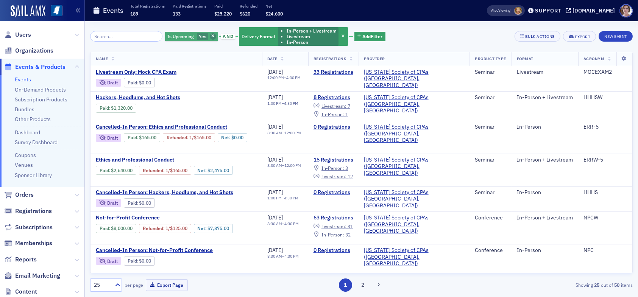
click at [211, 34] on icon "button" at bounding box center [212, 36] width 3 height 4
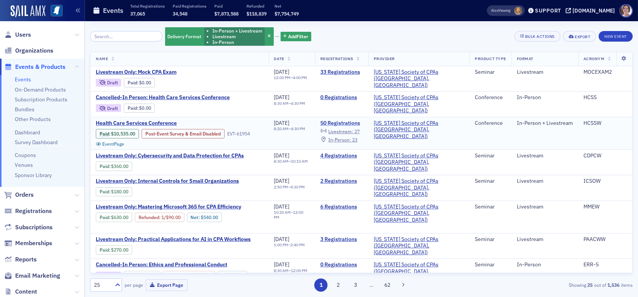
click at [363, 120] on link "50 Registrations" at bounding box center [341, 123] width 43 height 7
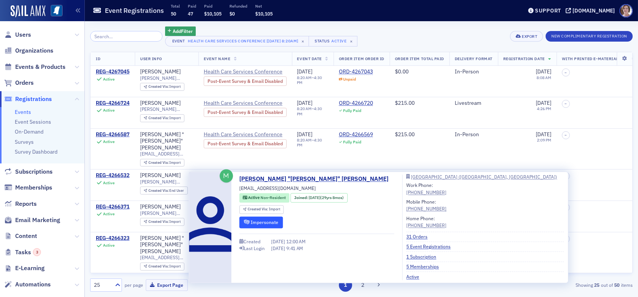
click at [252, 222] on button "Impersonate" at bounding box center [261, 223] width 44 height 12
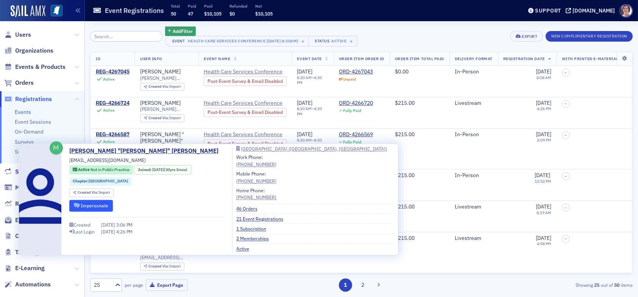
click at [98, 201] on button "Impersonate" at bounding box center [91, 206] width 44 height 12
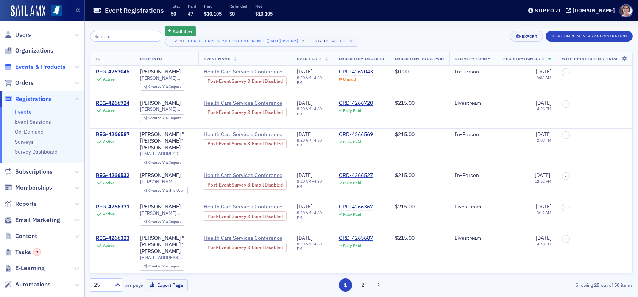
click at [29, 64] on span "Events & Products" at bounding box center [40, 67] width 50 height 8
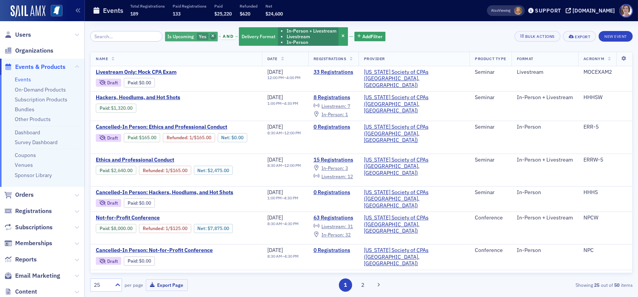
click at [211, 35] on icon "button" at bounding box center [212, 36] width 3 height 4
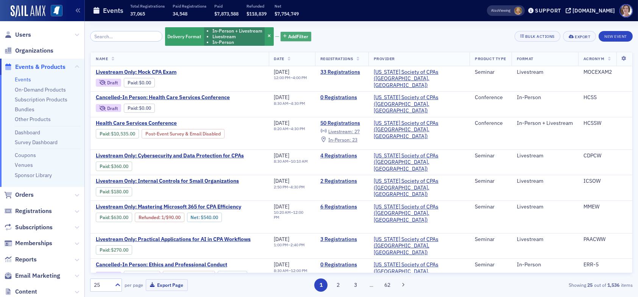
click at [284, 36] on icon "button" at bounding box center [285, 36] width 3 height 4
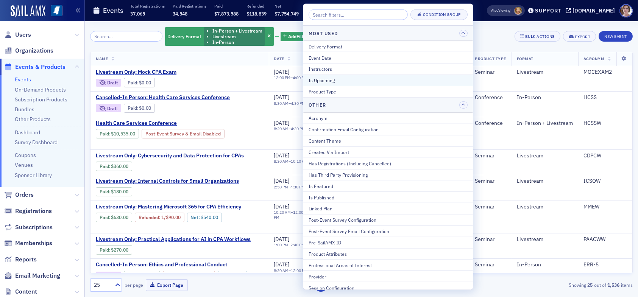
click at [337, 78] on div "Is Upcoming" at bounding box center [387, 80] width 159 height 7
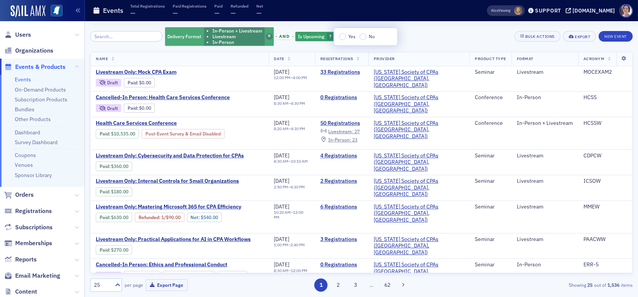
click at [268, 36] on icon "button" at bounding box center [269, 36] width 3 height 4
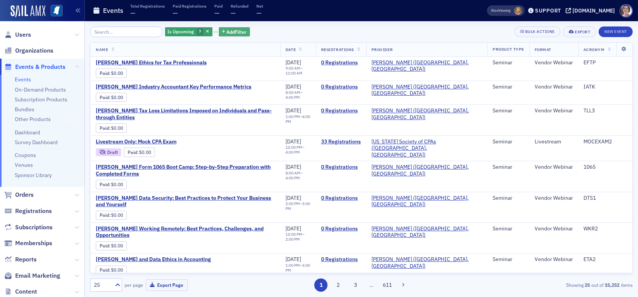
click at [227, 31] on span "Add Filter" at bounding box center [237, 31] width 20 height 7
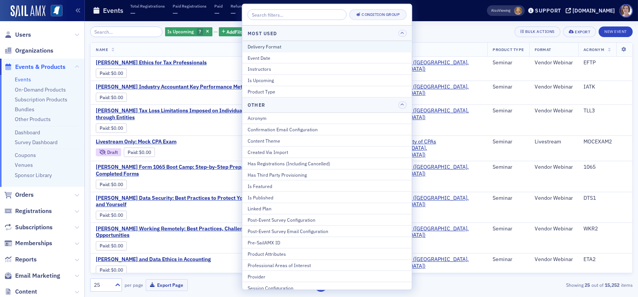
click at [275, 46] on div "Delivery Format" at bounding box center [327, 46] width 159 height 7
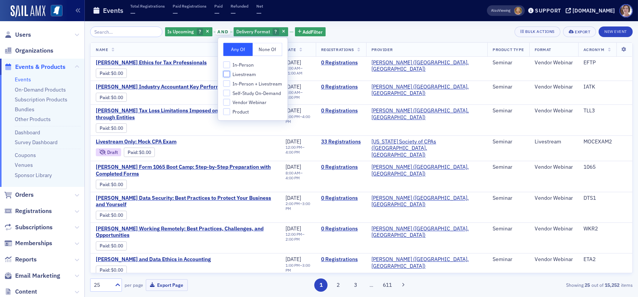
click at [227, 73] on input "Livestream" at bounding box center [226, 74] width 7 height 7
checkbox input "true"
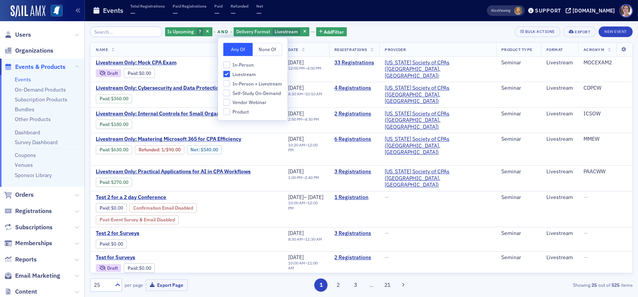
click at [373, 31] on div "Is Upcoming ? and Delivery Format Livestream Add Filter Bulk Actions Export New…" at bounding box center [361, 31] width 542 height 11
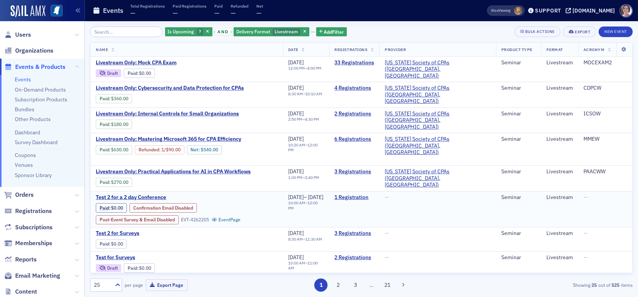
scroll to position [38, 0]
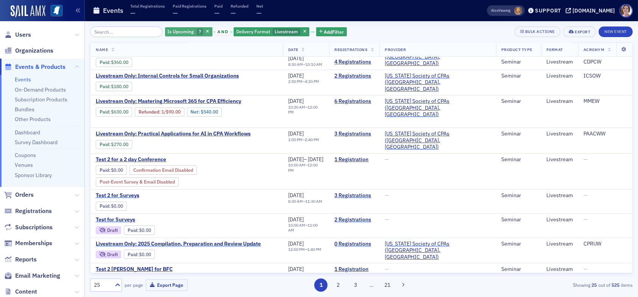
click at [176, 31] on span "Is Upcoming" at bounding box center [181, 31] width 26 height 6
drag, startPoint x: 210, startPoint y: 30, endPoint x: 227, endPoint y: 37, distance: 18.3
click at [211, 31] on input "Yes" at bounding box center [212, 32] width 7 height 7
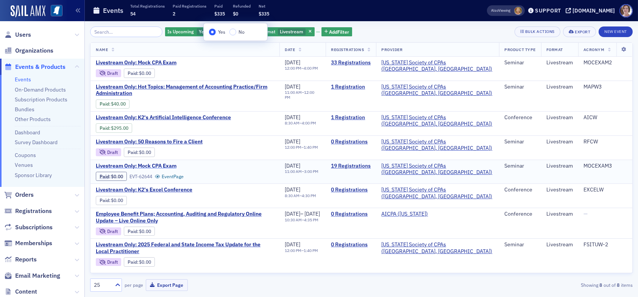
click at [148, 165] on span "Livestream Only: Mock CPA Exam" at bounding box center [159, 166] width 127 height 7
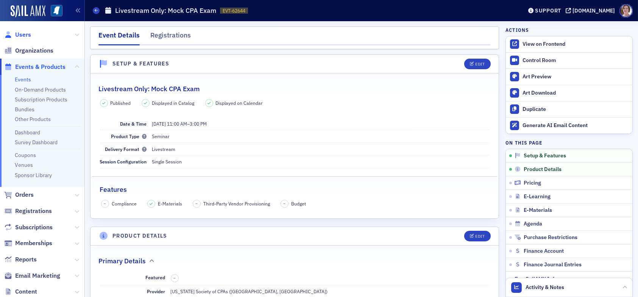
click at [25, 32] on span "Users" at bounding box center [23, 35] width 16 height 8
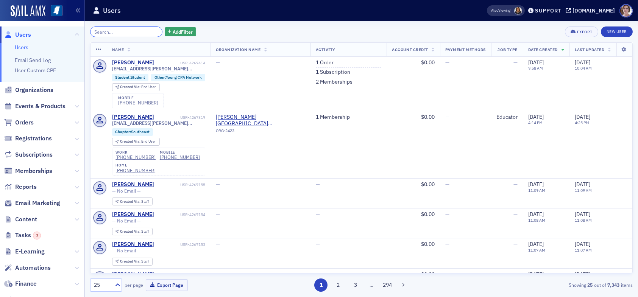
click at [133, 29] on input "search" at bounding box center [126, 31] width 72 height 11
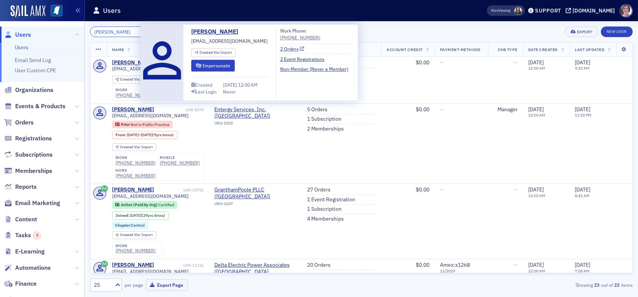
type input "[PERSON_NAME]"
click at [289, 49] on link "2 Orders" at bounding box center [292, 48] width 24 height 7
click at [287, 45] on link "2 Orders" at bounding box center [292, 48] width 24 height 7
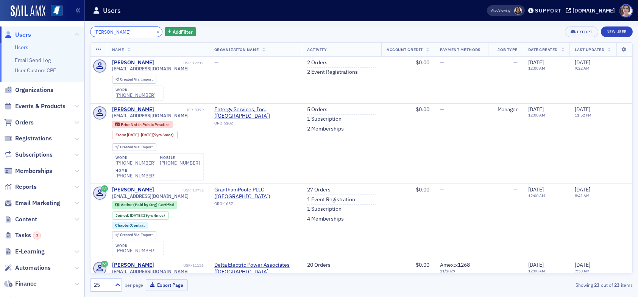
drag, startPoint x: 129, startPoint y: 30, endPoint x: 39, endPoint y: 26, distance: 90.5
click at [41, 25] on div "Users Users Email Send Log User Custom CPE Organizations Events & Products Orde…" at bounding box center [319, 148] width 638 height 297
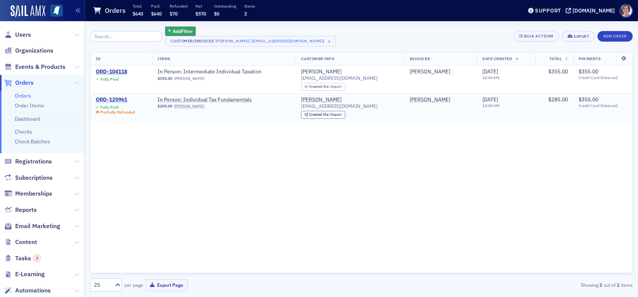
click at [119, 100] on div "ORD-125961" at bounding box center [115, 100] width 39 height 7
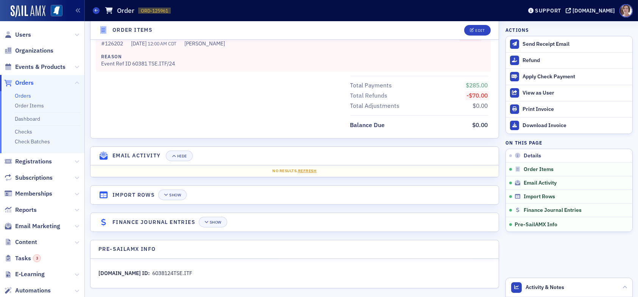
scroll to position [430, 0]
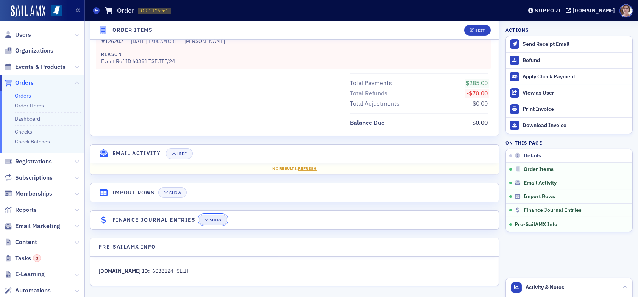
click at [219, 219] on div "Show" at bounding box center [216, 220] width 12 height 4
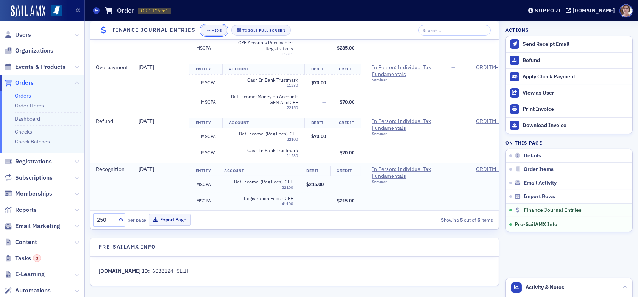
scroll to position [78, 0]
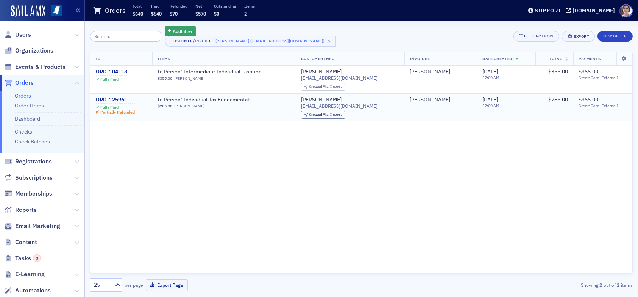
click at [120, 99] on div "ORD-125961" at bounding box center [115, 100] width 39 height 7
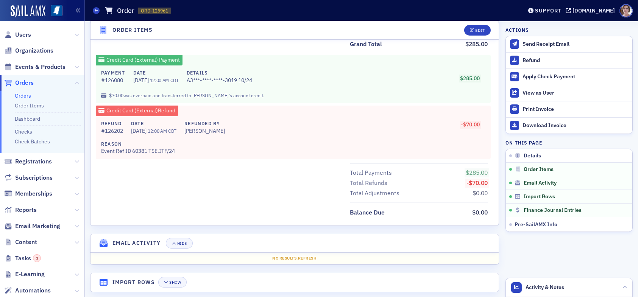
scroll to position [430, 0]
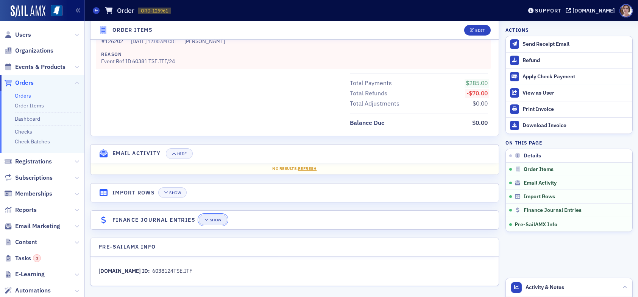
click at [214, 218] on div "Show" at bounding box center [216, 220] width 12 height 4
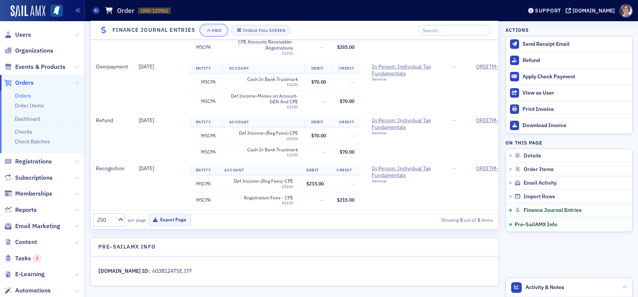
scroll to position [78, 0]
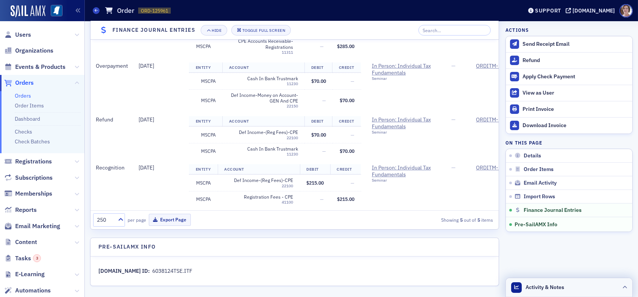
click at [550, 289] on span "Activity & Notes" at bounding box center [545, 288] width 39 height 8
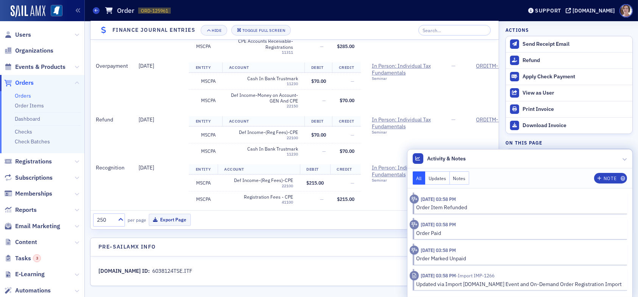
click at [324, 222] on div "250 per page Export Page Showing 5 out of 5 items" at bounding box center [293, 219] width 400 height 13
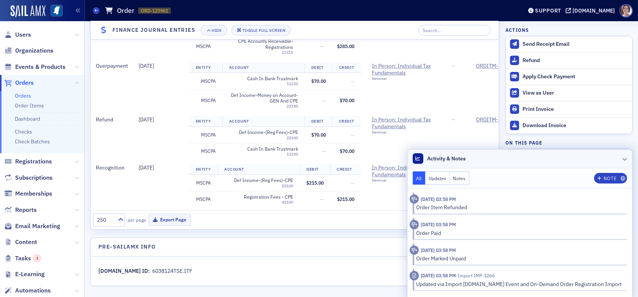
click at [622, 161] on div at bounding box center [624, 159] width 5 height 8
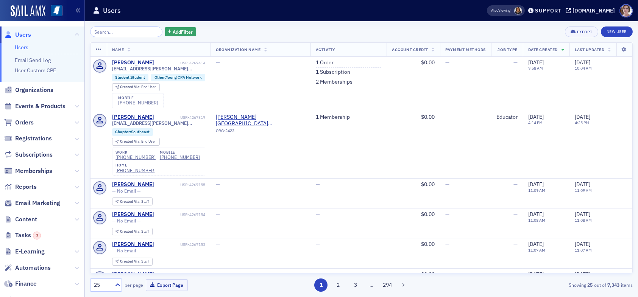
click at [307, 30] on div "Add Filter Export New User" at bounding box center [361, 31] width 542 height 11
click at [29, 124] on span "Orders" at bounding box center [24, 122] width 19 height 8
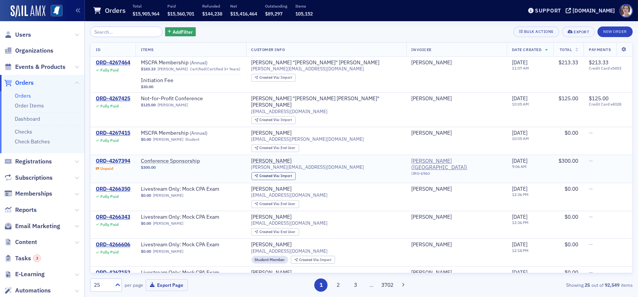
click at [119, 158] on div "ORD-4267394" at bounding box center [113, 161] width 34 height 7
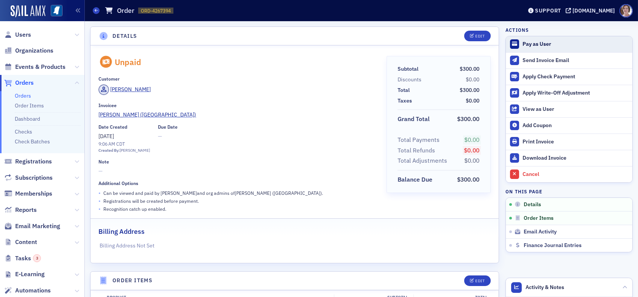
click at [533, 44] on div "Pay as User" at bounding box center [575, 44] width 106 height 7
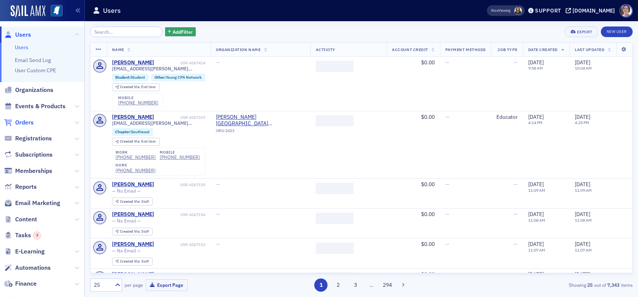
click at [28, 122] on span "Orders" at bounding box center [24, 122] width 19 height 8
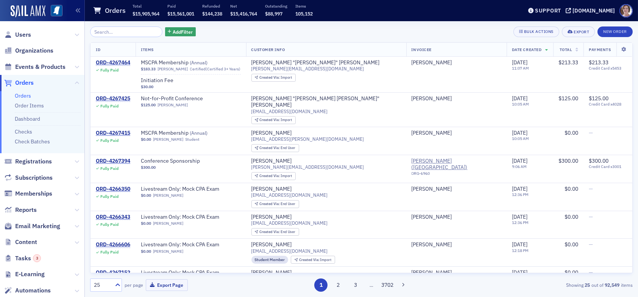
click at [126, 33] on input "search" at bounding box center [126, 31] width 72 height 11
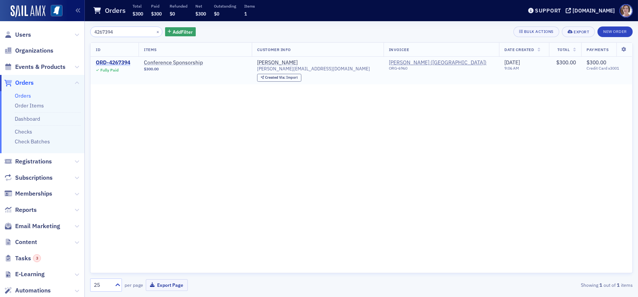
type input "4267394"
click at [119, 61] on div "ORD-4267394" at bounding box center [113, 62] width 34 height 7
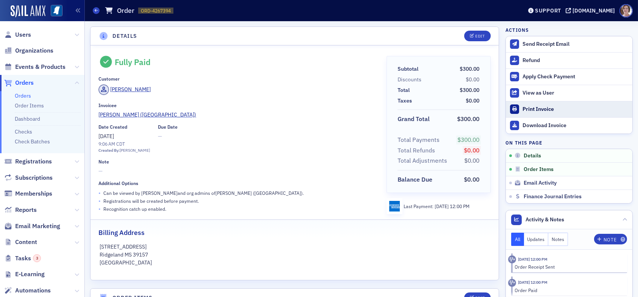
click at [537, 109] on div "Print Invoice" at bounding box center [575, 109] width 106 height 7
click at [28, 34] on span "Users" at bounding box center [23, 35] width 16 height 8
